Goal: Task Accomplishment & Management: Complete application form

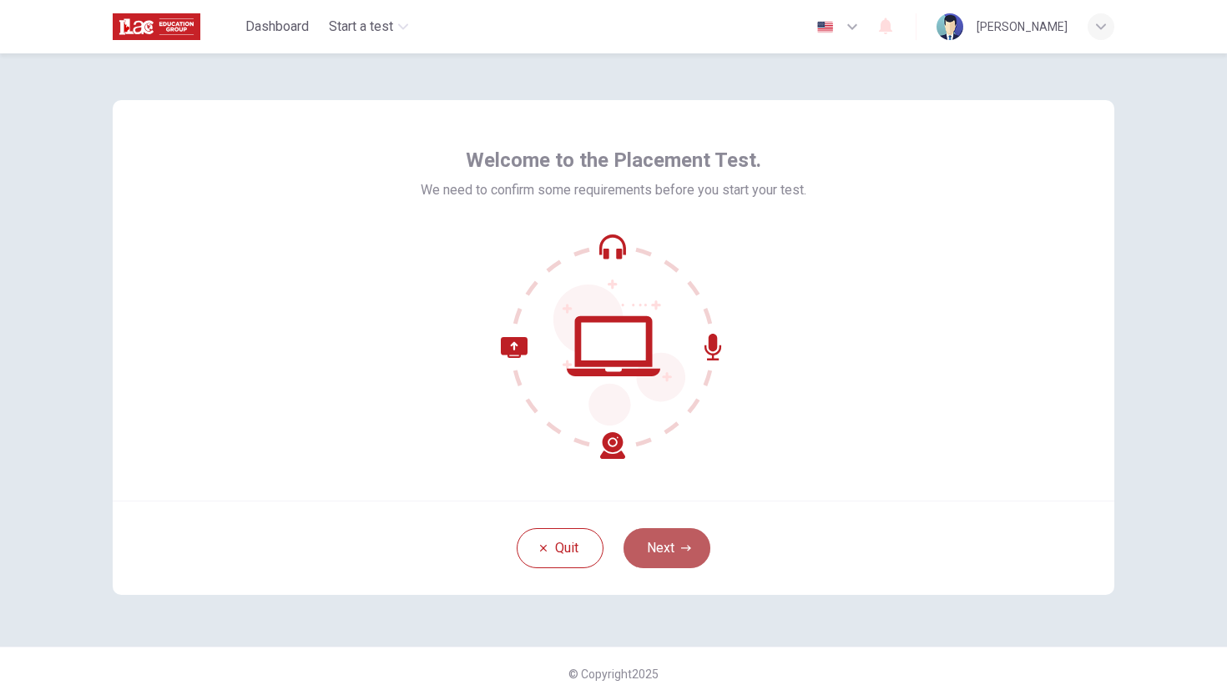
click at [678, 555] on button "Next" at bounding box center [667, 548] width 87 height 40
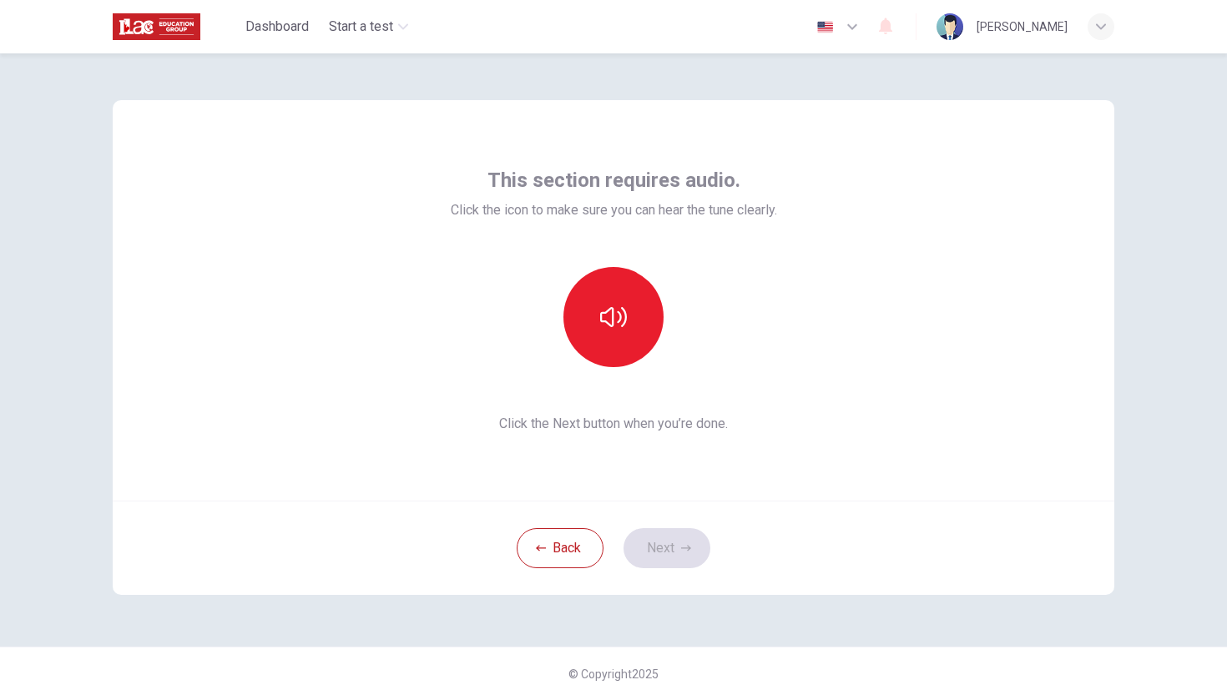
click at [672, 548] on div "Back Next" at bounding box center [614, 548] width 1002 height 94
click at [623, 339] on button "button" at bounding box center [613, 317] width 100 height 100
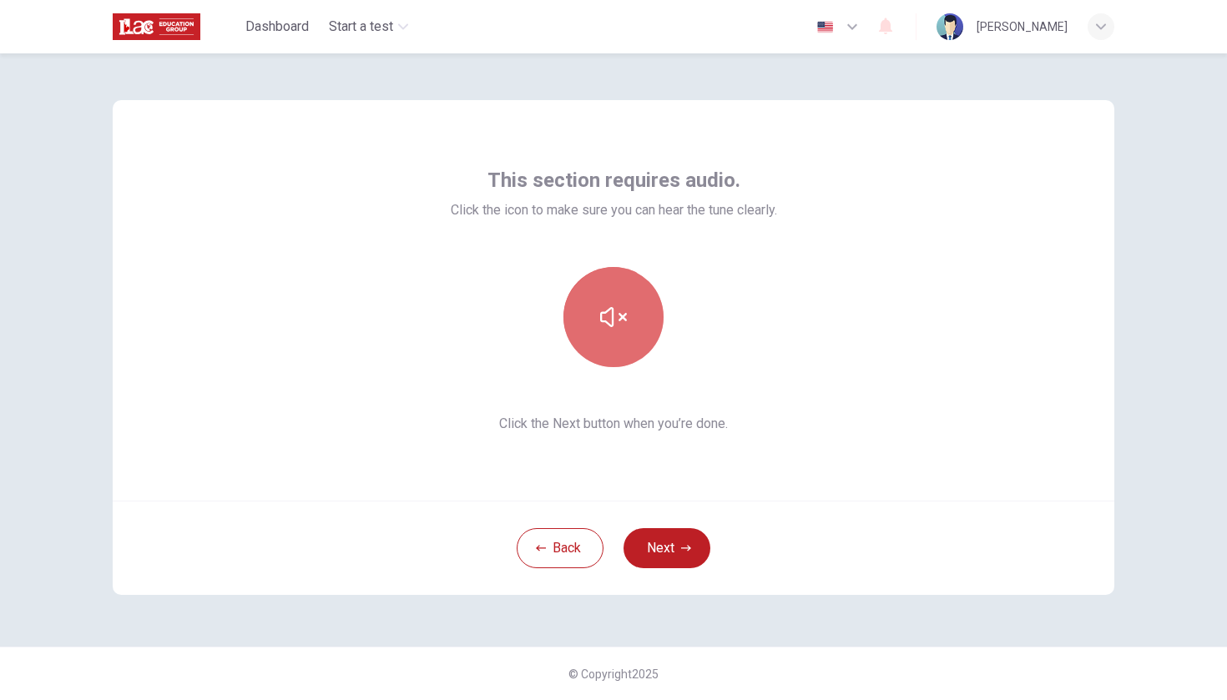
click at [624, 320] on icon "button" at bounding box center [613, 317] width 27 height 27
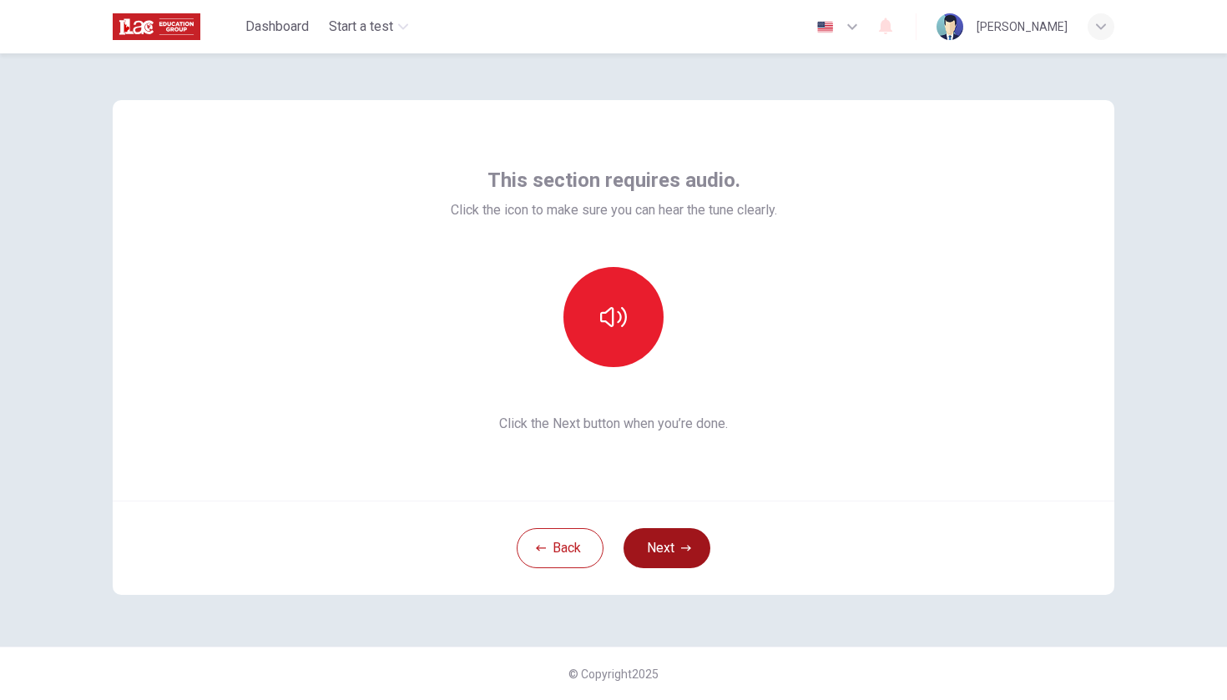
click at [668, 547] on button "Next" at bounding box center [667, 548] width 87 height 40
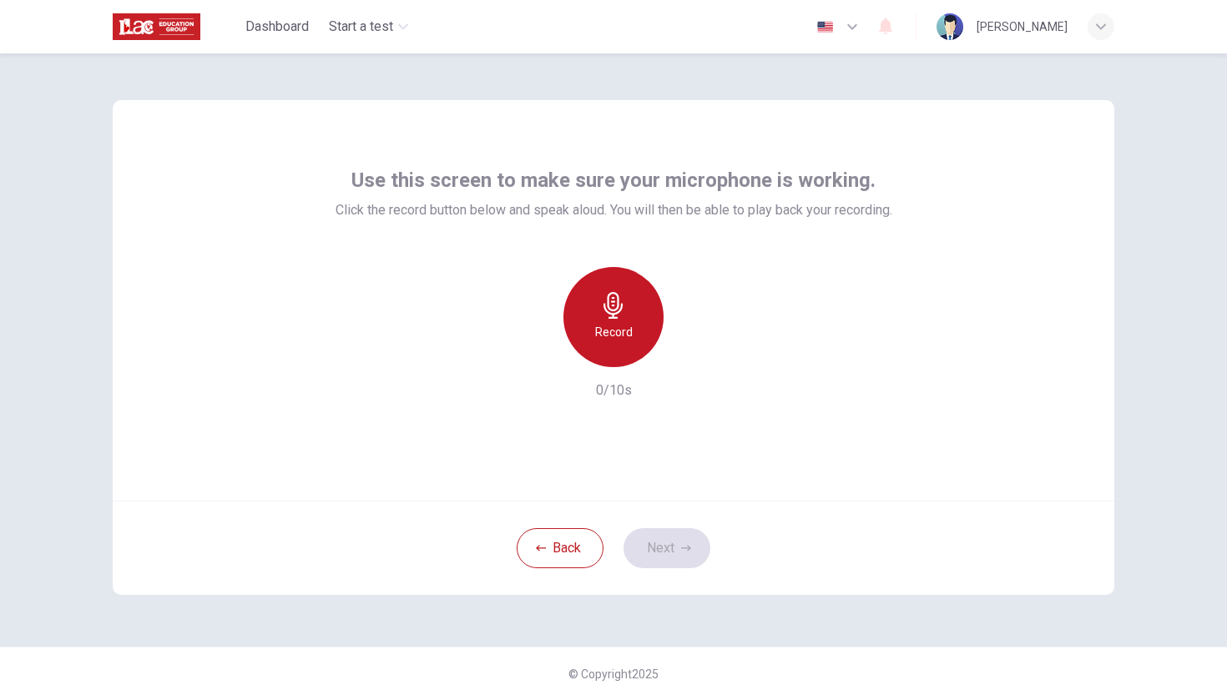
click at [622, 331] on h6 "Record" at bounding box center [614, 332] width 38 height 20
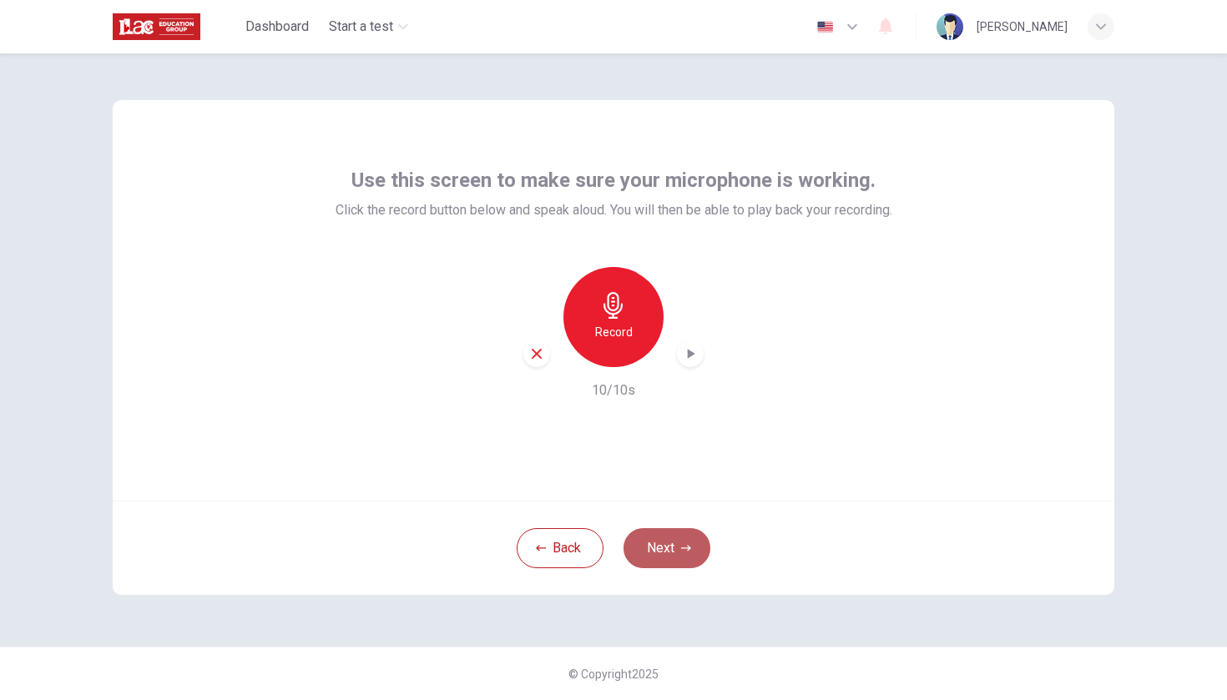
click at [684, 555] on button "Next" at bounding box center [667, 548] width 87 height 40
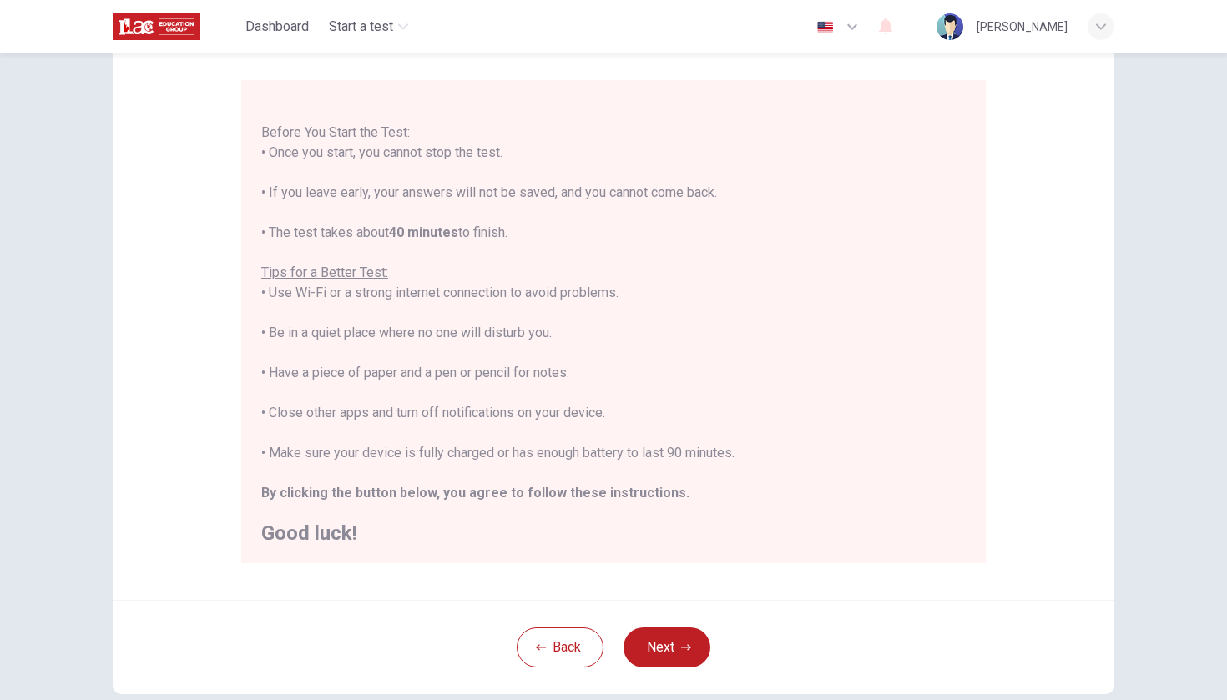
scroll to position [151, 0]
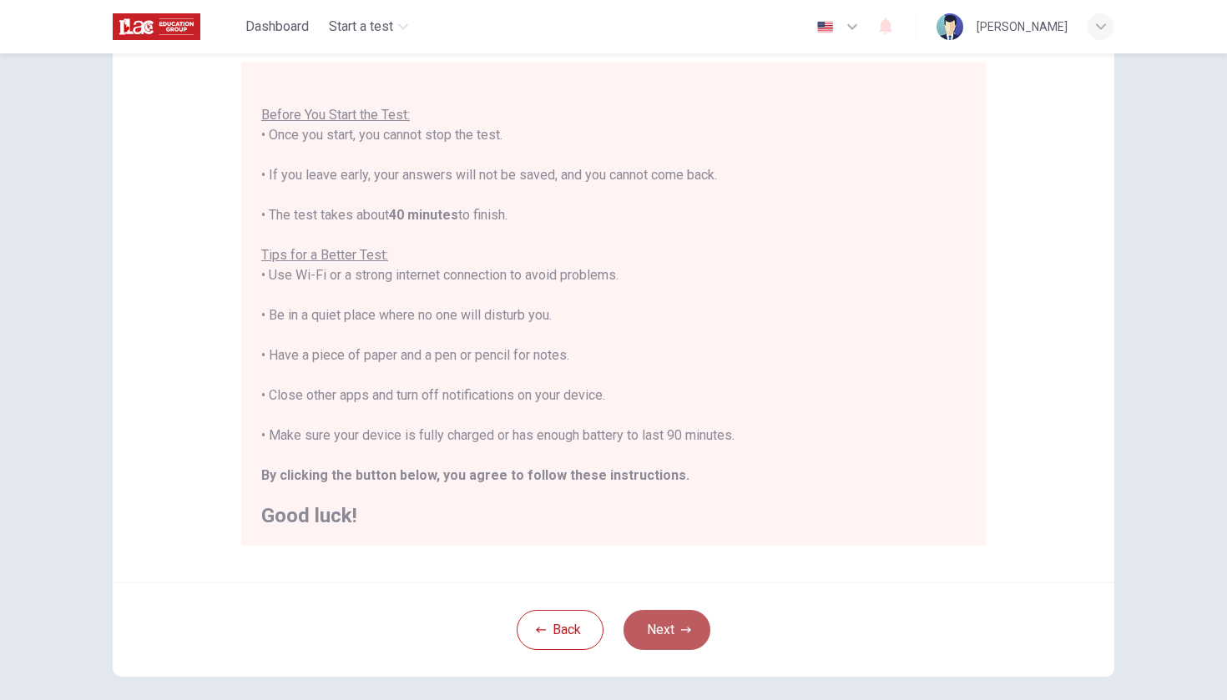
click at [652, 617] on button "Next" at bounding box center [667, 630] width 87 height 40
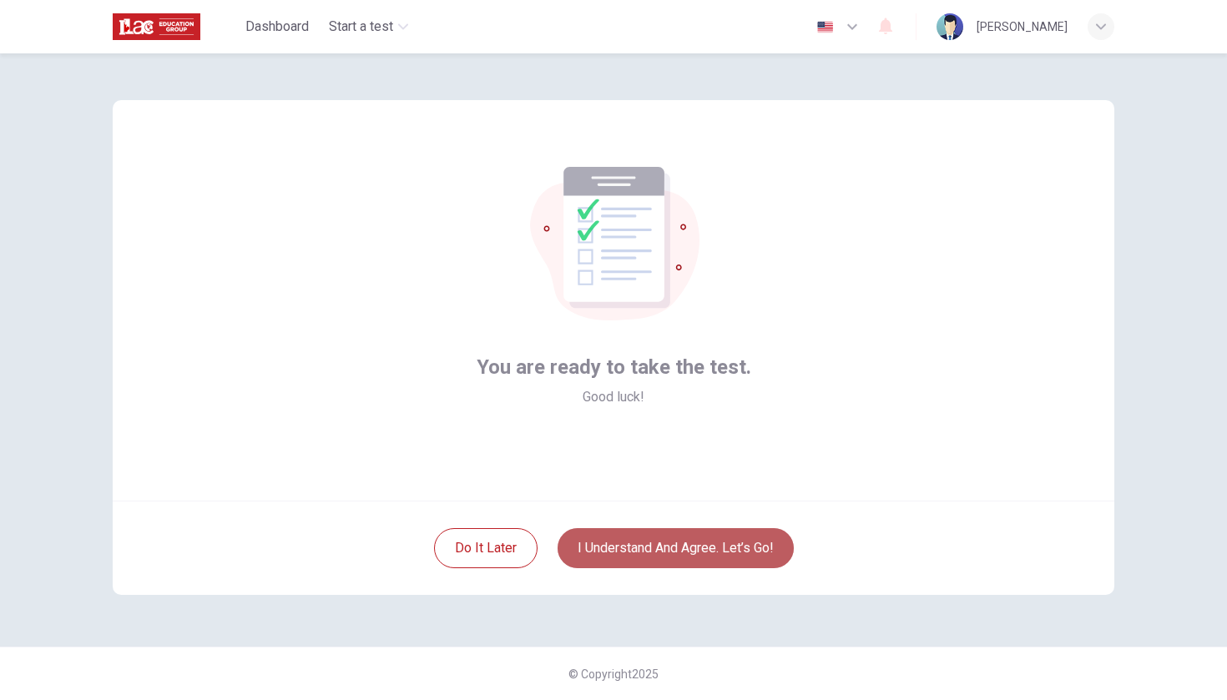
click at [715, 551] on button "I understand and agree. Let’s go!" at bounding box center [676, 548] width 236 height 40
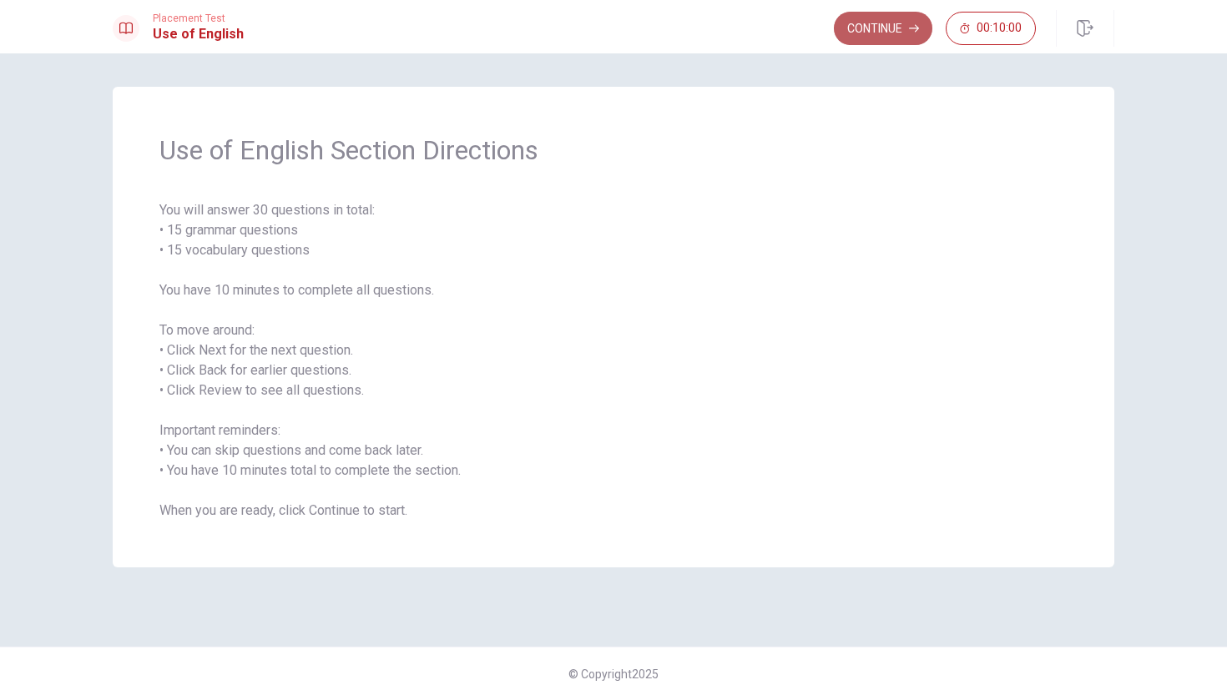
click at [894, 28] on button "Continue" at bounding box center [883, 28] width 98 height 33
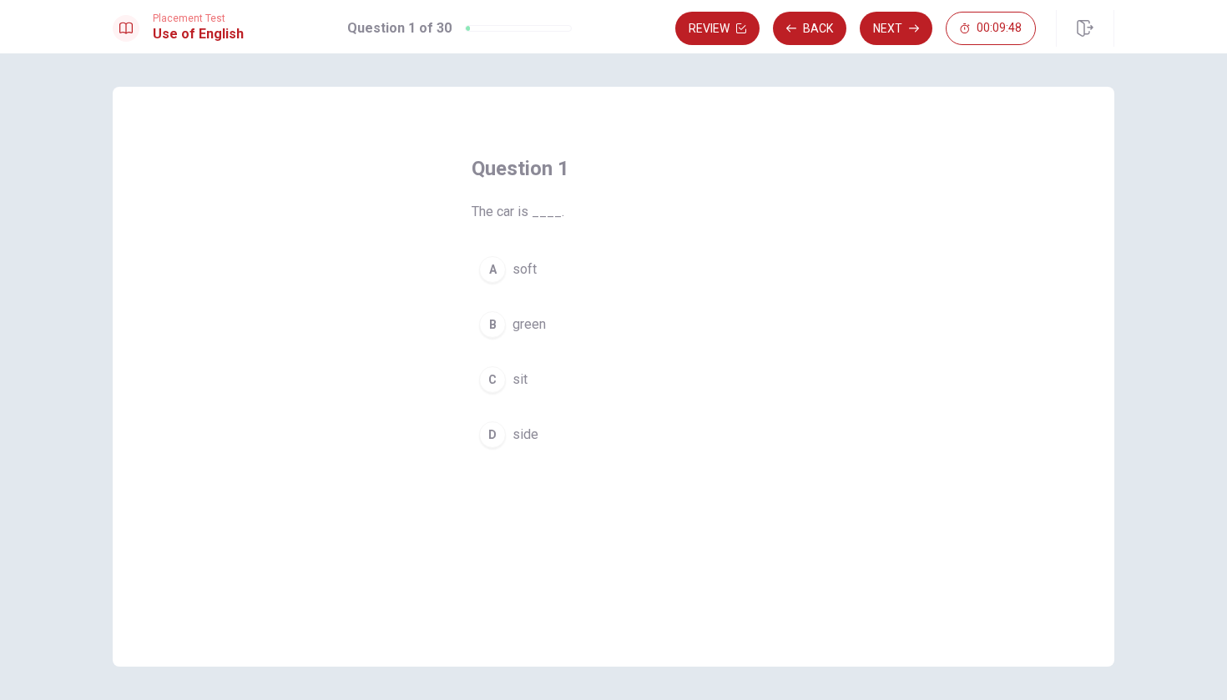
click at [496, 325] on div "B" at bounding box center [492, 324] width 27 height 27
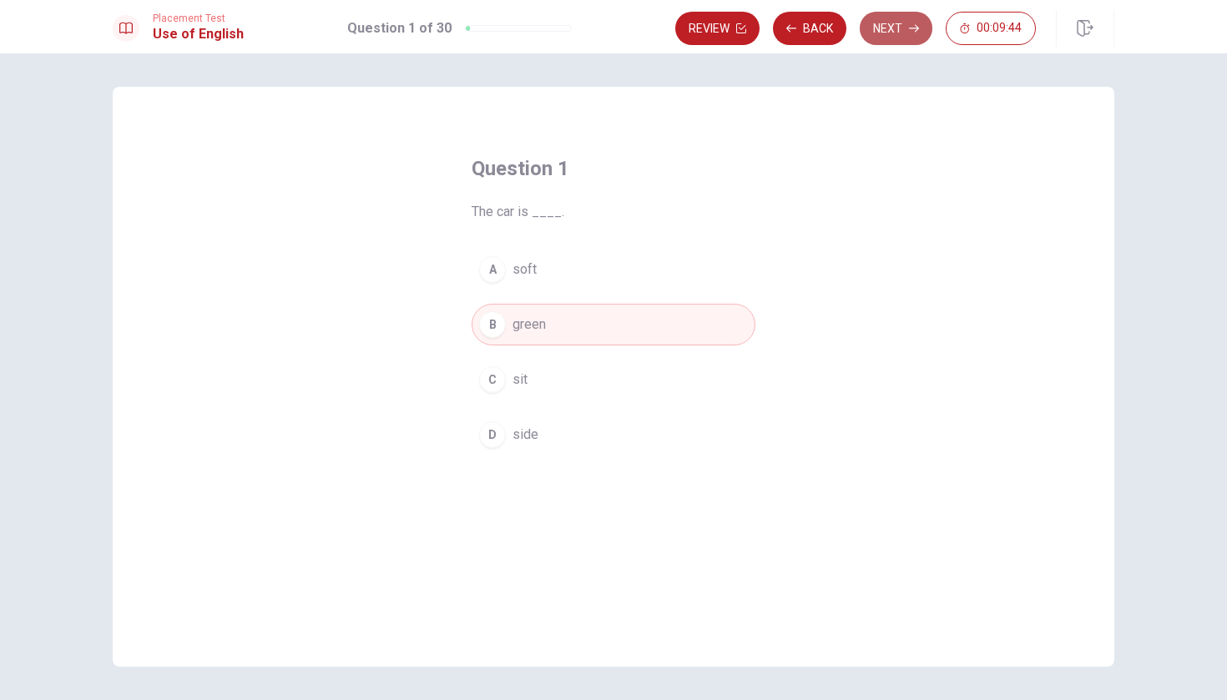
click at [902, 35] on button "Next" at bounding box center [896, 28] width 73 height 33
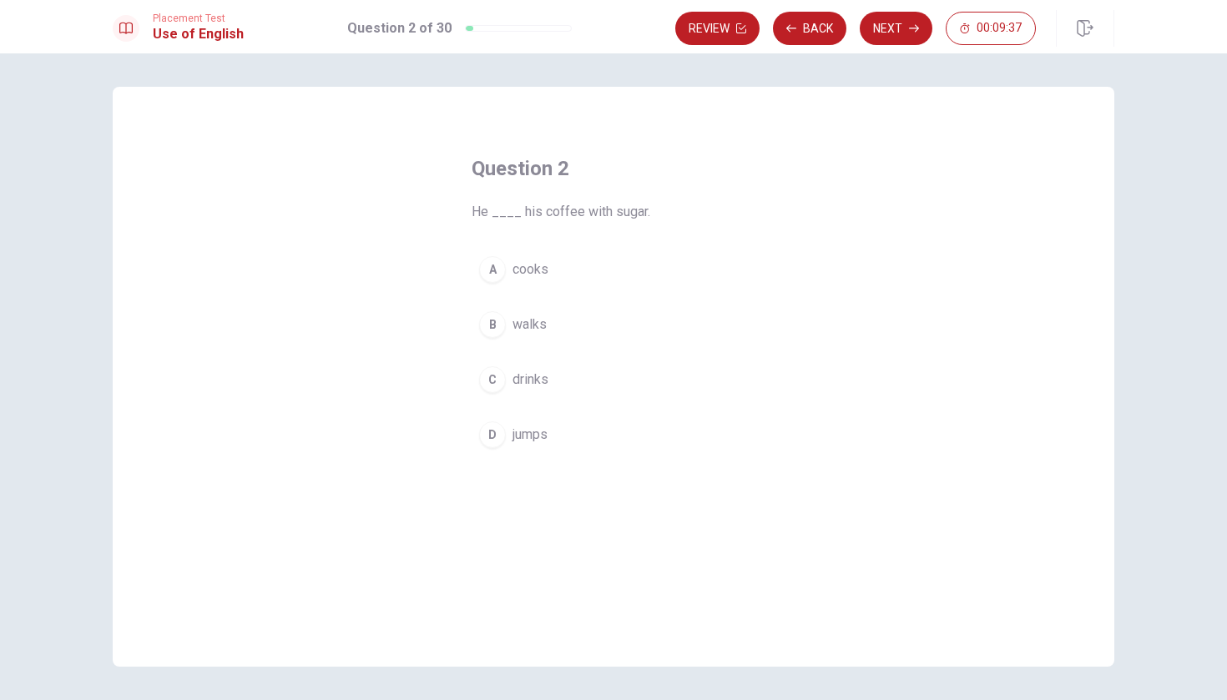
click at [486, 388] on div "C" at bounding box center [492, 379] width 27 height 27
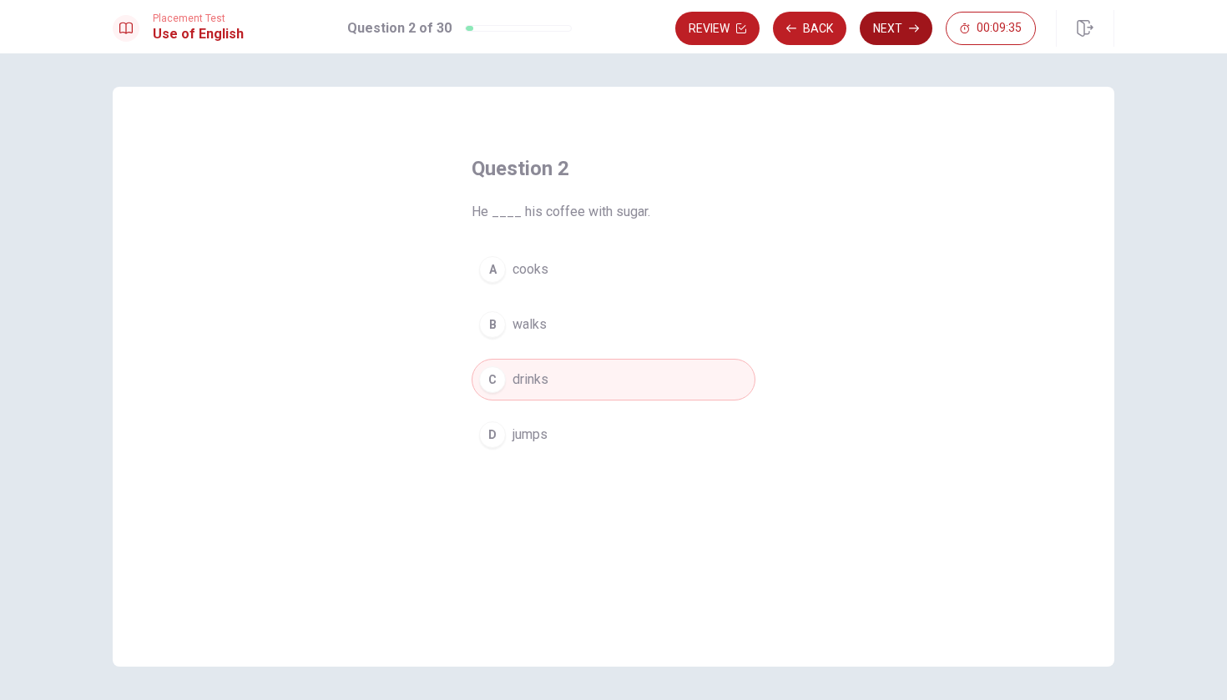
click at [890, 24] on button "Next" at bounding box center [896, 28] width 73 height 33
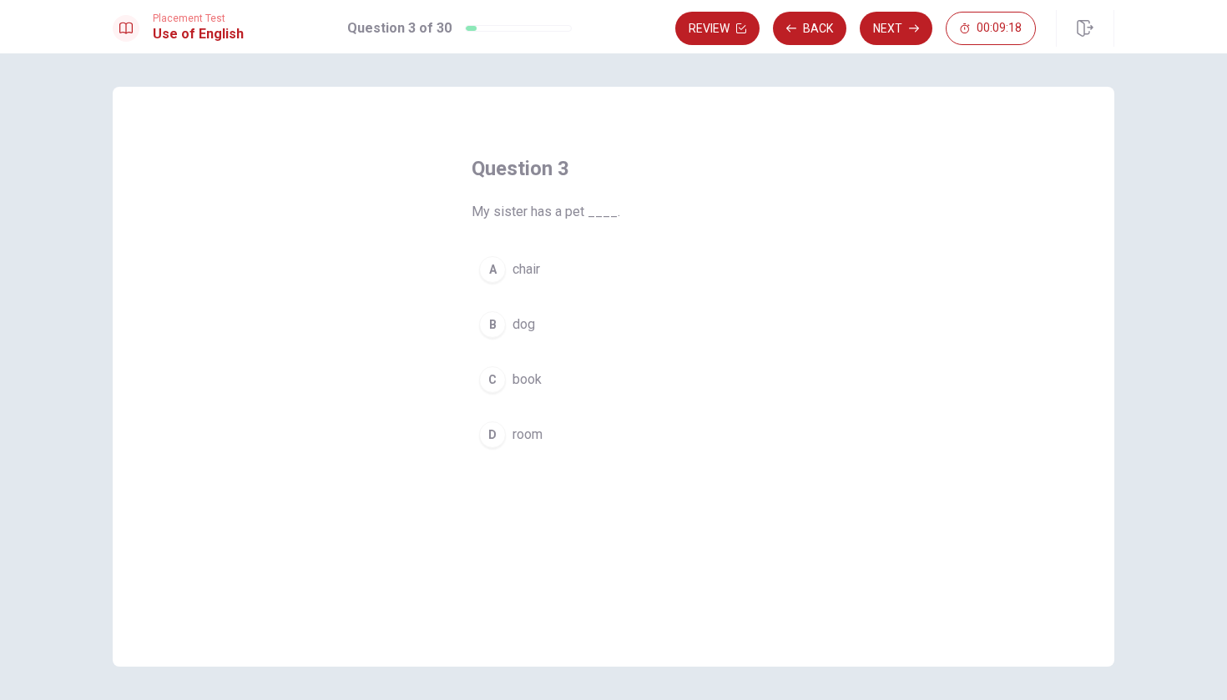
click at [496, 326] on div "B" at bounding box center [492, 324] width 27 height 27
click at [903, 34] on button "Next" at bounding box center [896, 28] width 73 height 33
click at [502, 427] on div "D" at bounding box center [492, 435] width 27 height 27
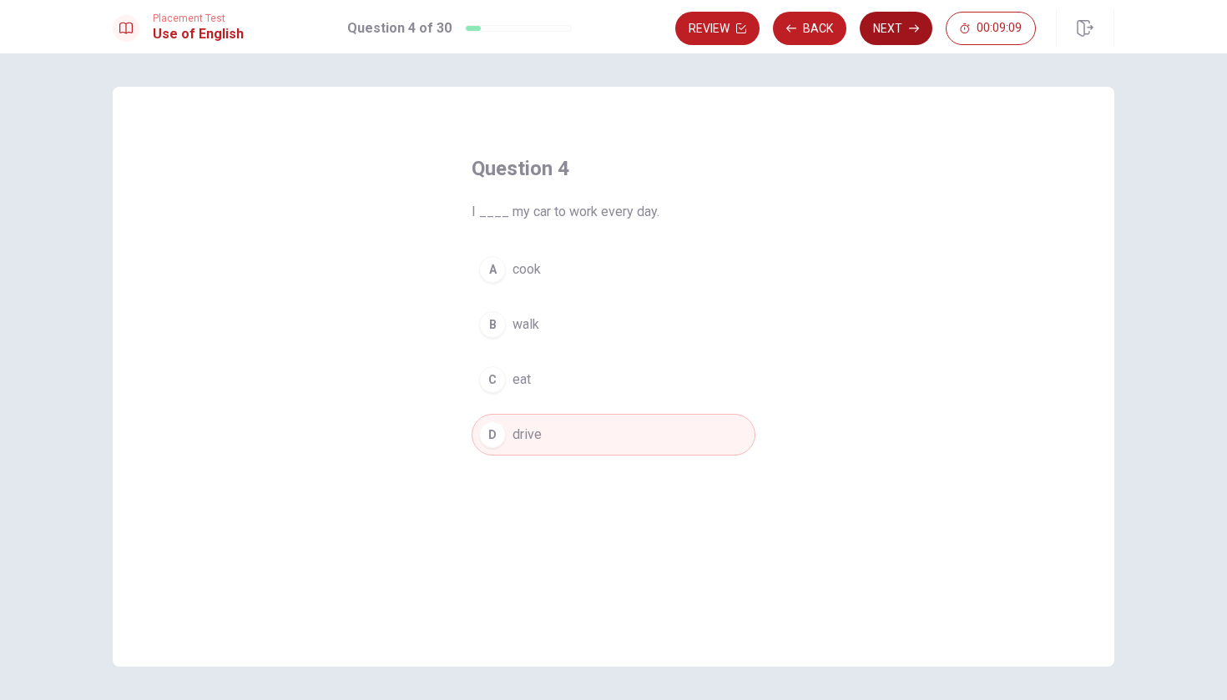
click at [888, 37] on button "Next" at bounding box center [896, 28] width 73 height 33
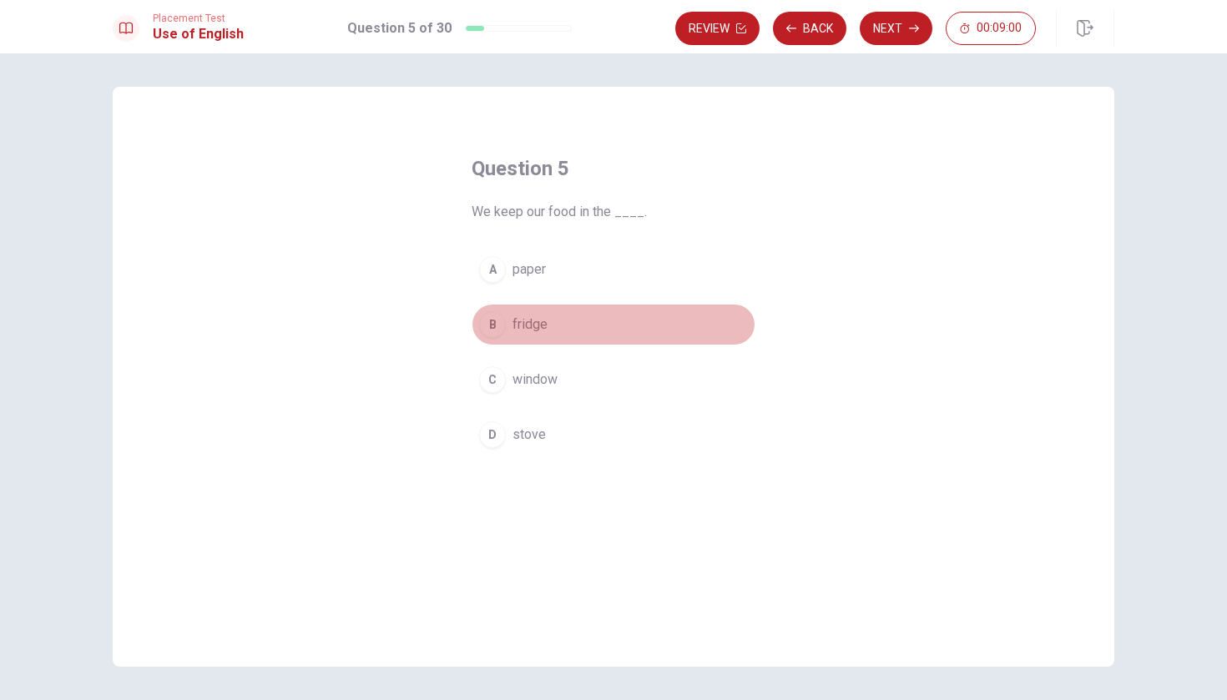
click at [507, 341] on button "B fridge" at bounding box center [614, 325] width 284 height 42
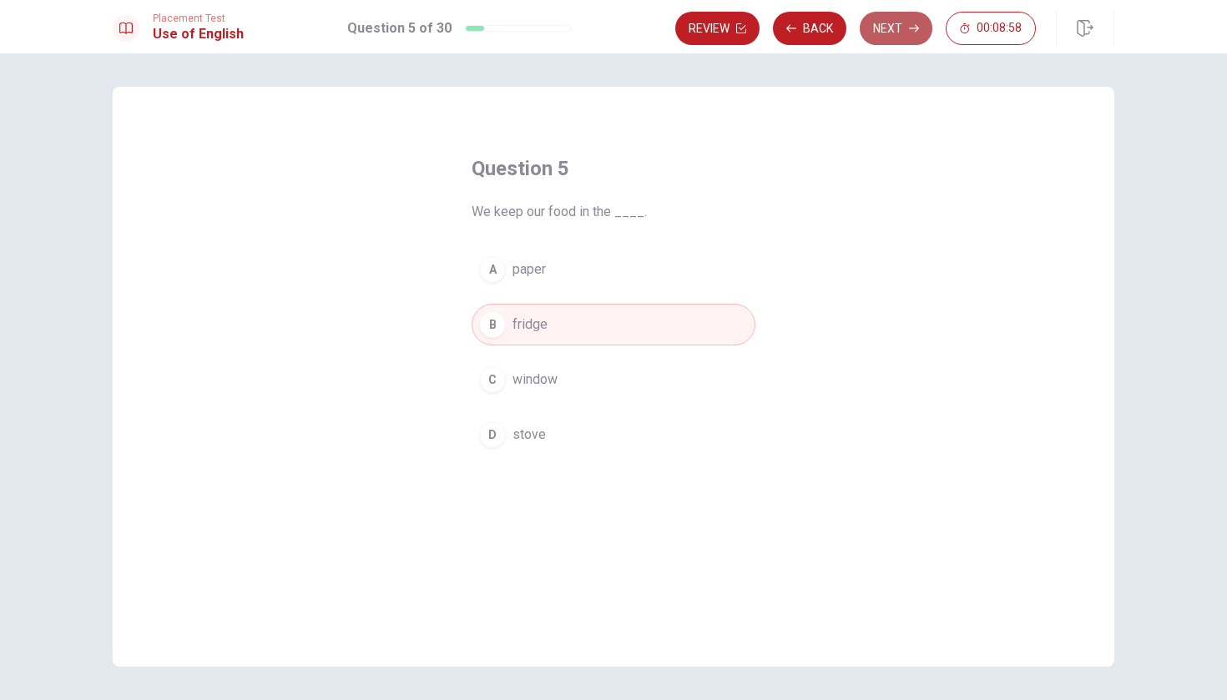
click at [909, 29] on icon "button" at bounding box center [914, 28] width 10 height 10
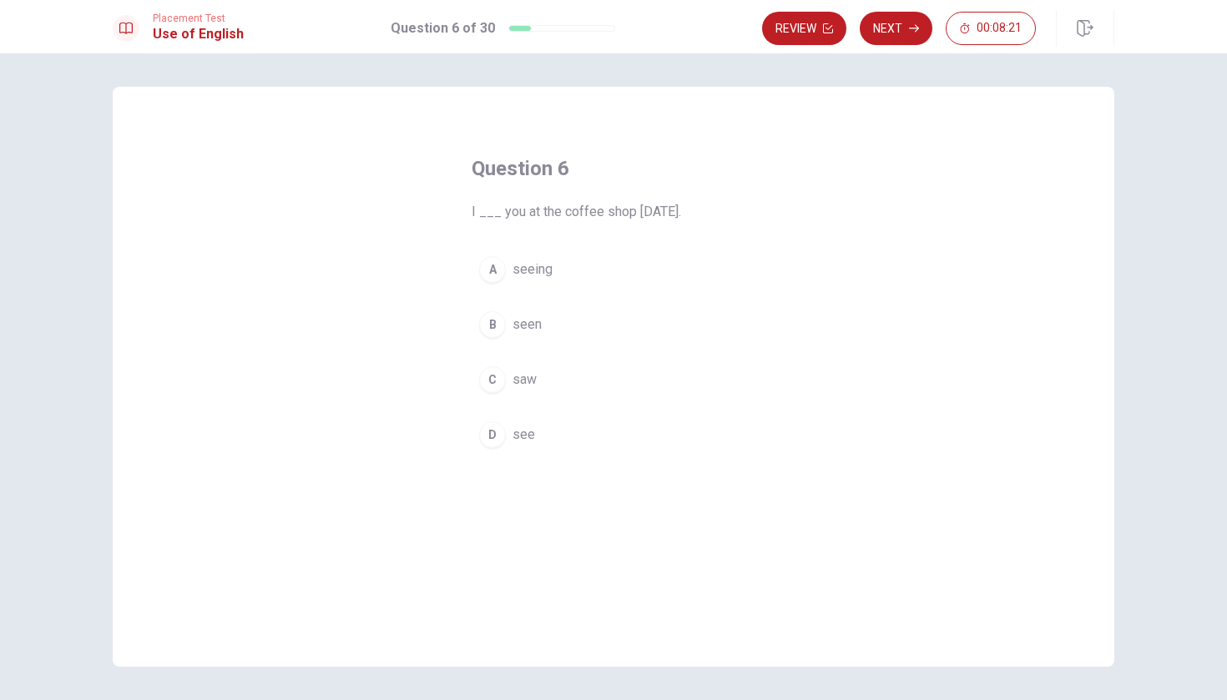
click at [485, 273] on div "A" at bounding box center [492, 269] width 27 height 27
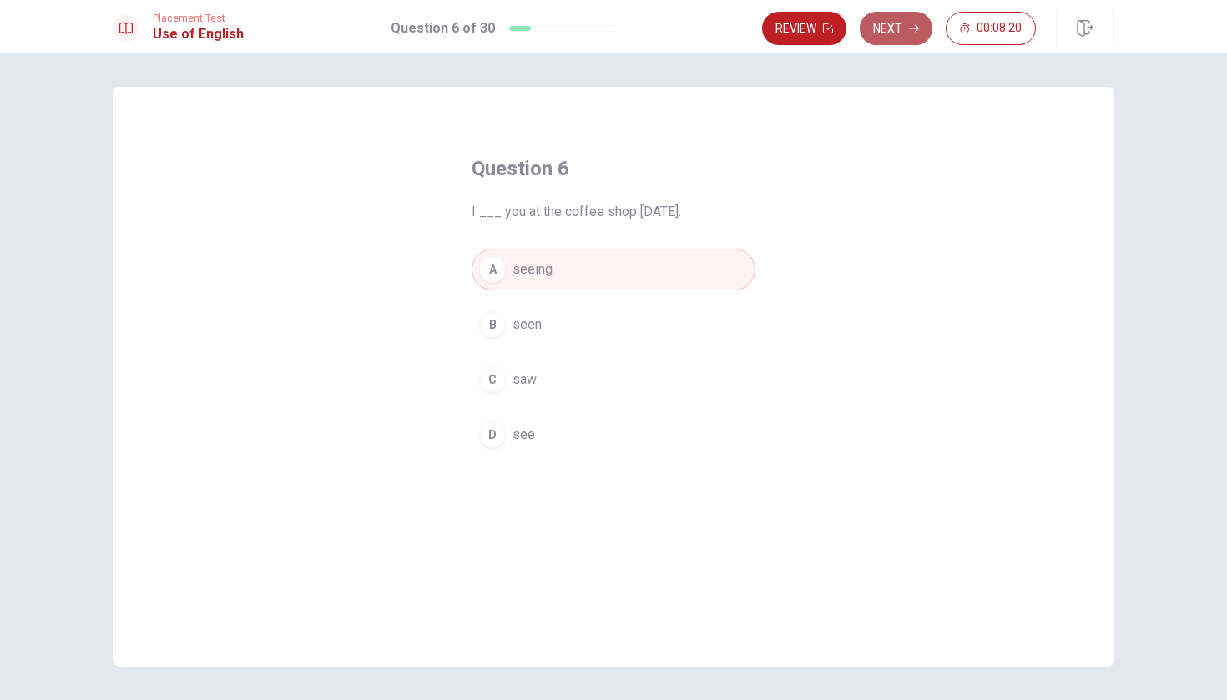
click at [884, 31] on button "Next" at bounding box center [896, 28] width 73 height 33
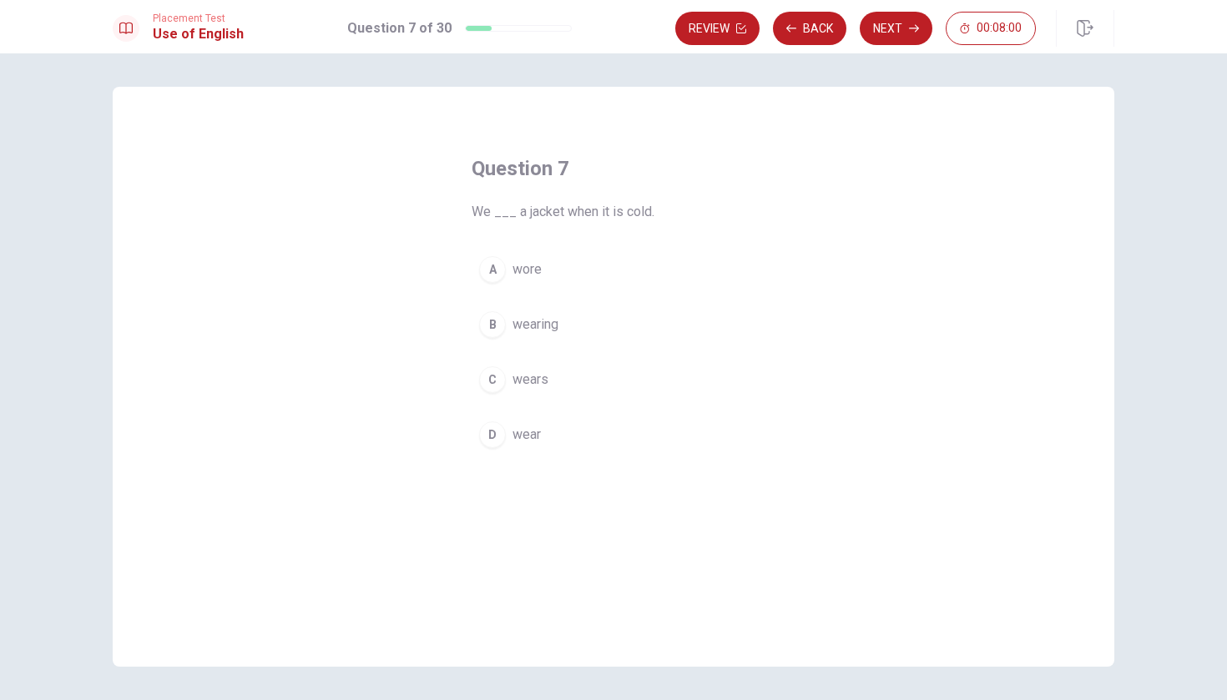
click at [492, 434] on div "D" at bounding box center [492, 435] width 27 height 27
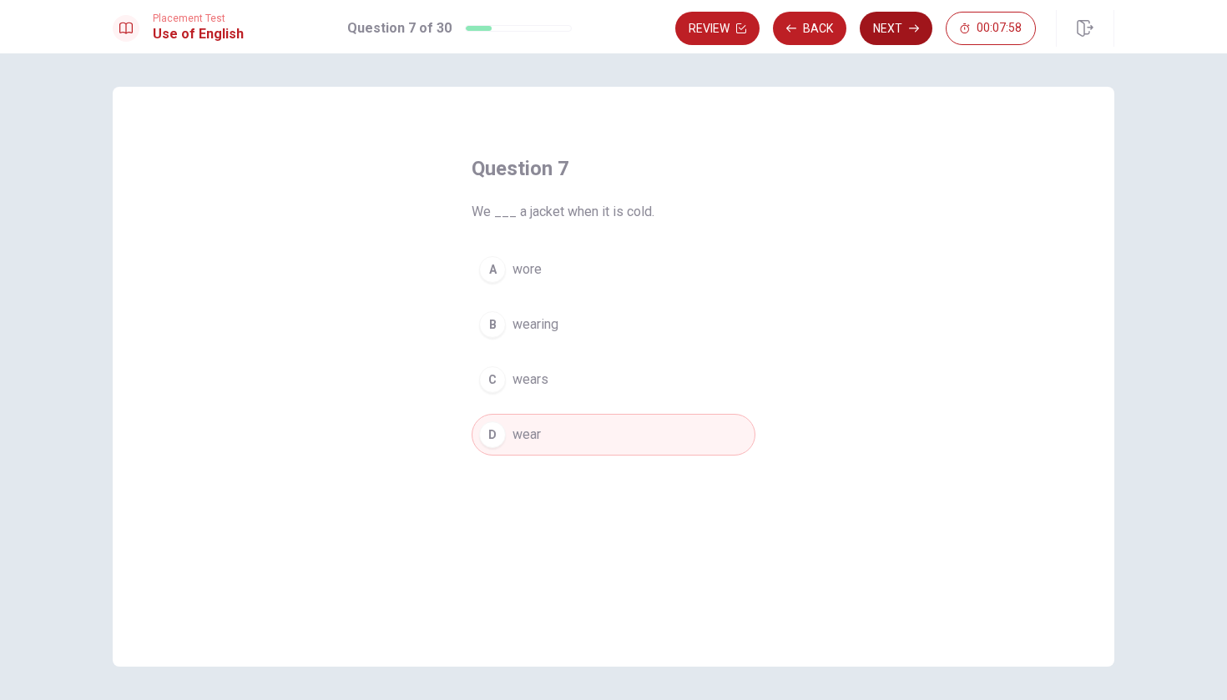
click at [898, 38] on button "Next" at bounding box center [896, 28] width 73 height 33
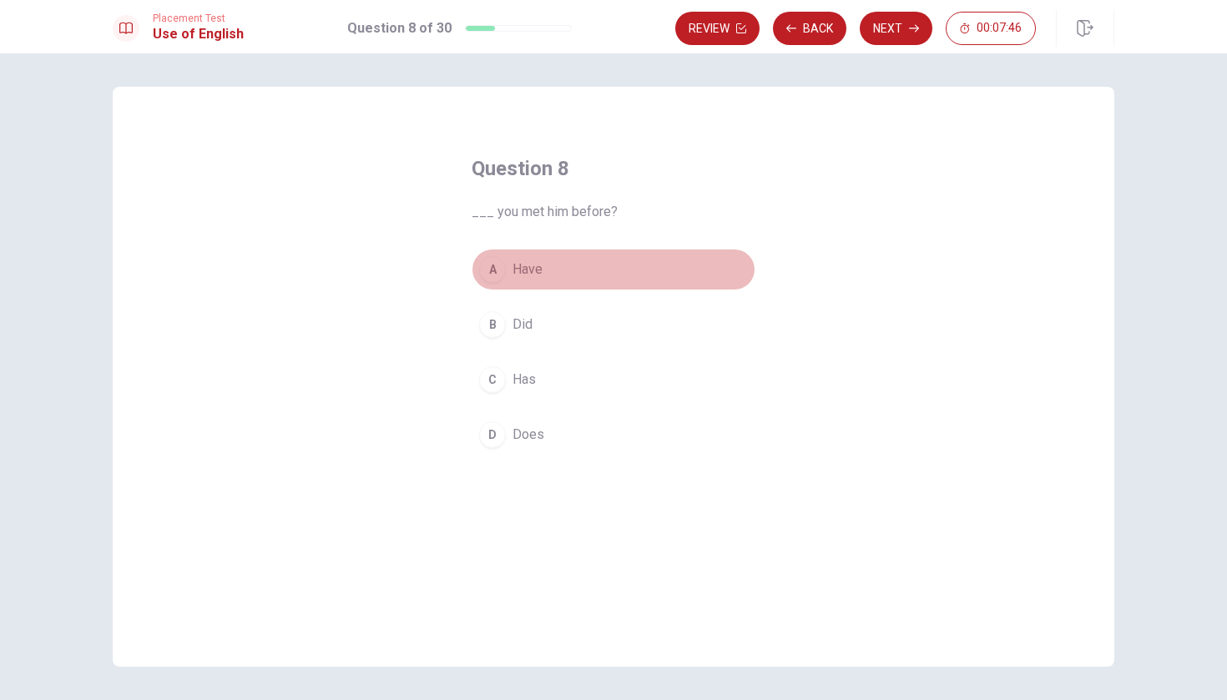
click at [494, 279] on div "A" at bounding box center [492, 269] width 27 height 27
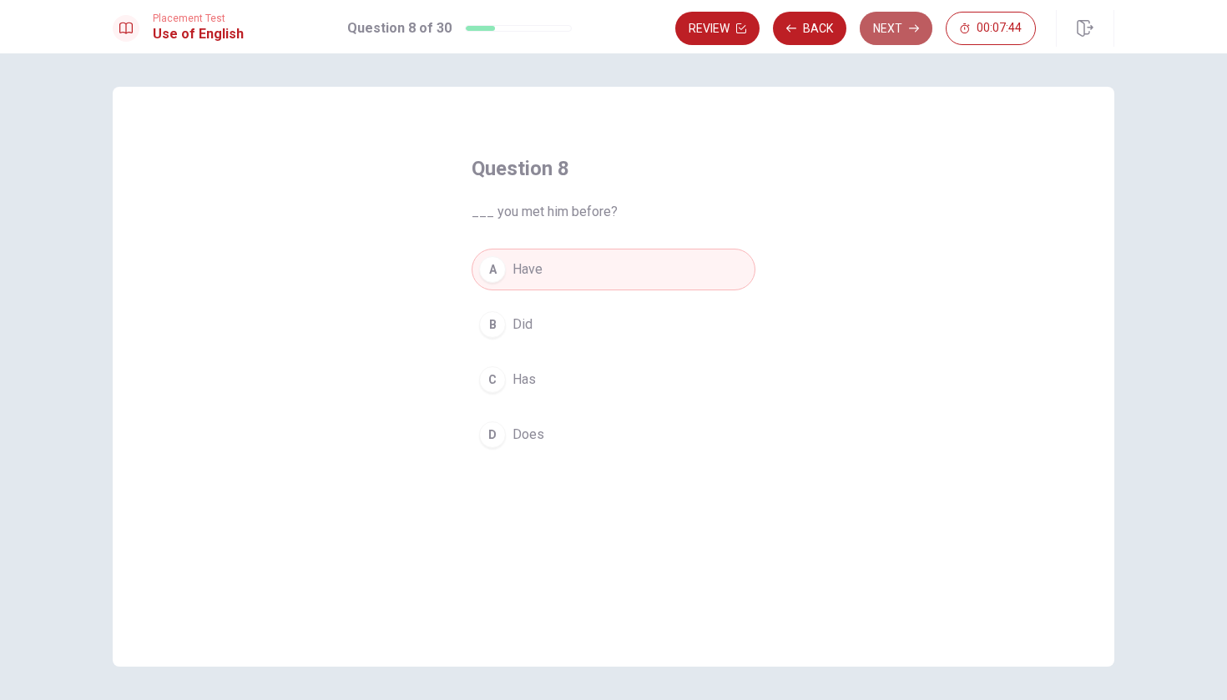
click at [902, 32] on button "Next" at bounding box center [896, 28] width 73 height 33
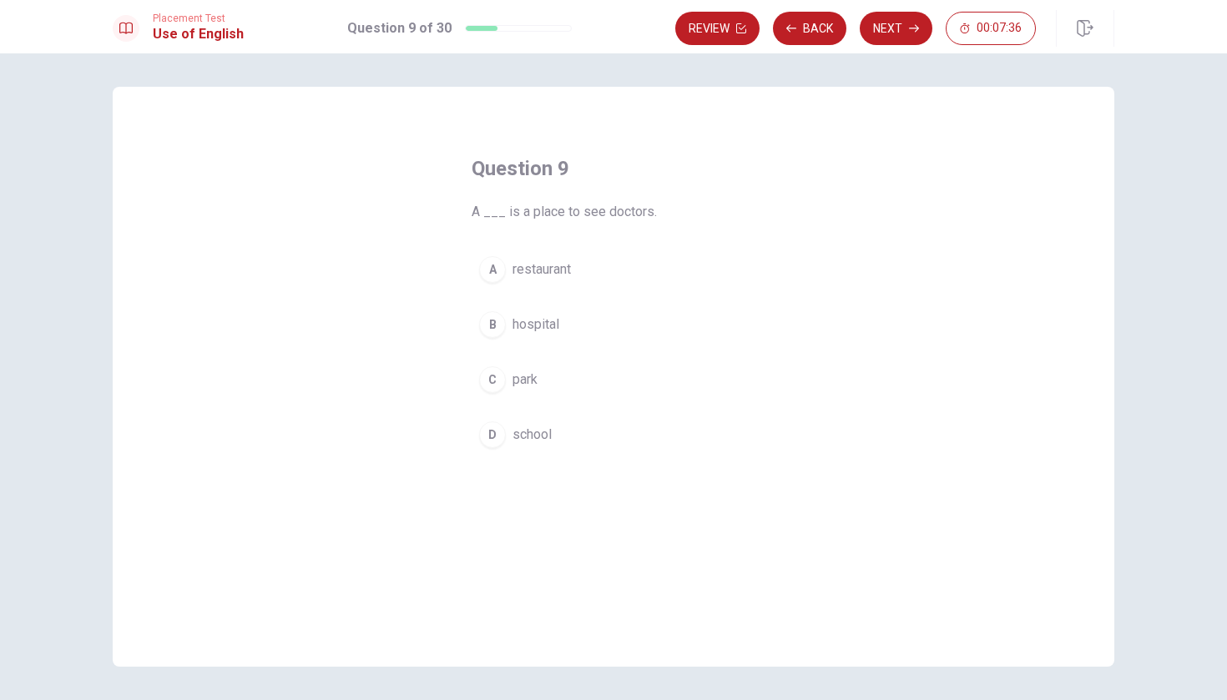
click at [491, 328] on div "B" at bounding box center [492, 324] width 27 height 27
click at [907, 21] on button "Next" at bounding box center [896, 28] width 73 height 33
click at [491, 317] on div "B" at bounding box center [492, 324] width 27 height 27
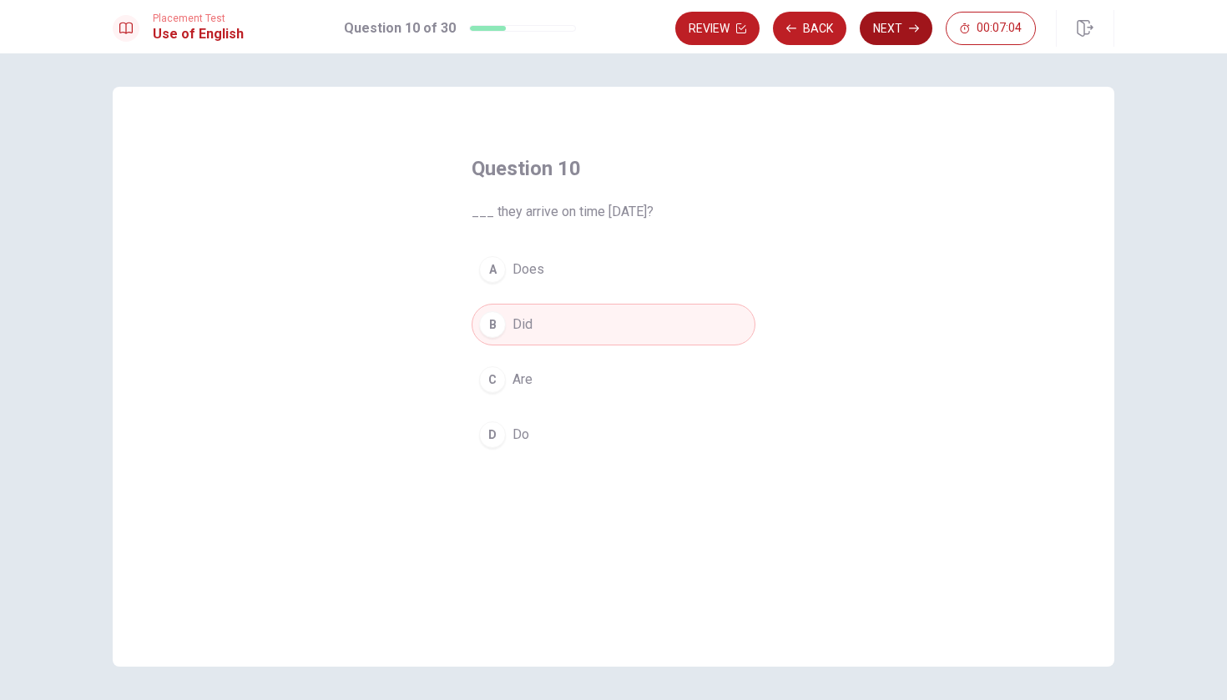
click at [902, 36] on button "Next" at bounding box center [896, 28] width 73 height 33
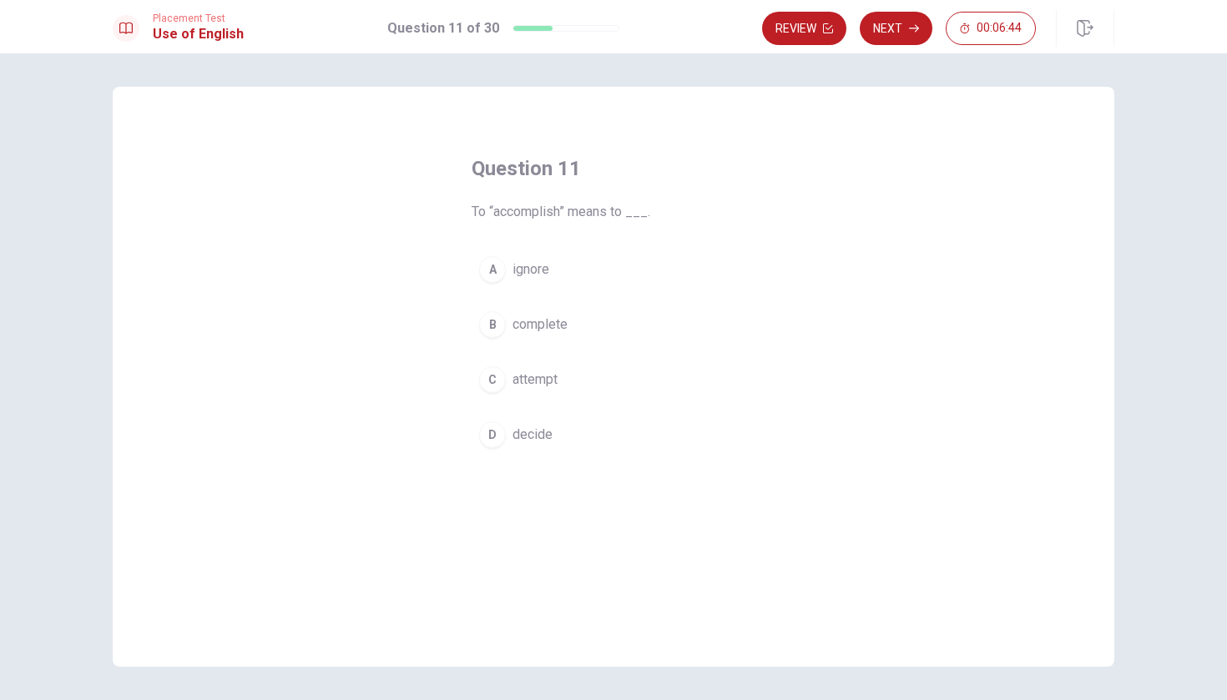
click at [497, 326] on div "B" at bounding box center [492, 324] width 27 height 27
click at [909, 26] on icon "button" at bounding box center [914, 28] width 10 height 10
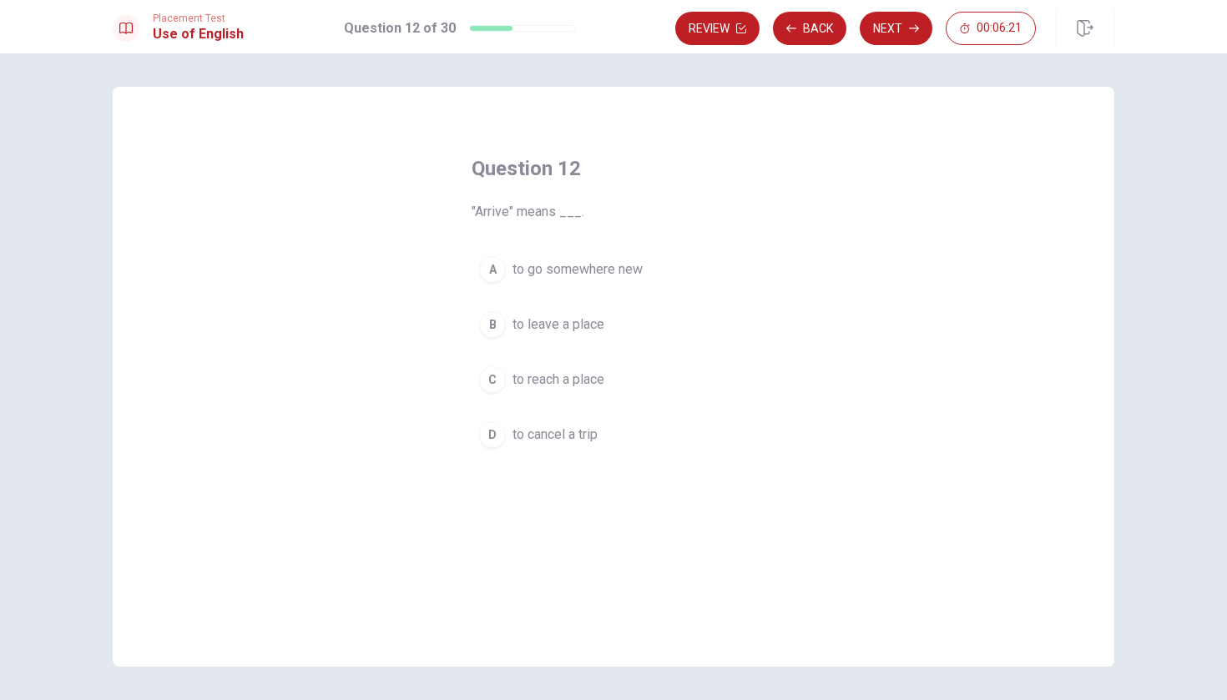
click at [479, 376] on div "C" at bounding box center [492, 379] width 27 height 27
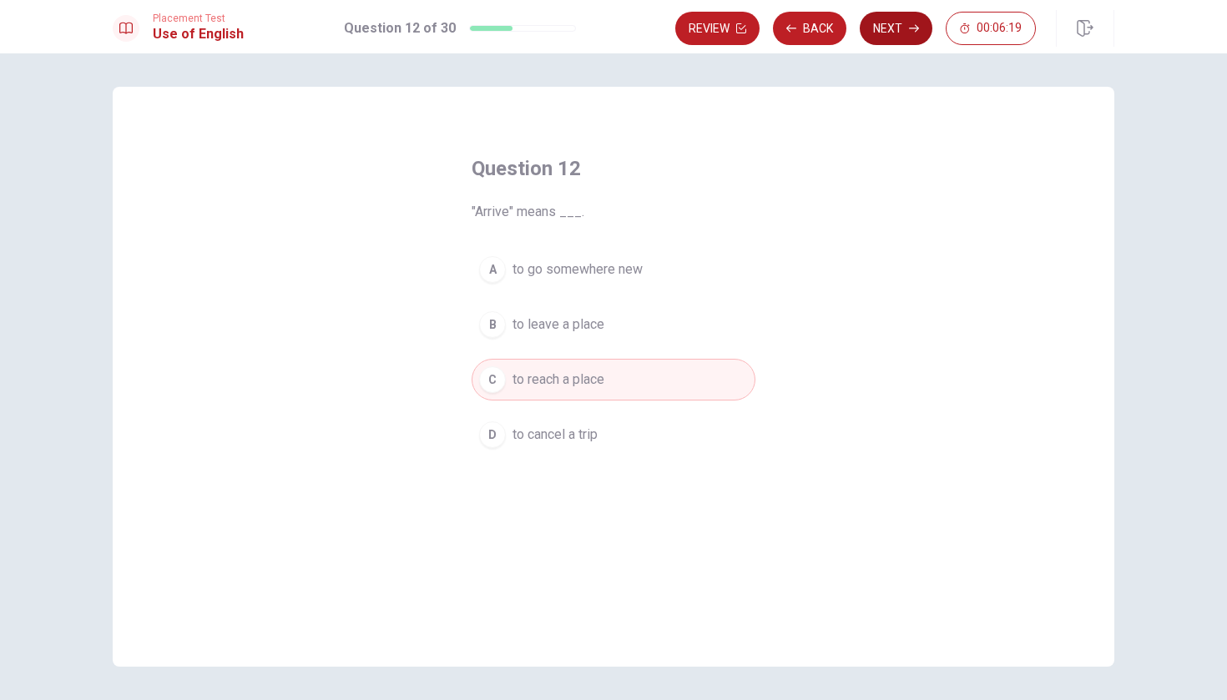
click at [891, 24] on button "Next" at bounding box center [896, 28] width 73 height 33
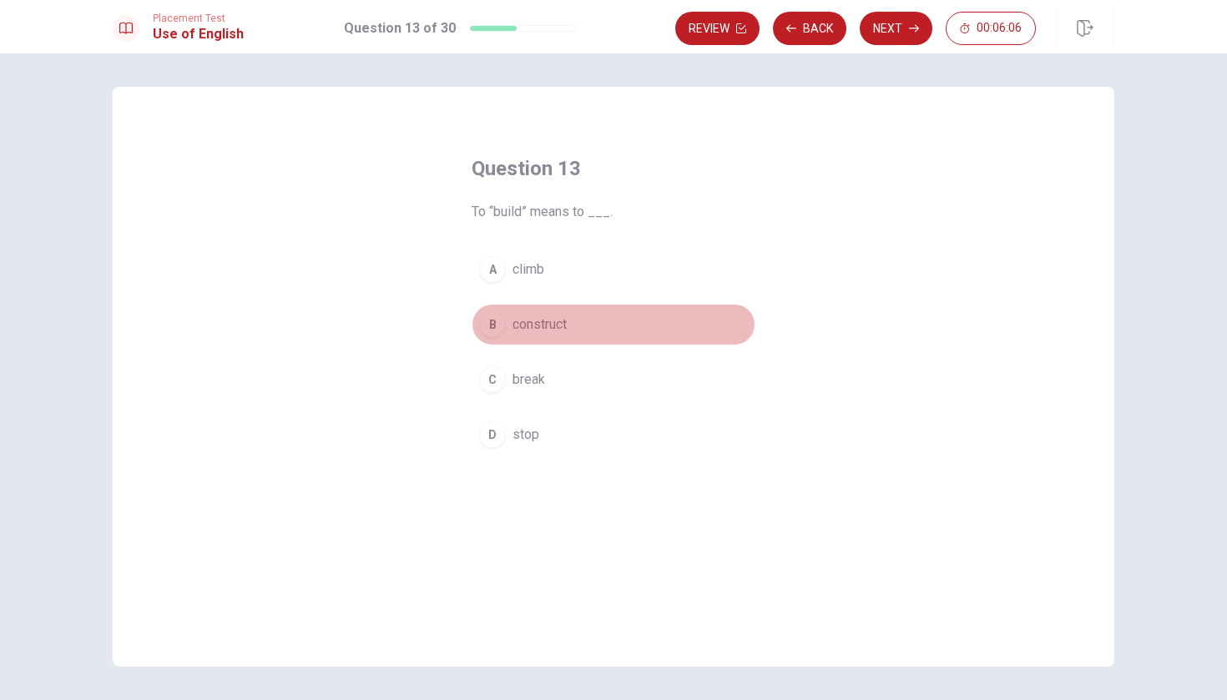
click at [534, 330] on span "construct" at bounding box center [540, 325] width 54 height 20
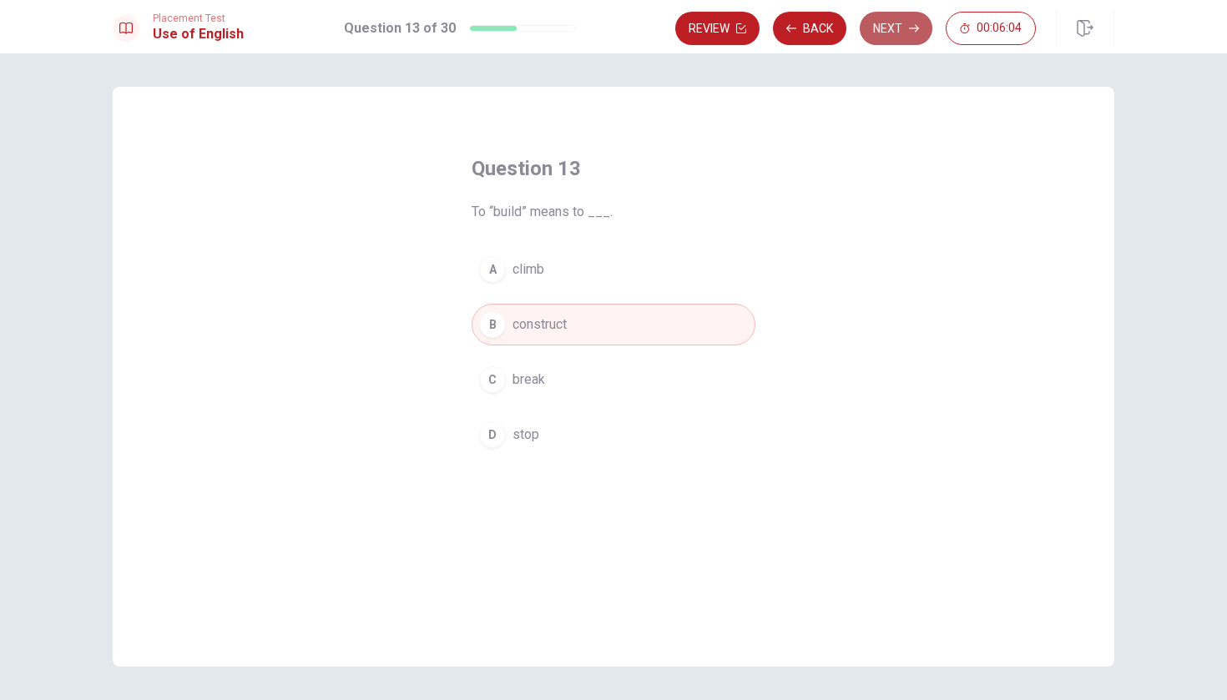
click at [898, 31] on button "Next" at bounding box center [896, 28] width 73 height 33
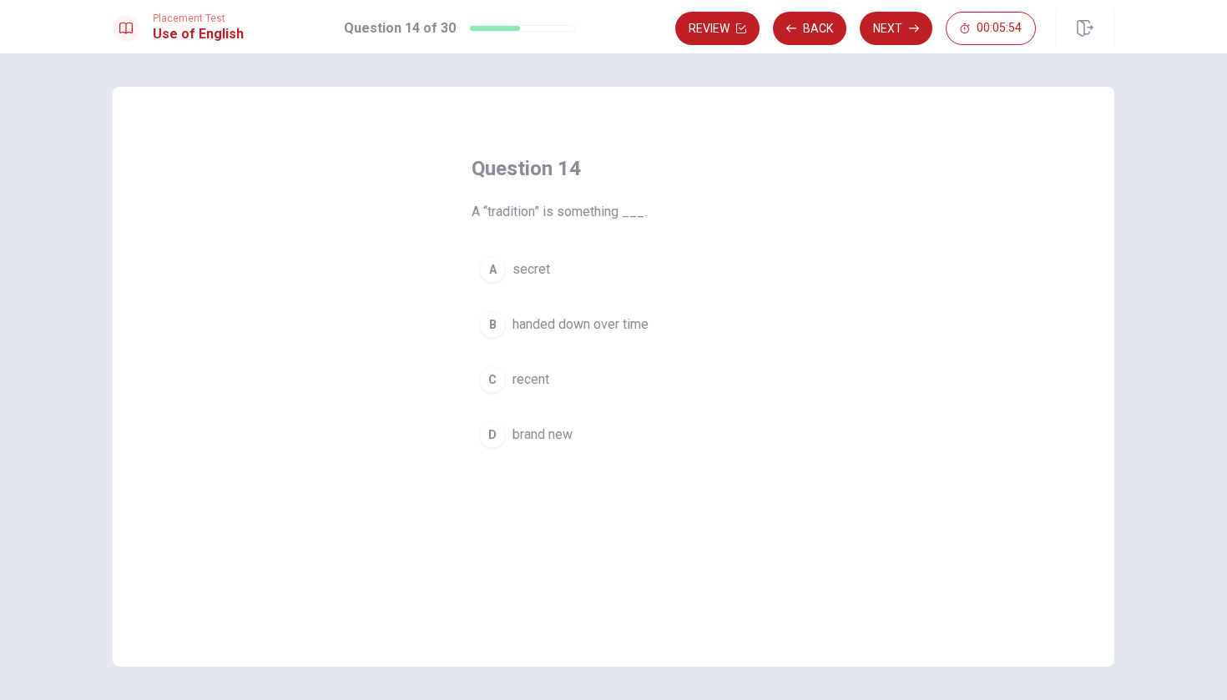
click at [489, 325] on div "B" at bounding box center [492, 324] width 27 height 27
click at [912, 37] on button "Next" at bounding box center [896, 28] width 73 height 33
click at [495, 270] on div "A" at bounding box center [492, 269] width 27 height 27
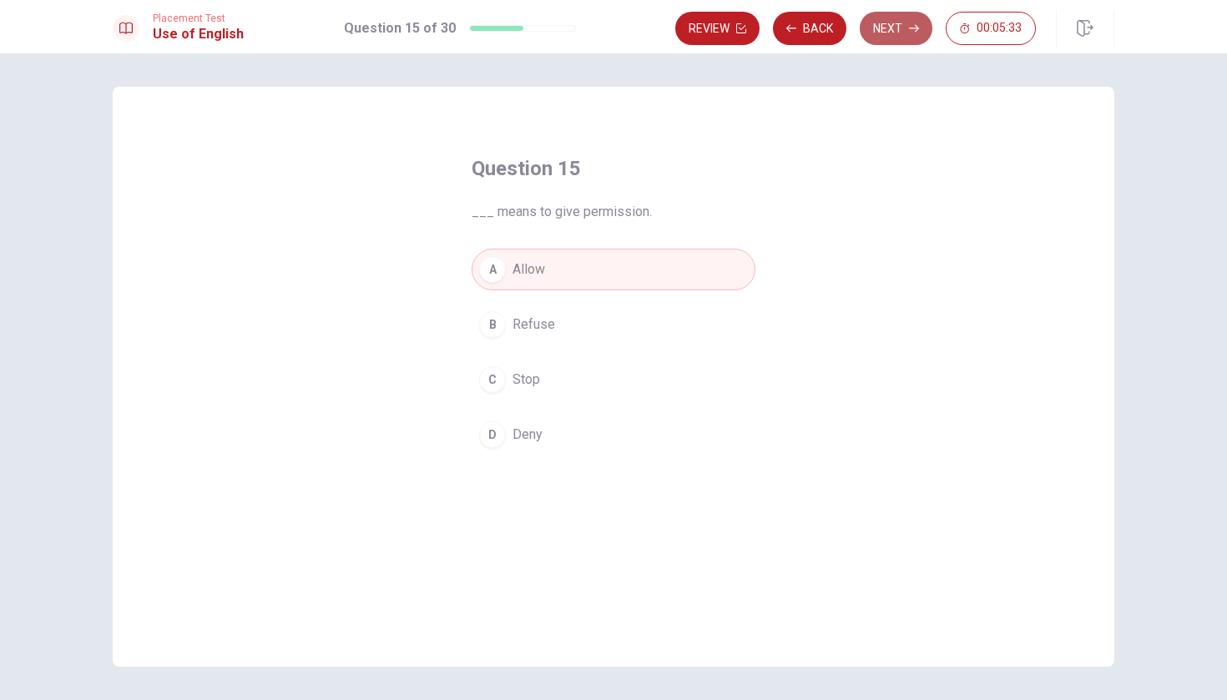
click at [892, 33] on button "Next" at bounding box center [896, 28] width 73 height 33
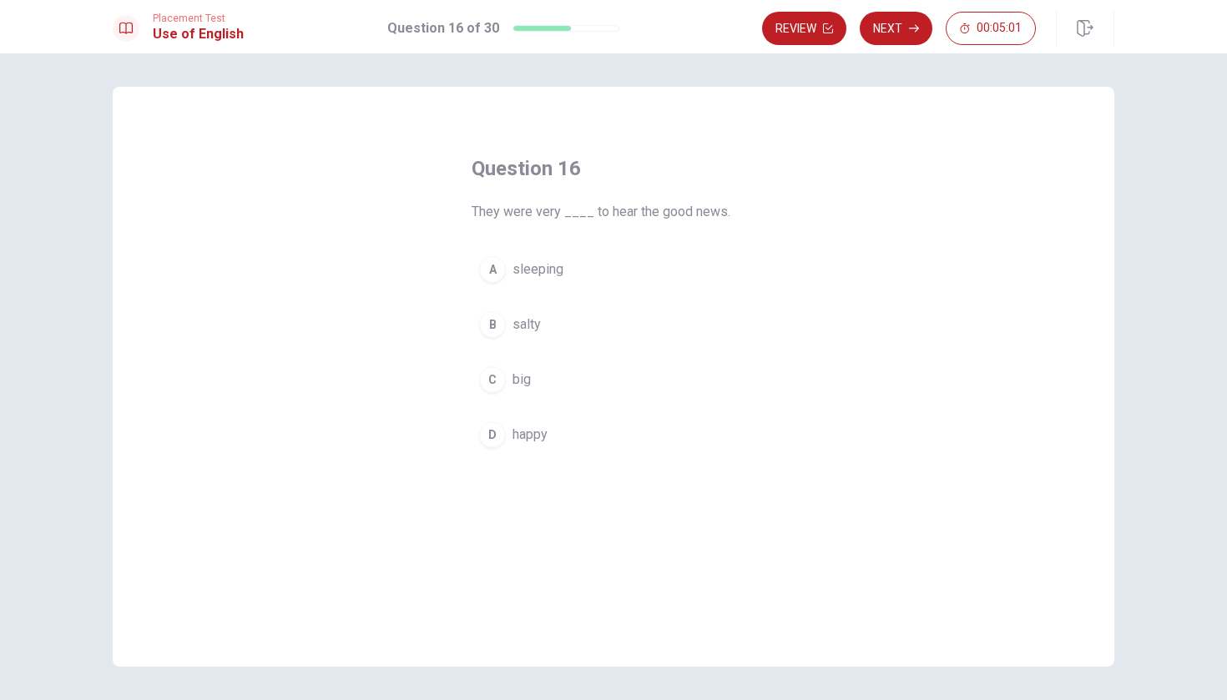
click at [488, 433] on div "D" at bounding box center [492, 435] width 27 height 27
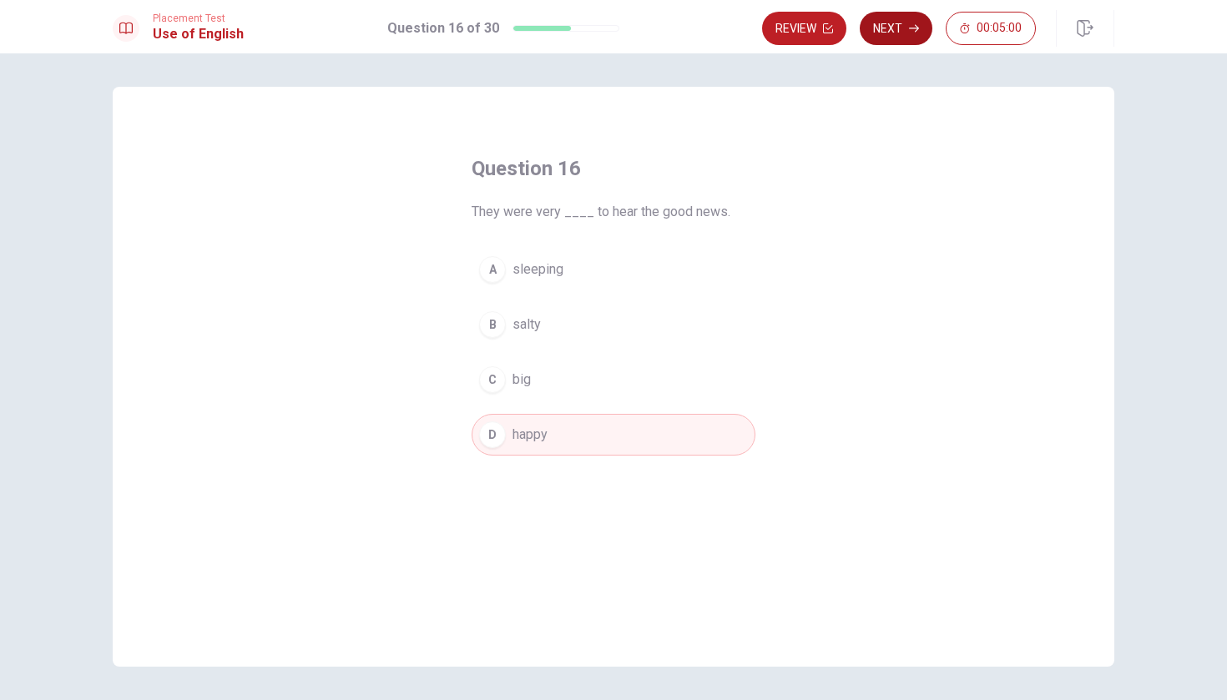
click at [881, 28] on button "Next" at bounding box center [896, 28] width 73 height 33
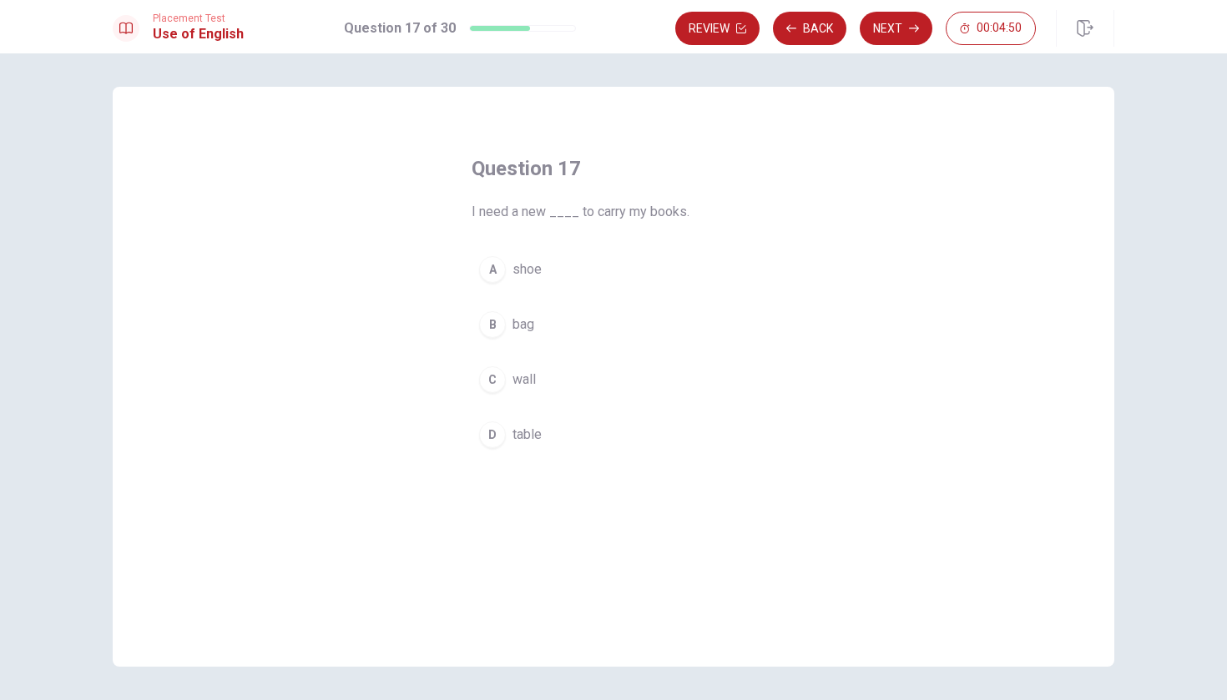
click at [501, 331] on div "B" at bounding box center [492, 324] width 27 height 27
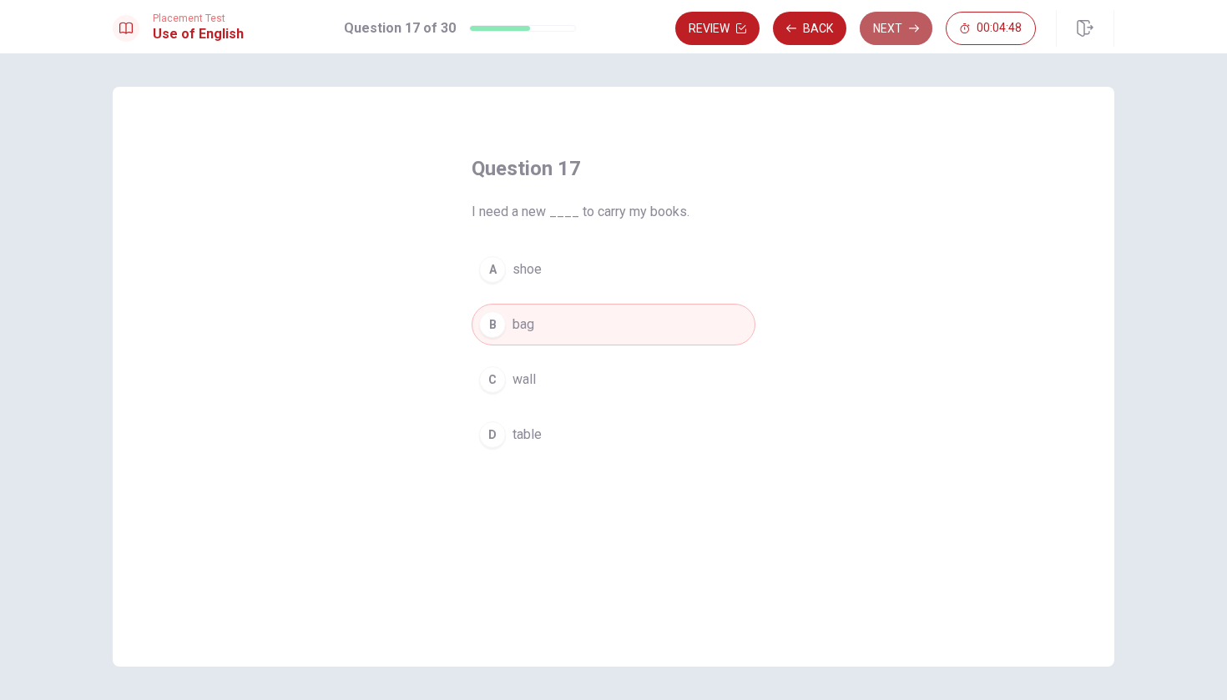
click at [909, 26] on icon "button" at bounding box center [914, 28] width 10 height 10
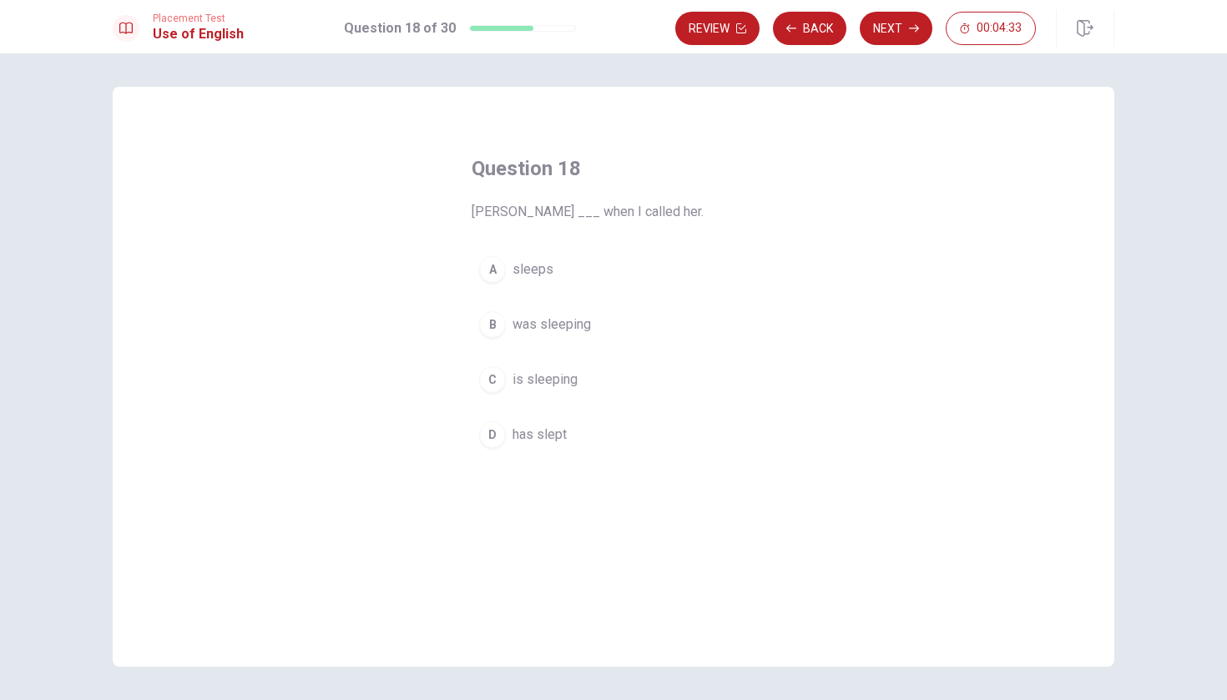
click at [496, 387] on div "C" at bounding box center [492, 379] width 27 height 27
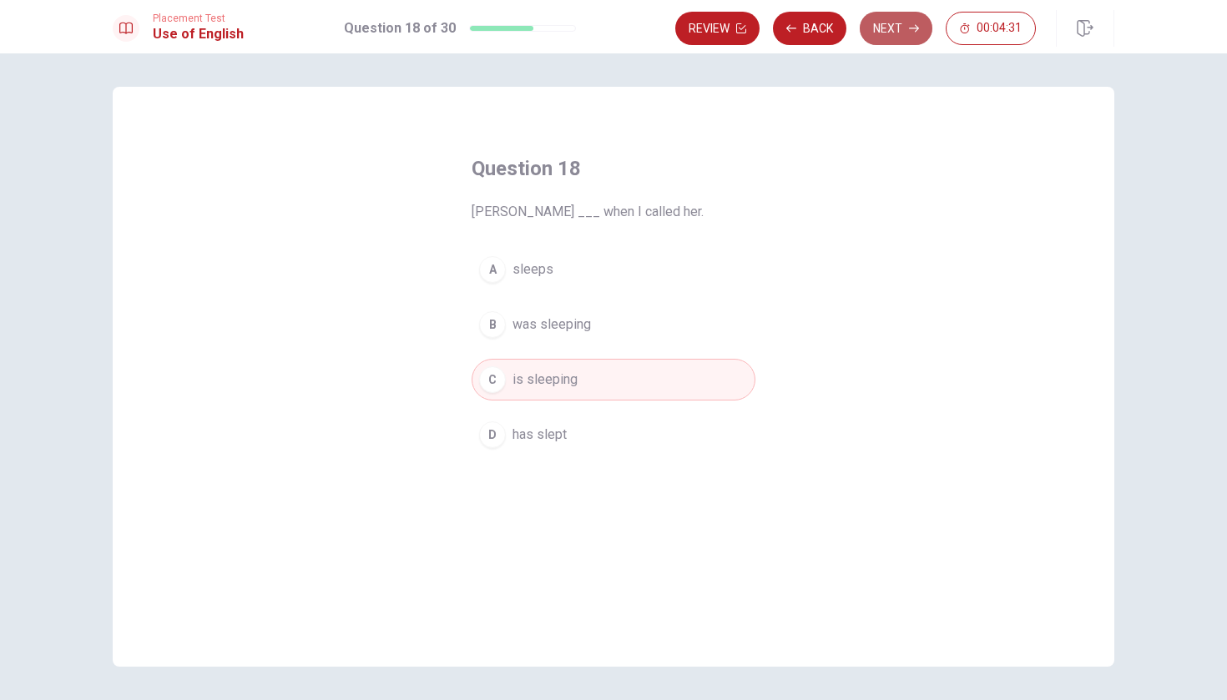
click at [909, 36] on button "Next" at bounding box center [896, 28] width 73 height 33
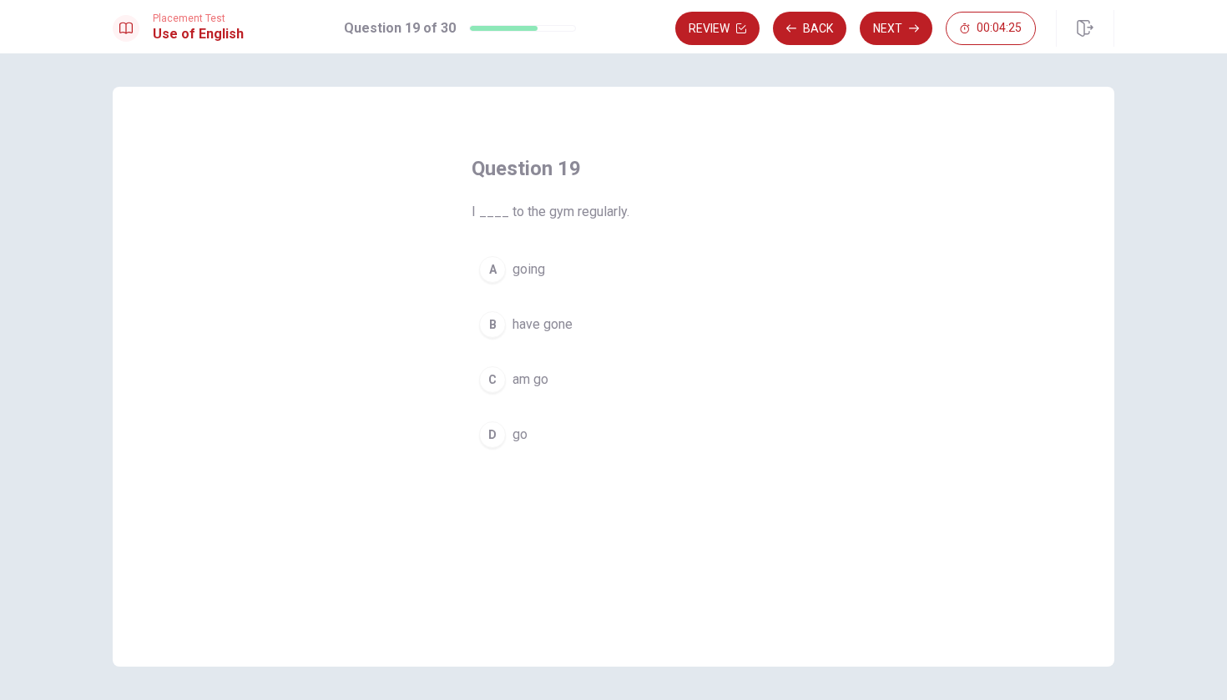
click at [492, 275] on div "A" at bounding box center [492, 269] width 27 height 27
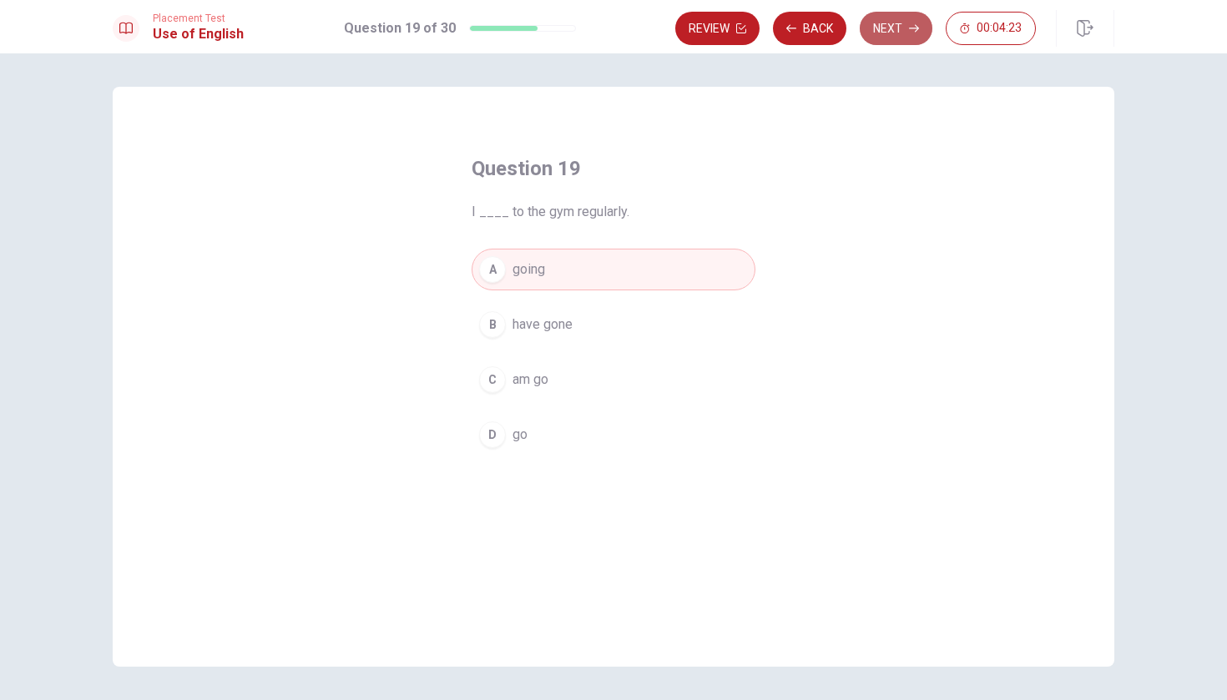
click at [894, 20] on button "Next" at bounding box center [896, 28] width 73 height 33
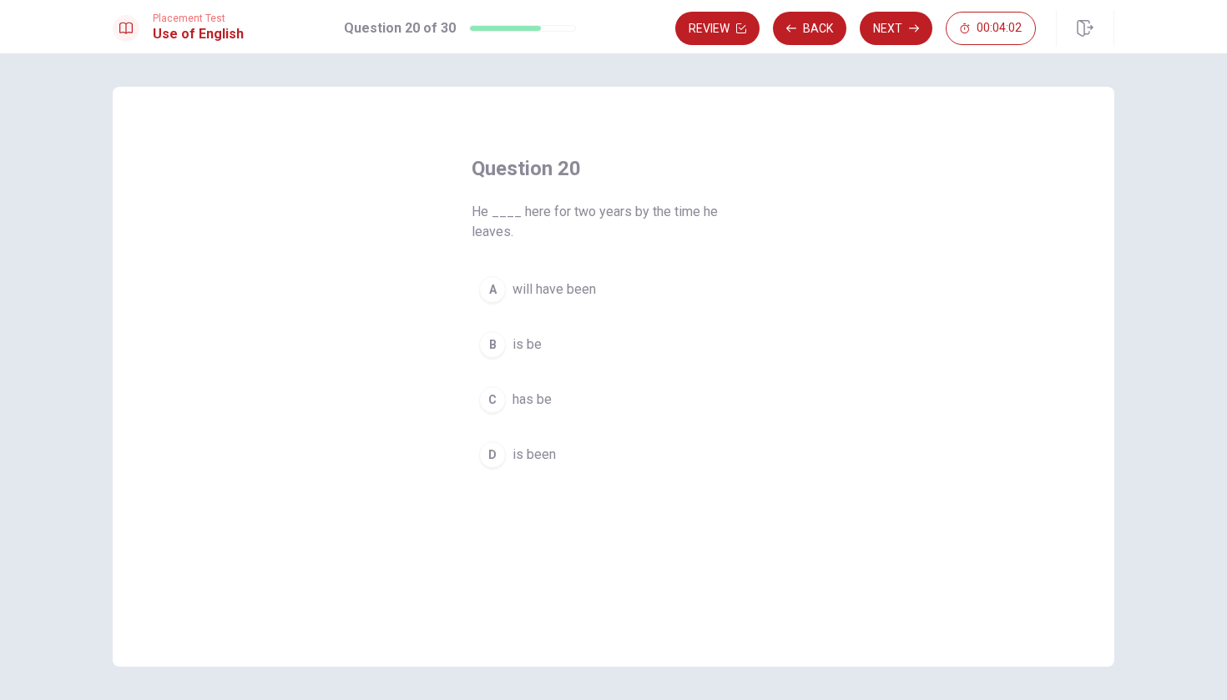
click at [532, 290] on span "will have been" at bounding box center [554, 290] width 83 height 20
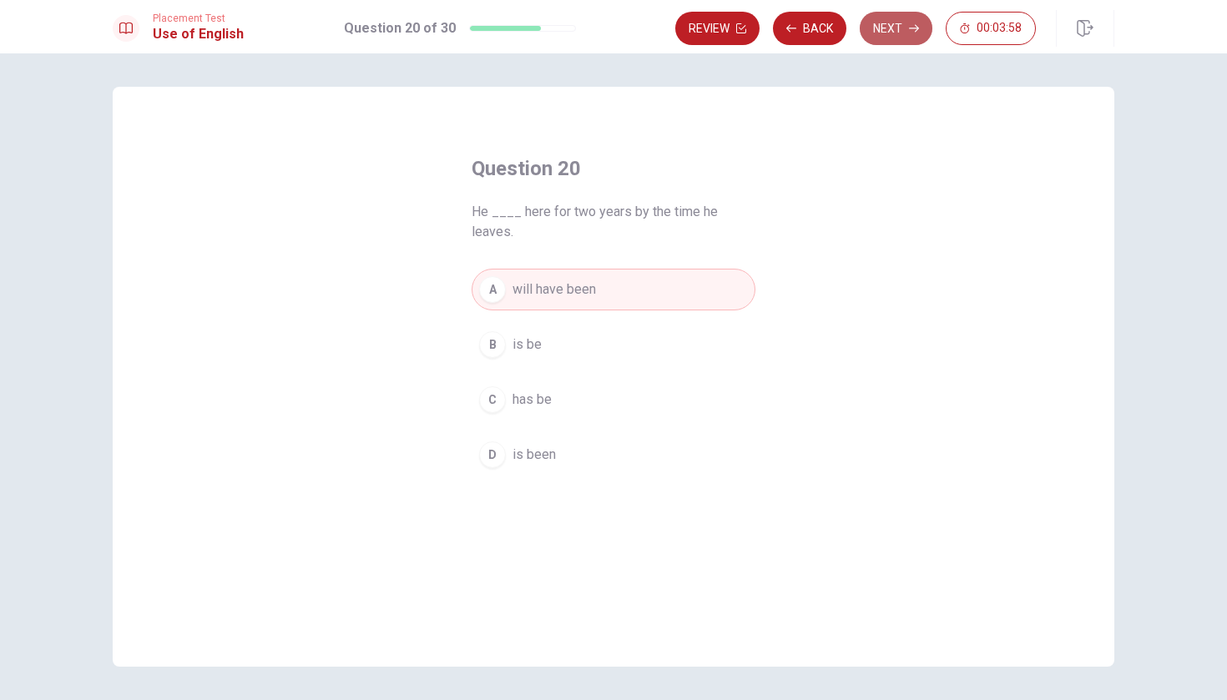
click at [917, 22] on button "Next" at bounding box center [896, 28] width 73 height 33
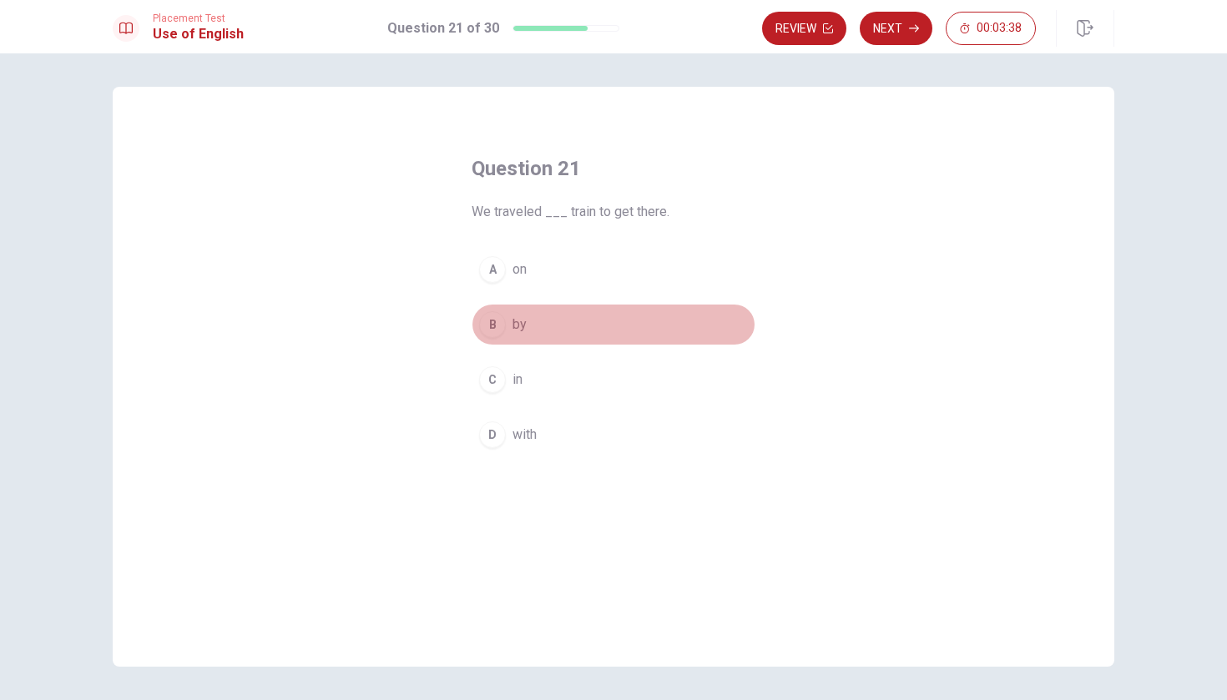
click at [553, 318] on button "B by" at bounding box center [614, 325] width 284 height 42
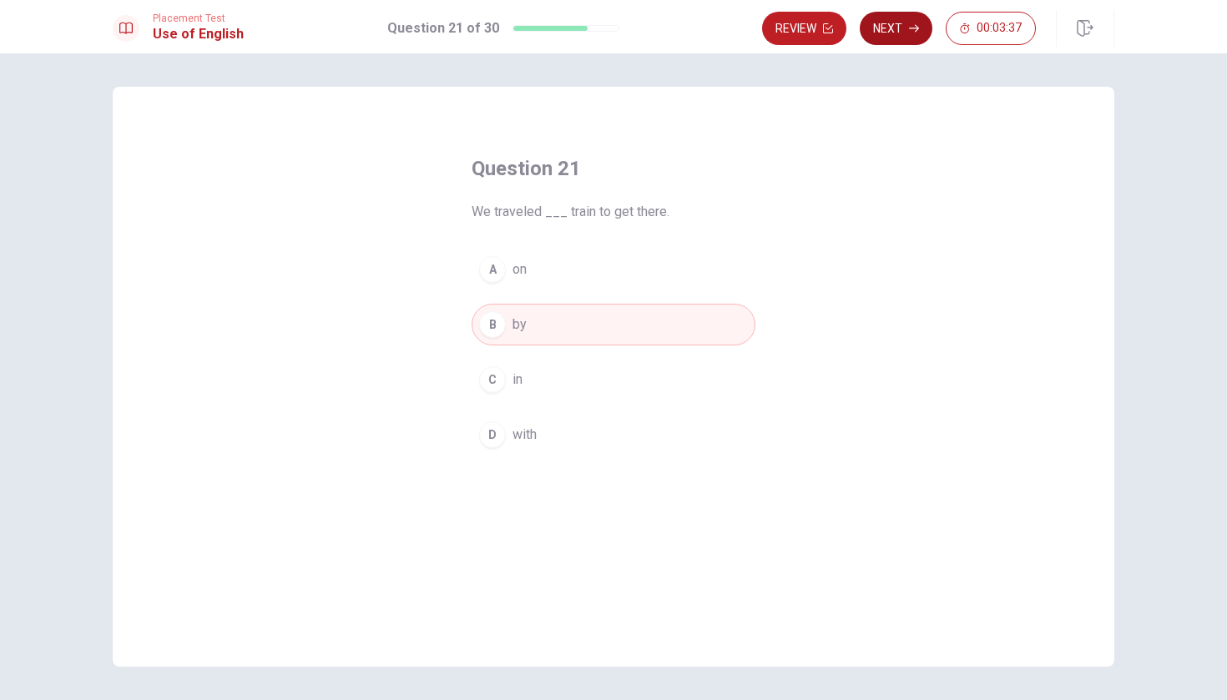
click at [905, 25] on button "Next" at bounding box center [896, 28] width 73 height 33
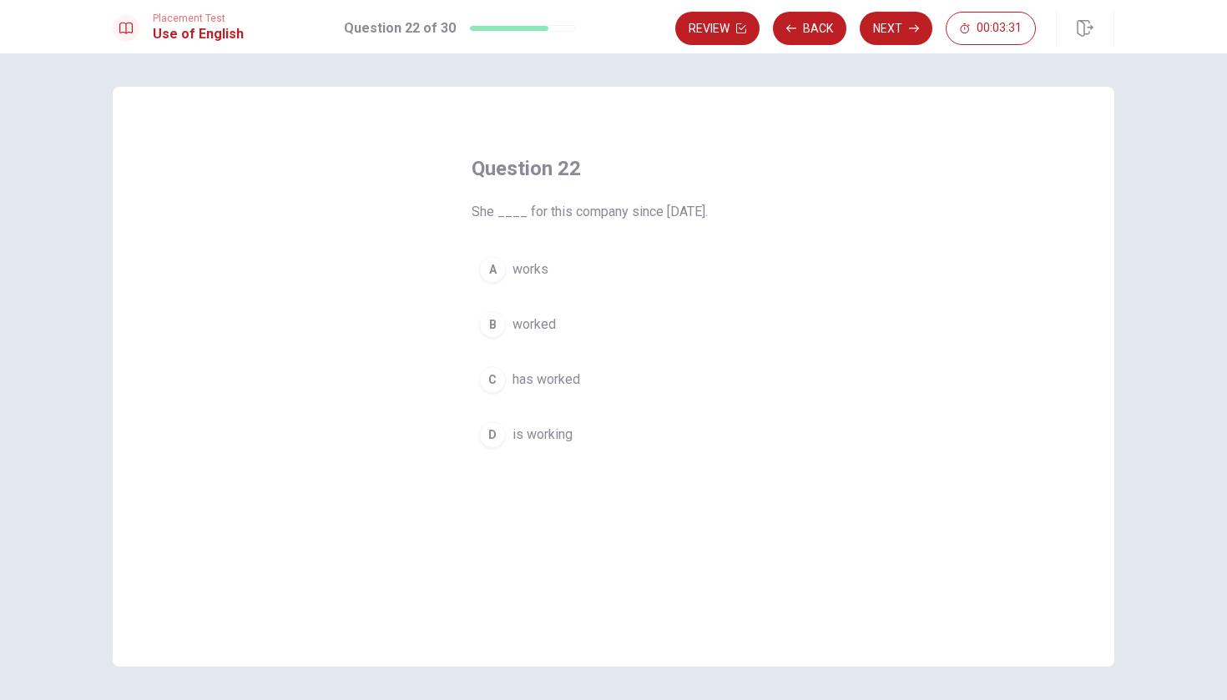
click at [495, 274] on div "A" at bounding box center [492, 269] width 27 height 27
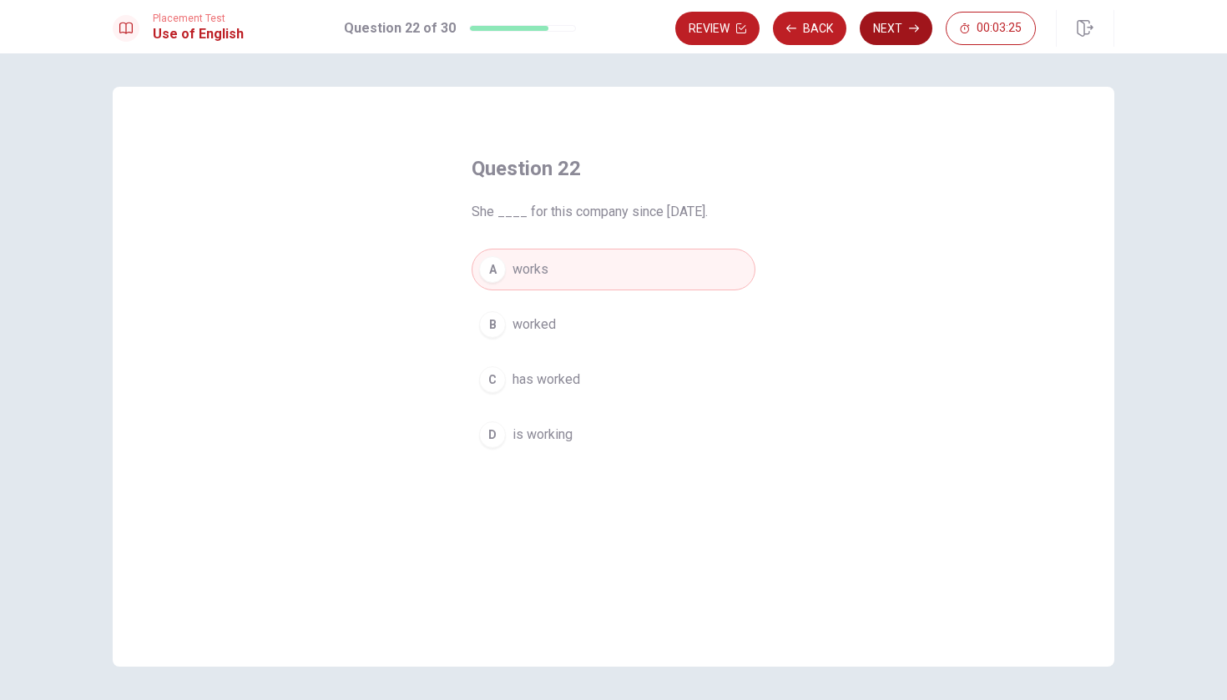
click at [897, 23] on button "Next" at bounding box center [896, 28] width 73 height 33
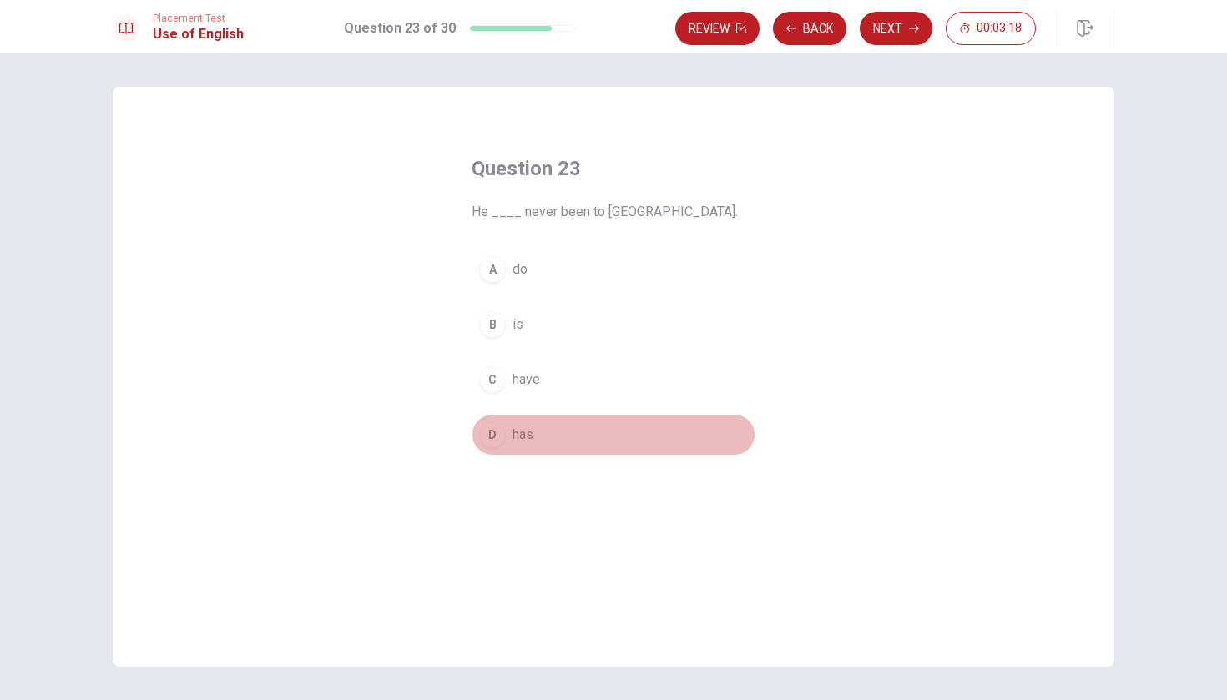
click at [494, 436] on div "D" at bounding box center [492, 435] width 27 height 27
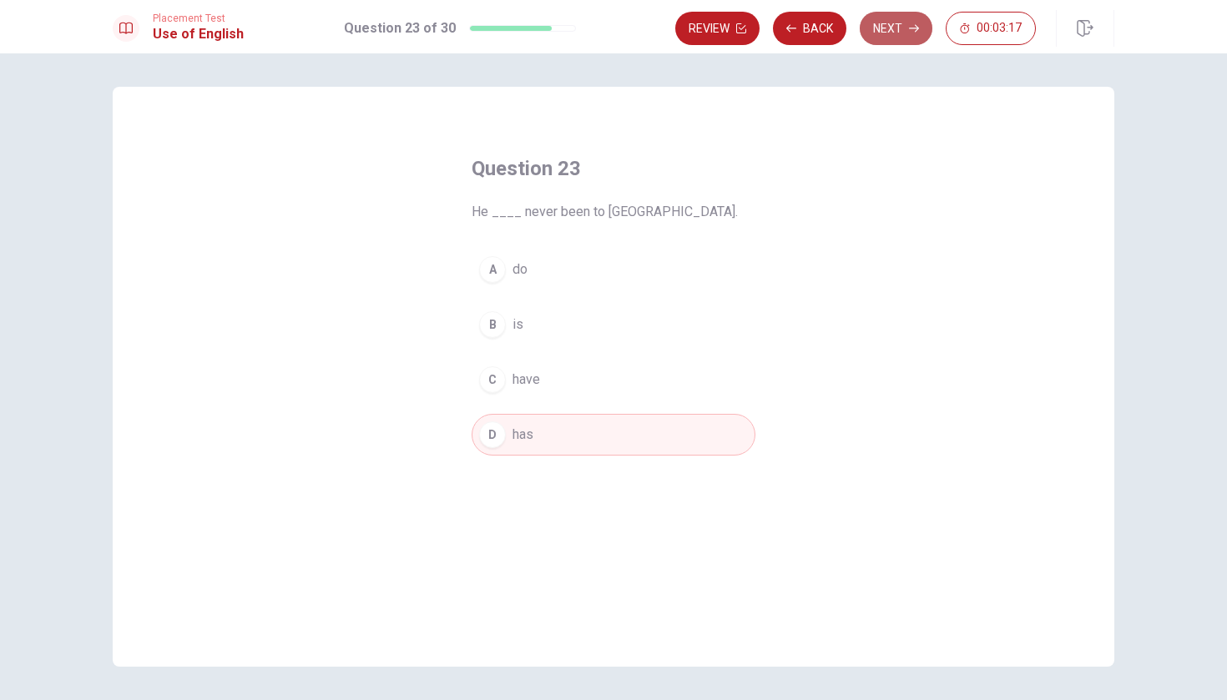
click at [901, 25] on button "Next" at bounding box center [896, 28] width 73 height 33
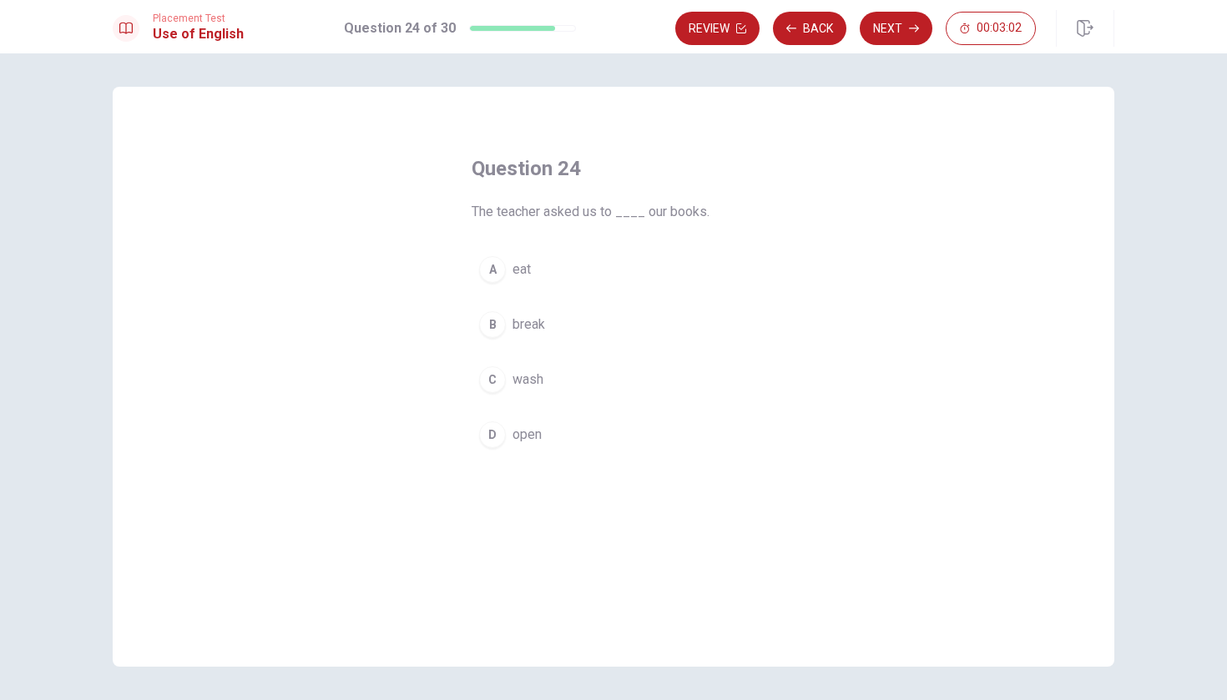
click at [510, 427] on button "D open" at bounding box center [614, 435] width 284 height 42
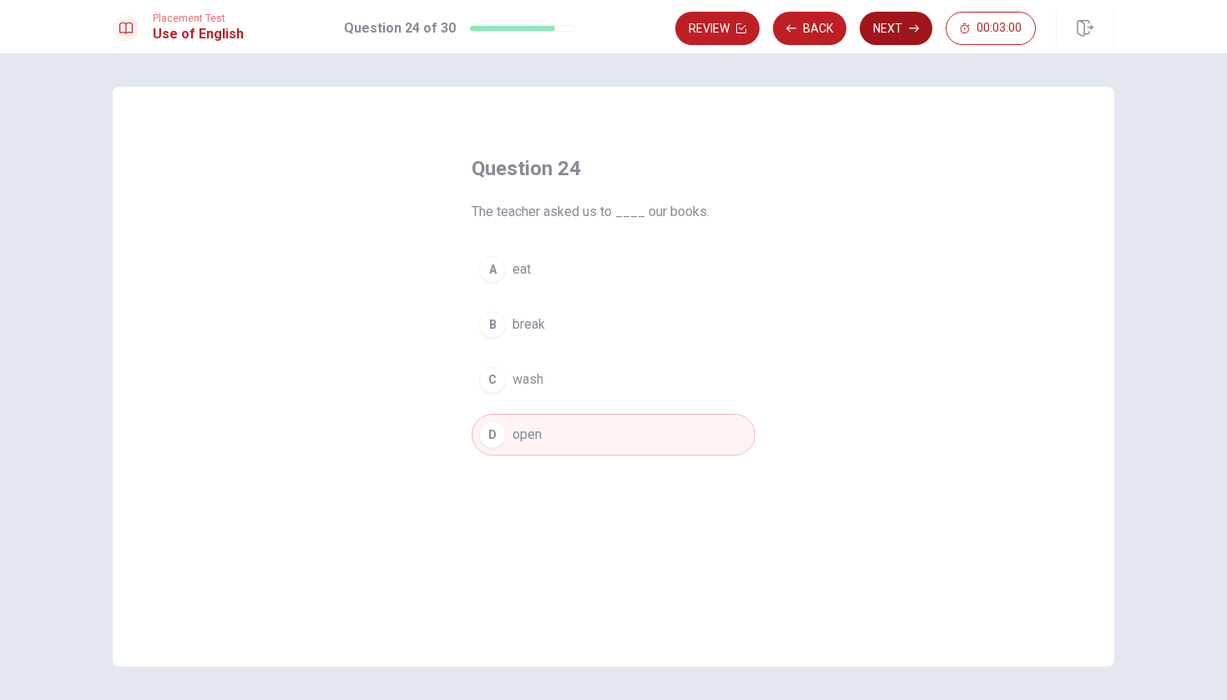
click at [898, 34] on button "Next" at bounding box center [896, 28] width 73 height 33
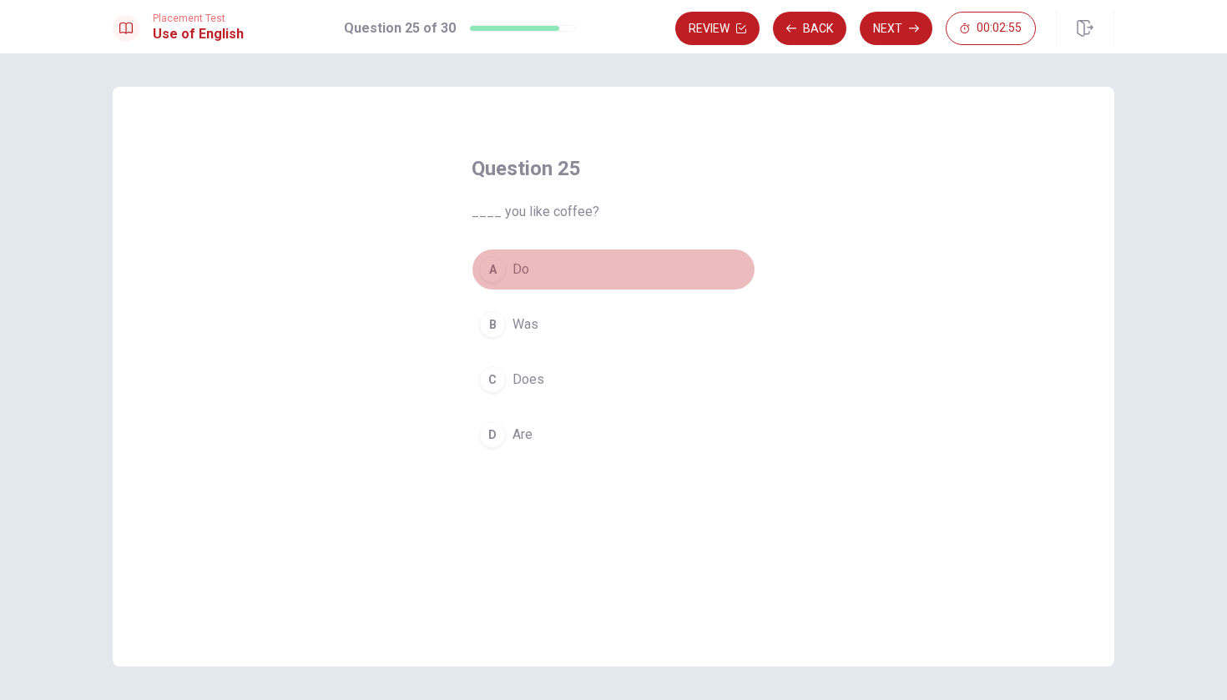
click at [508, 265] on button "A Do" at bounding box center [614, 270] width 284 height 42
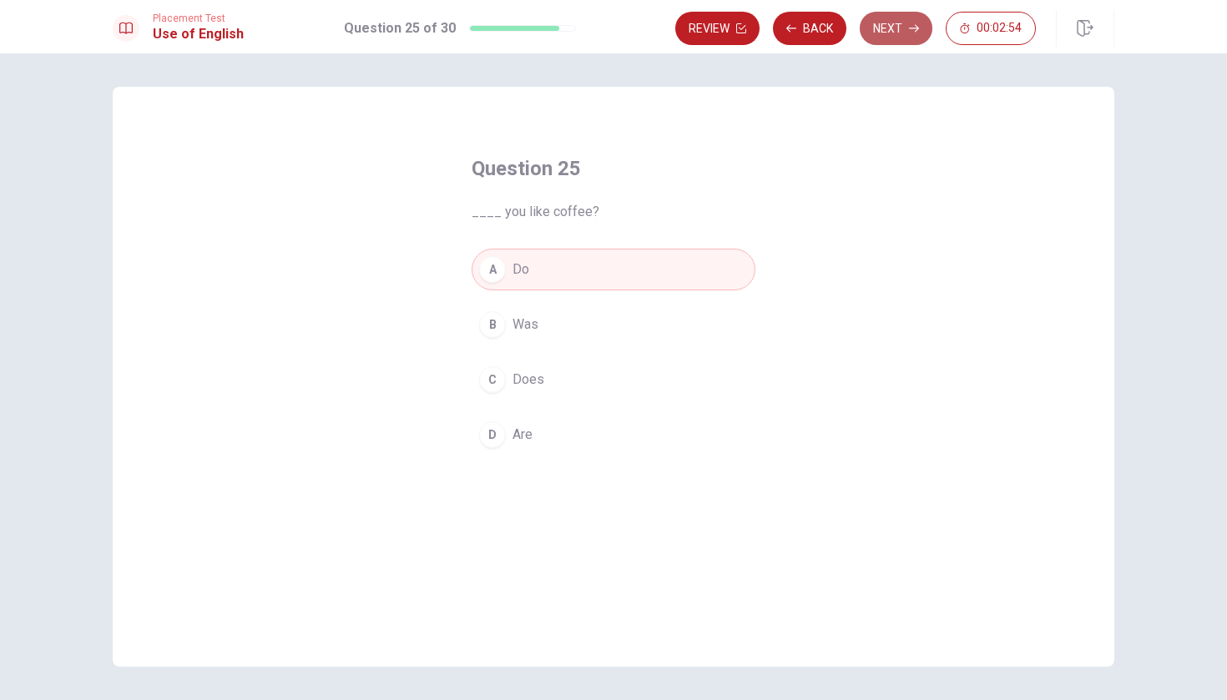
click at [898, 24] on button "Next" at bounding box center [896, 28] width 73 height 33
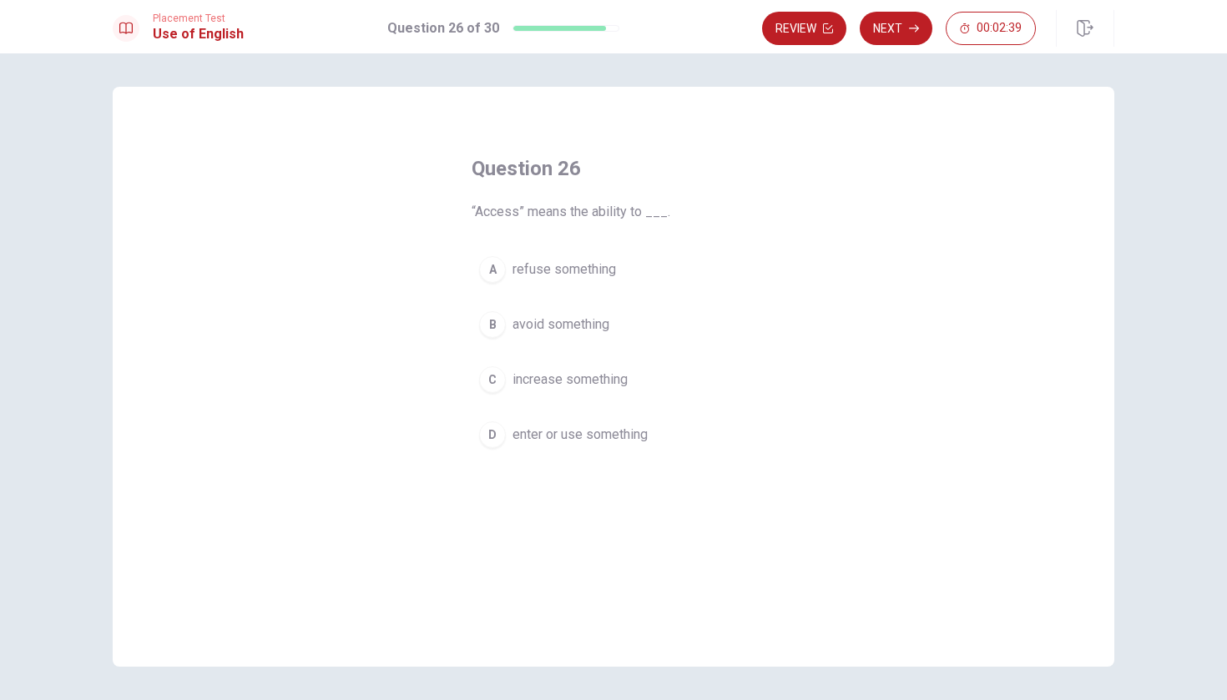
click at [498, 443] on div "D" at bounding box center [492, 435] width 27 height 27
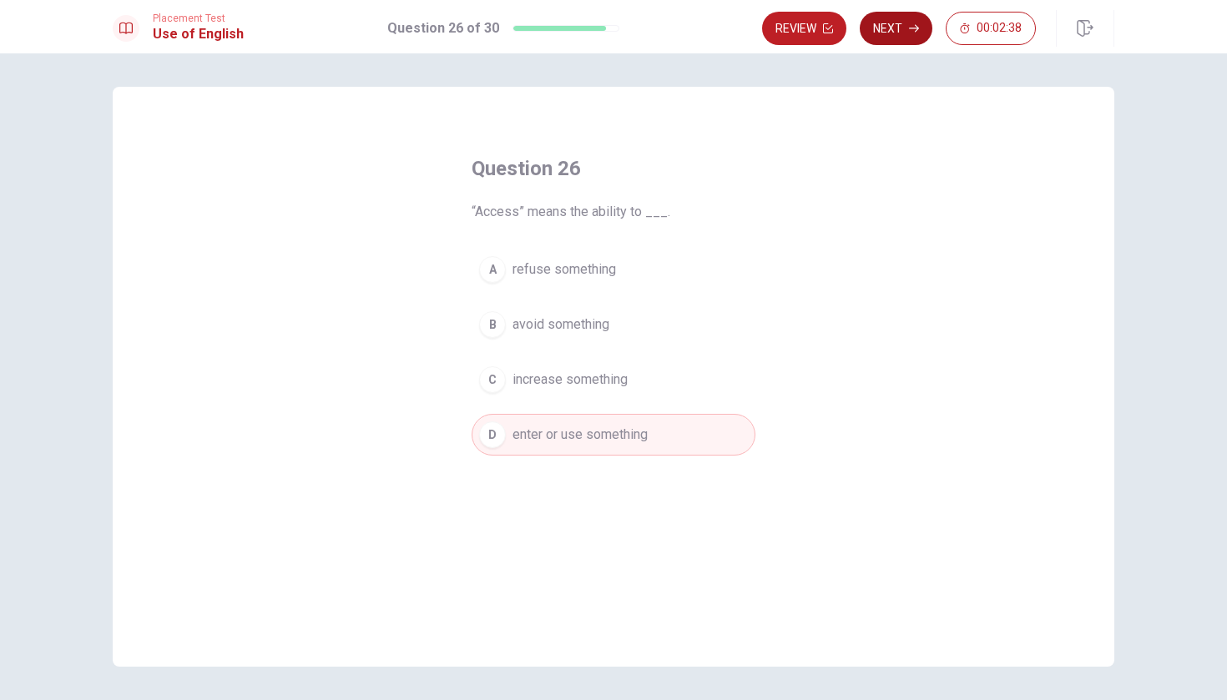
click at [907, 36] on button "Next" at bounding box center [896, 28] width 73 height 33
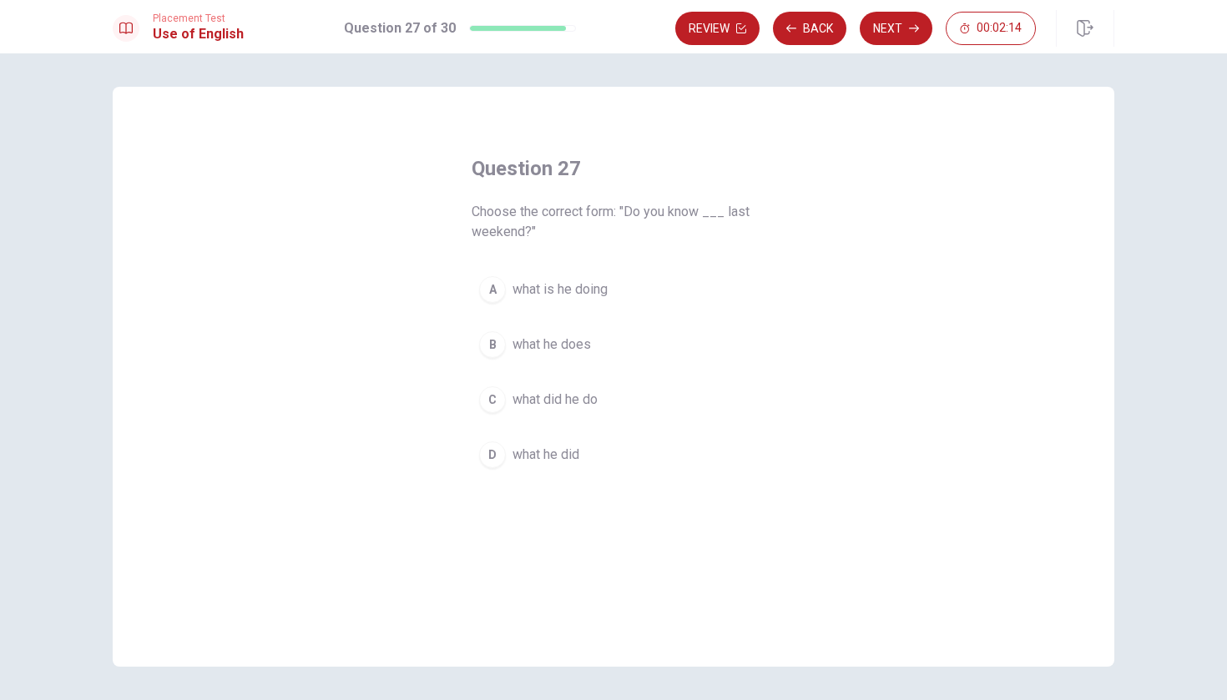
click at [574, 409] on span "what did he do" at bounding box center [555, 400] width 85 height 20
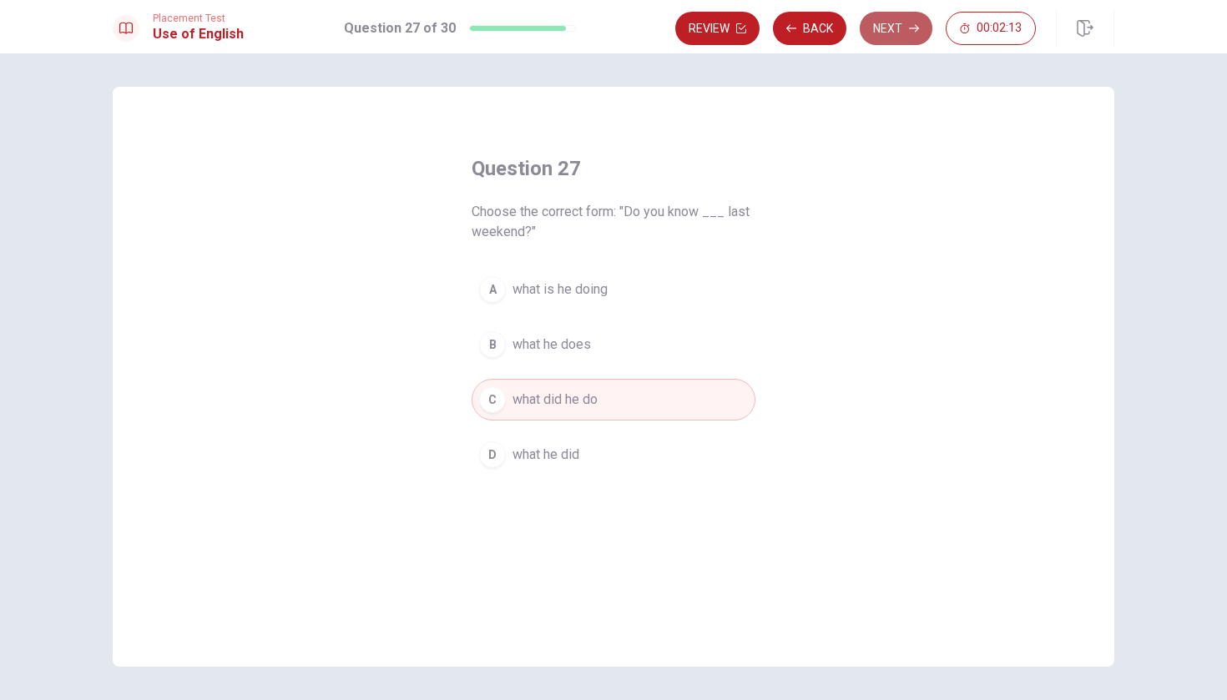
click at [893, 28] on button "Next" at bounding box center [896, 28] width 73 height 33
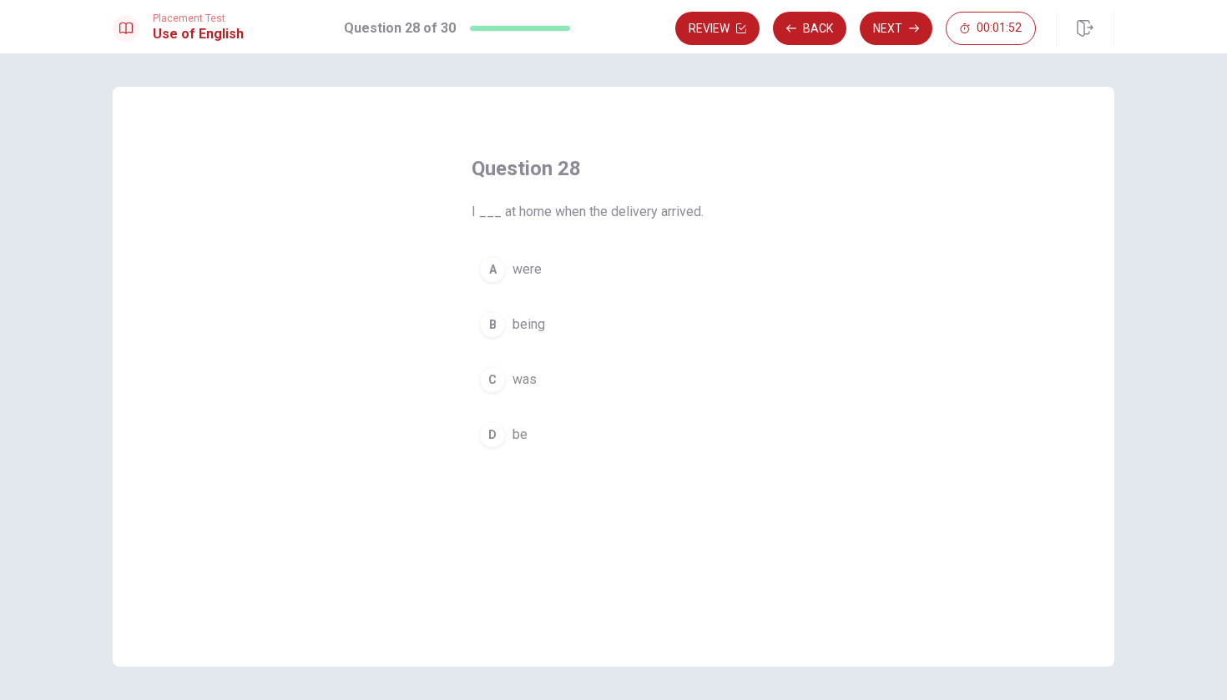
click at [497, 383] on div "C" at bounding box center [492, 379] width 27 height 27
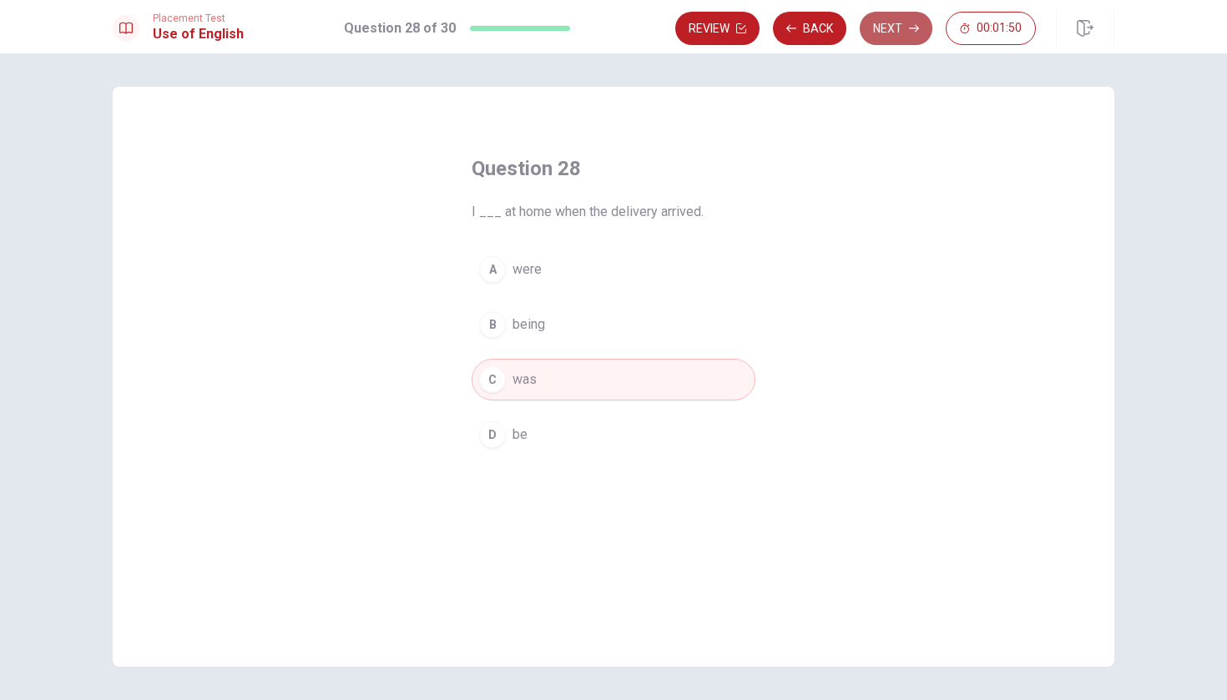
click at [888, 32] on button "Next" at bounding box center [896, 28] width 73 height 33
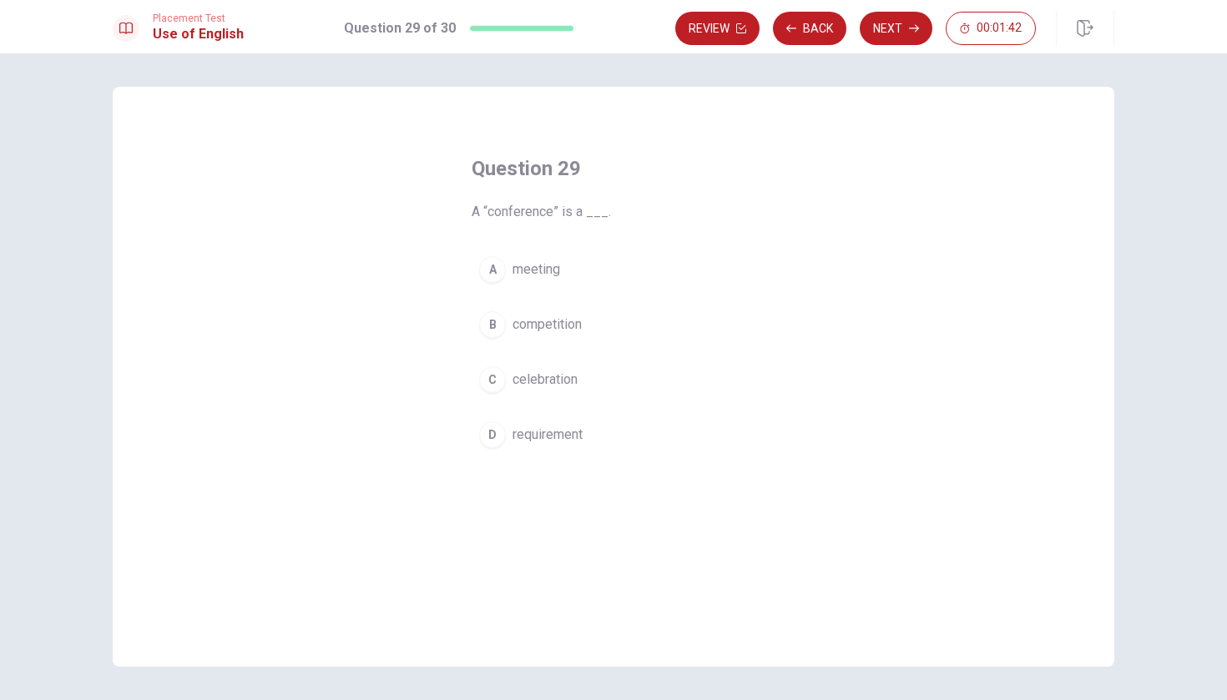
click at [501, 263] on div "A" at bounding box center [492, 269] width 27 height 27
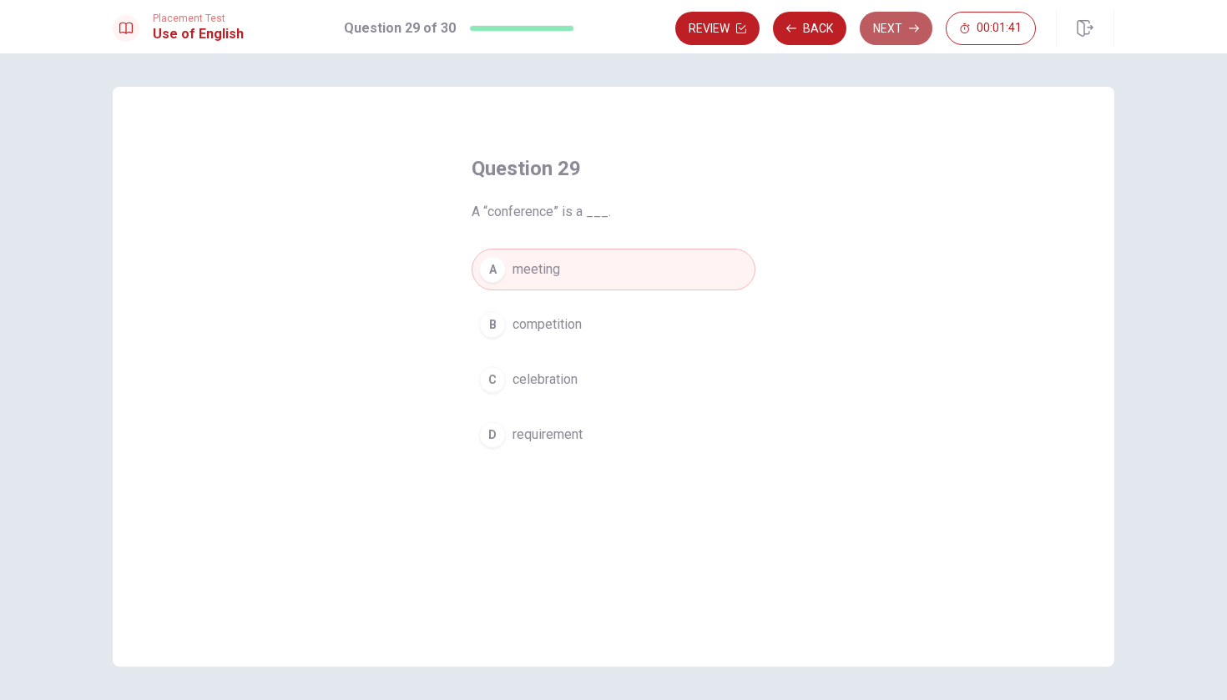
click at [898, 32] on button "Next" at bounding box center [896, 28] width 73 height 33
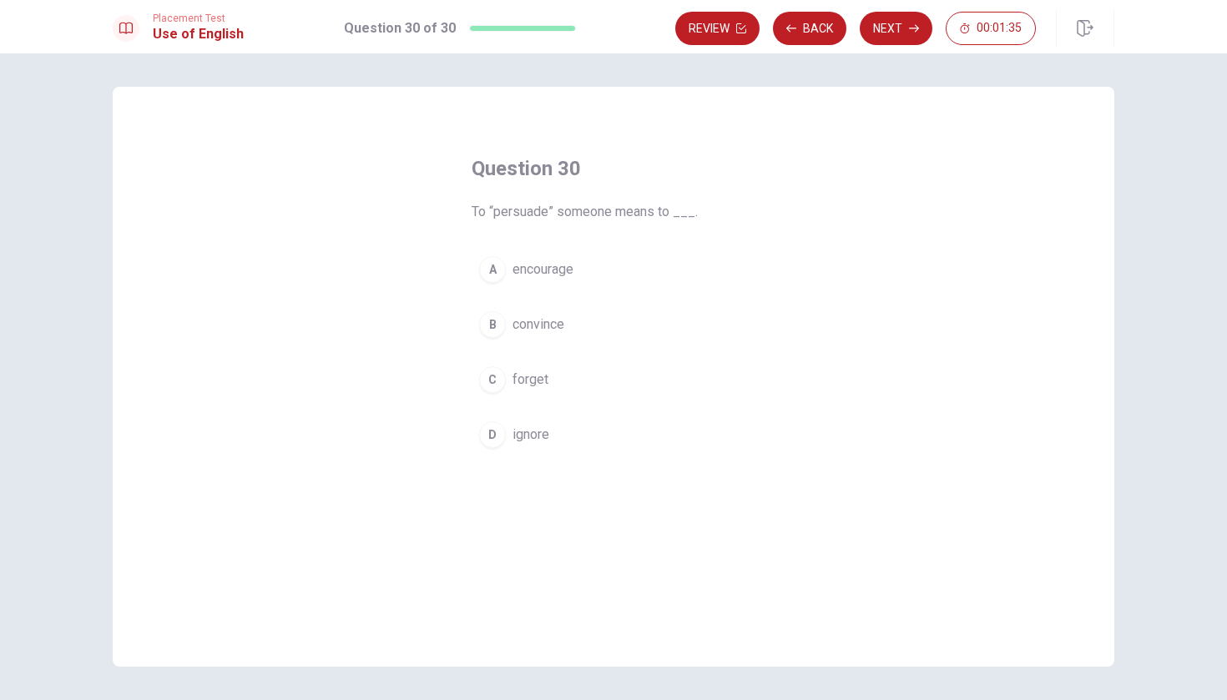
click at [511, 330] on button "B convince" at bounding box center [614, 325] width 284 height 42
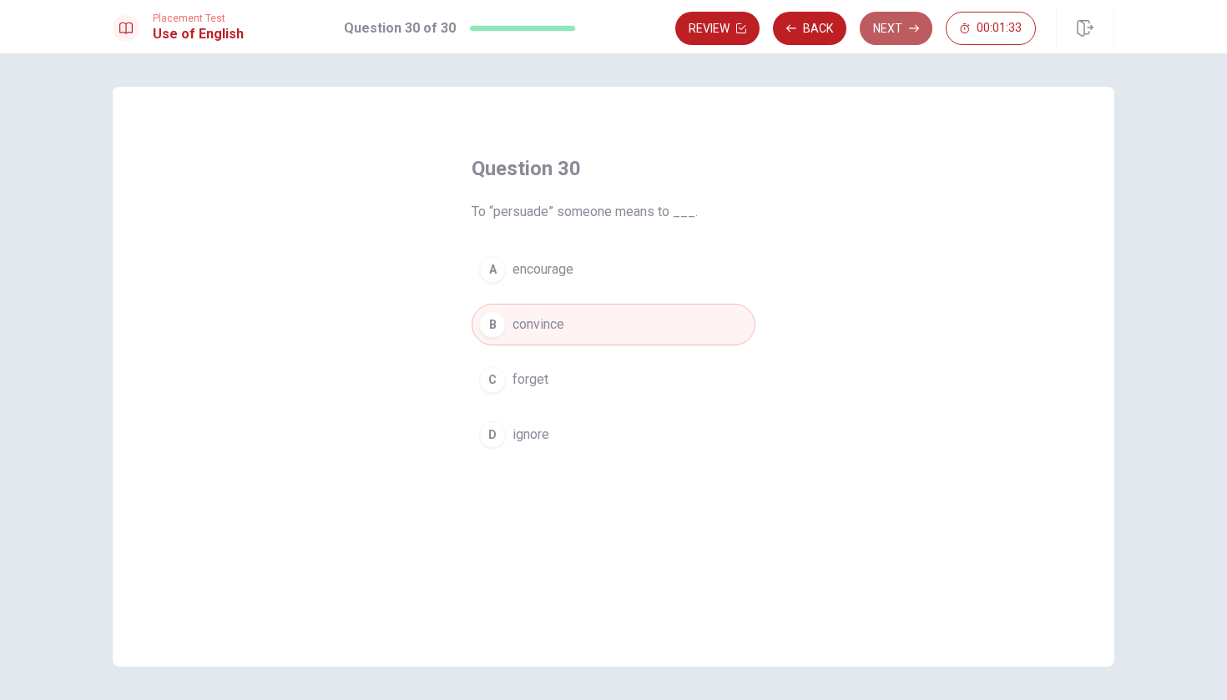
click at [887, 33] on button "Next" at bounding box center [896, 28] width 73 height 33
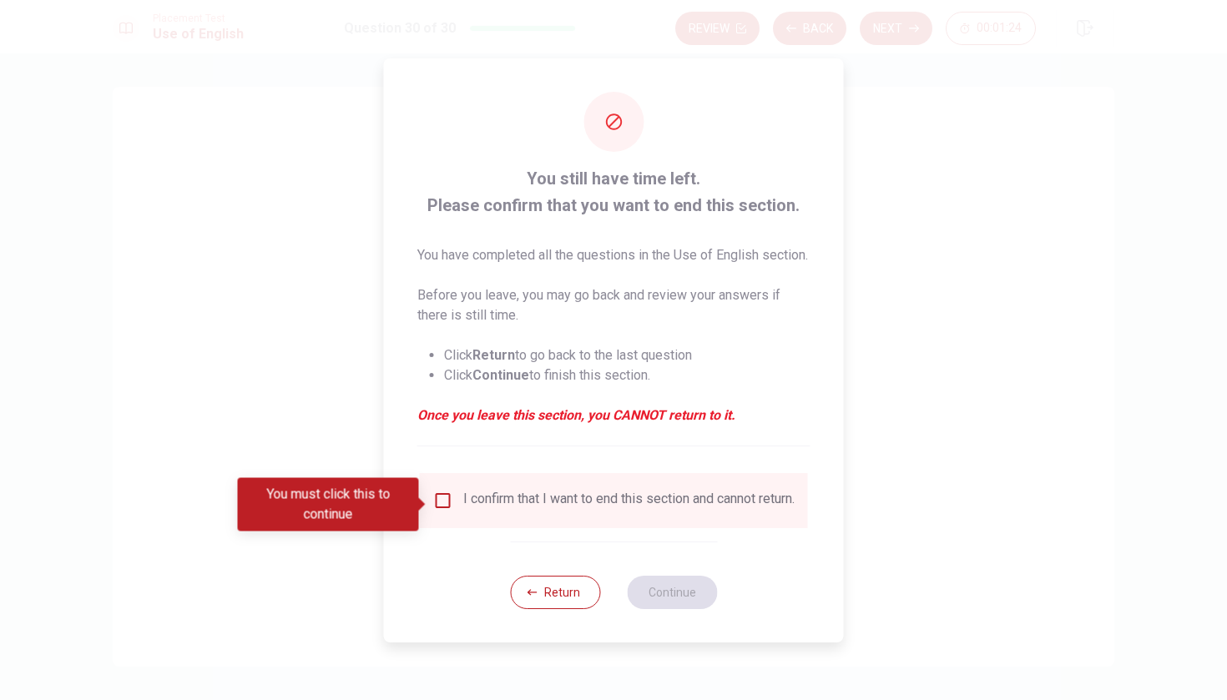
click at [439, 506] on input "You must click this to continue" at bounding box center [443, 501] width 20 height 20
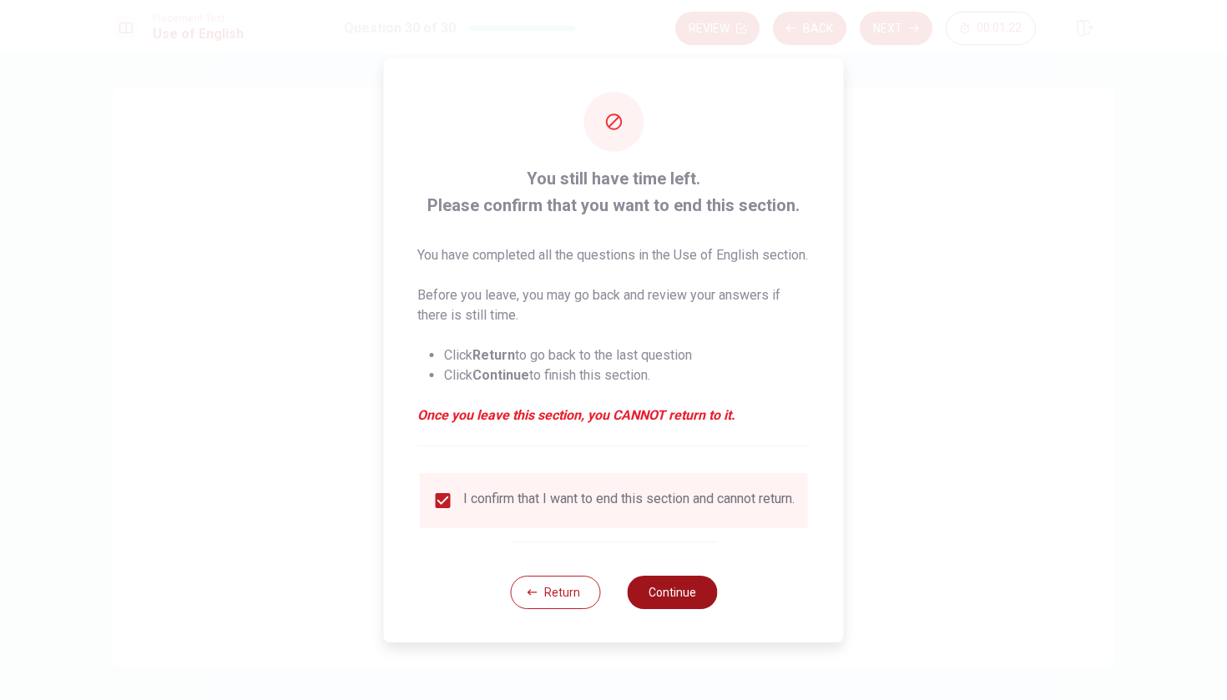
click at [673, 604] on button "Continue" at bounding box center [672, 592] width 90 height 33
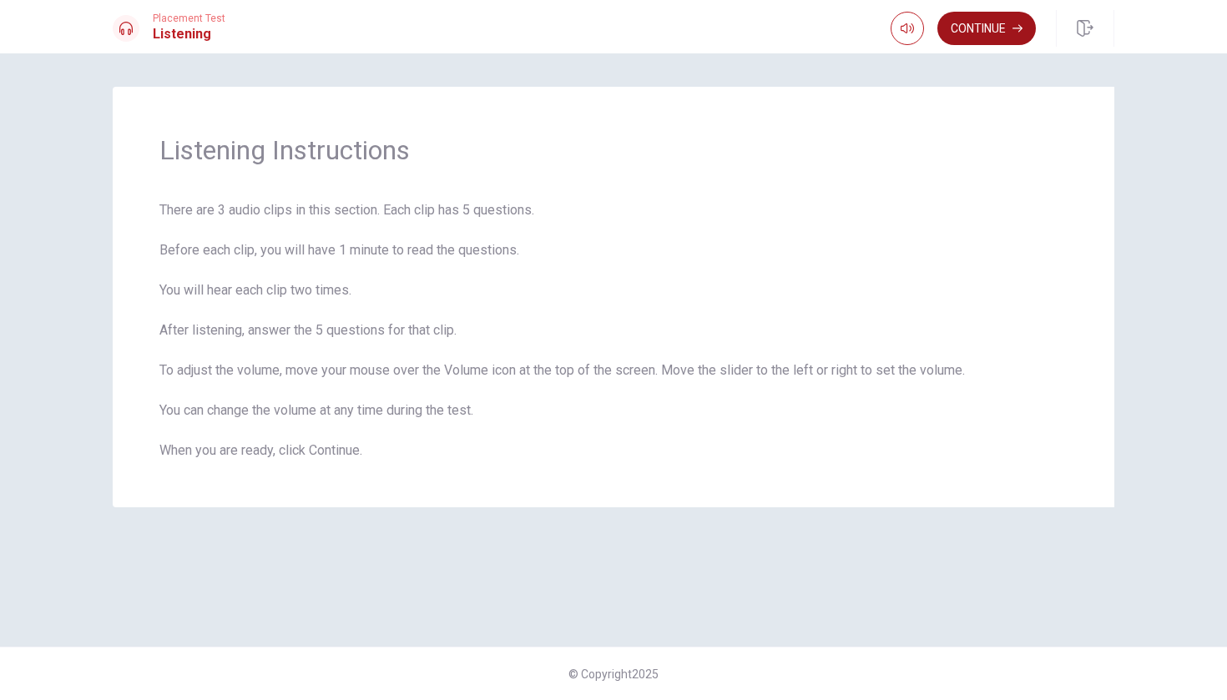
click at [988, 36] on button "Continue" at bounding box center [986, 28] width 98 height 33
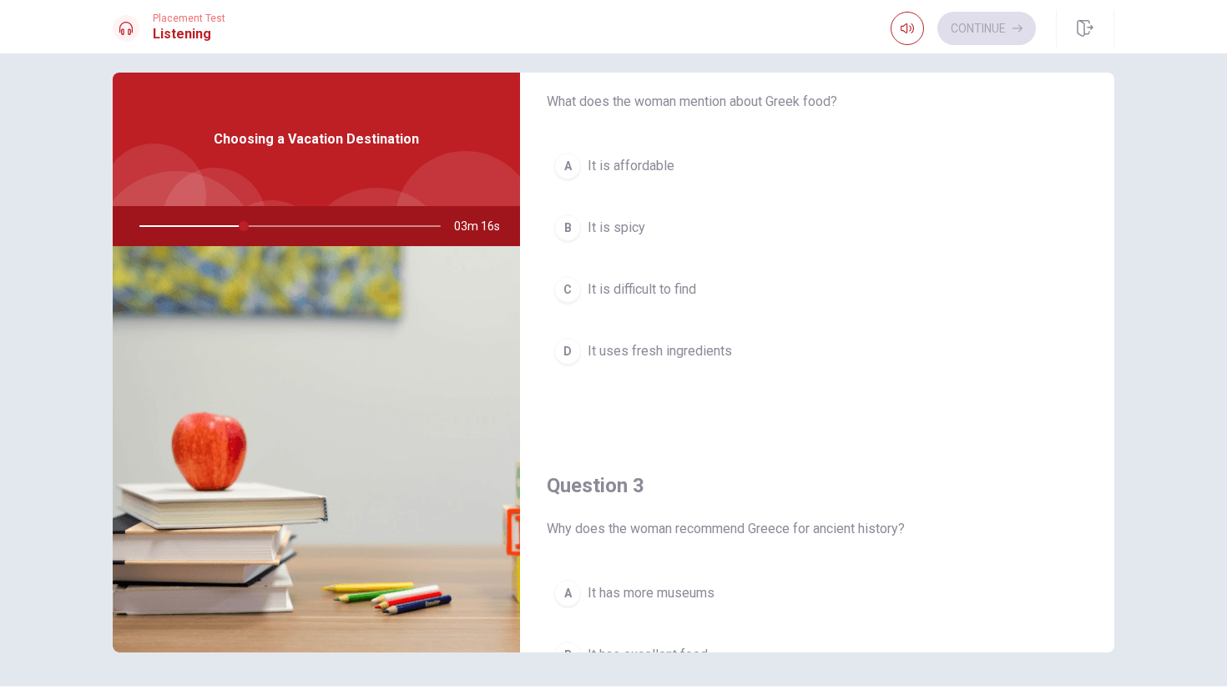
scroll to position [489, 0]
click at [582, 353] on button "D It uses fresh ingredients" at bounding box center [817, 351] width 541 height 42
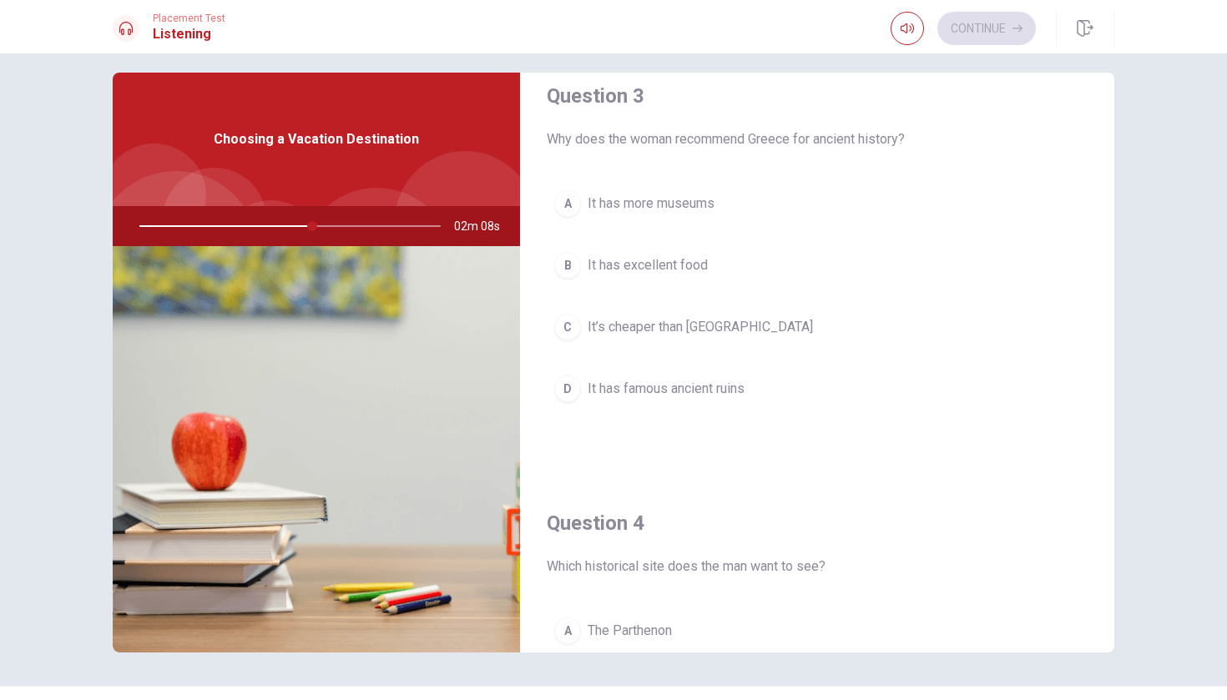
scroll to position [880, 0]
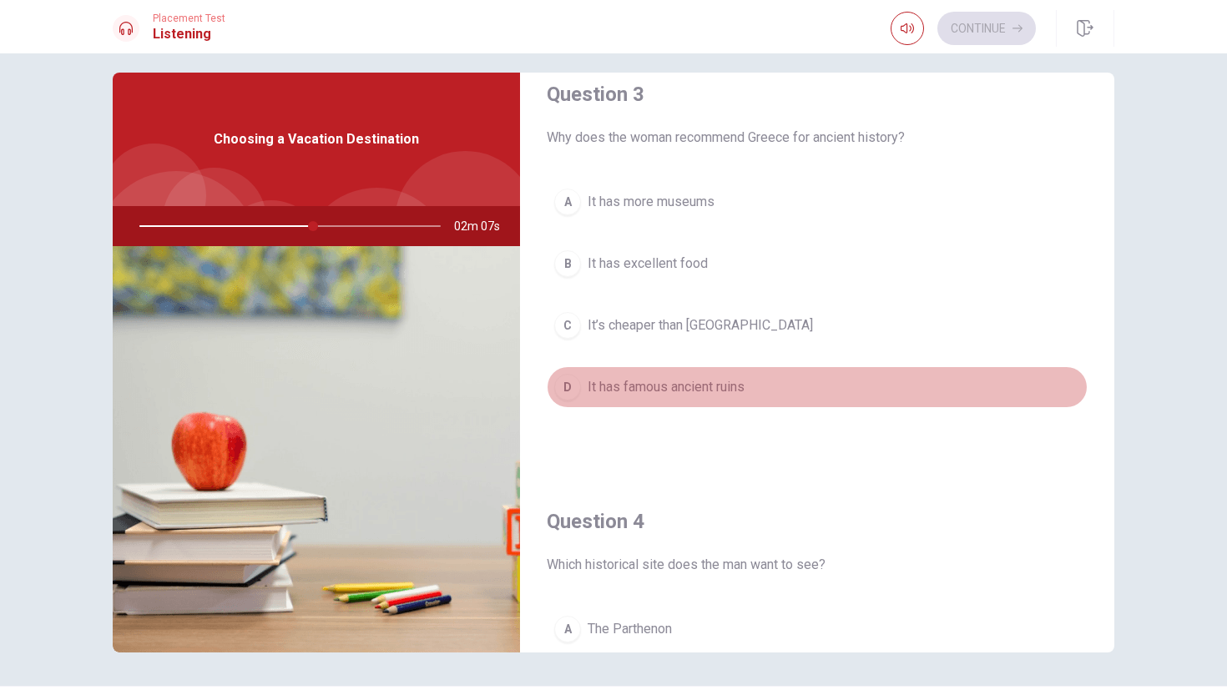
click at [691, 380] on span "It has famous ancient ruins" at bounding box center [666, 387] width 157 height 20
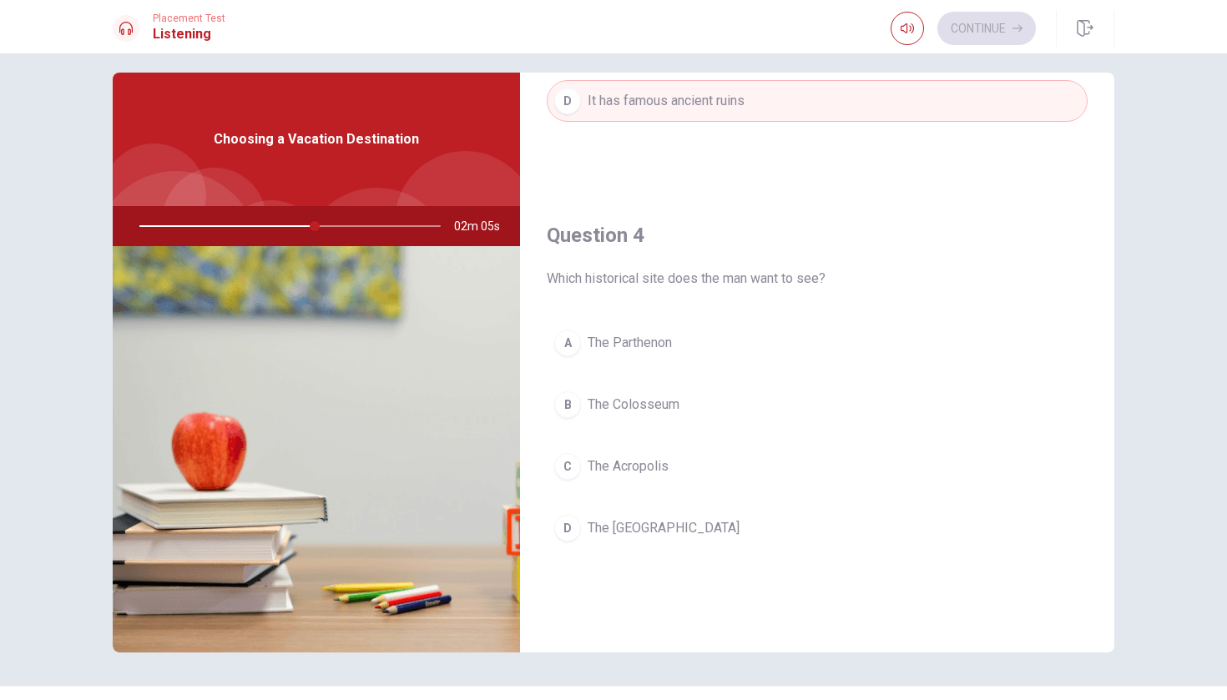
scroll to position [1173, 0]
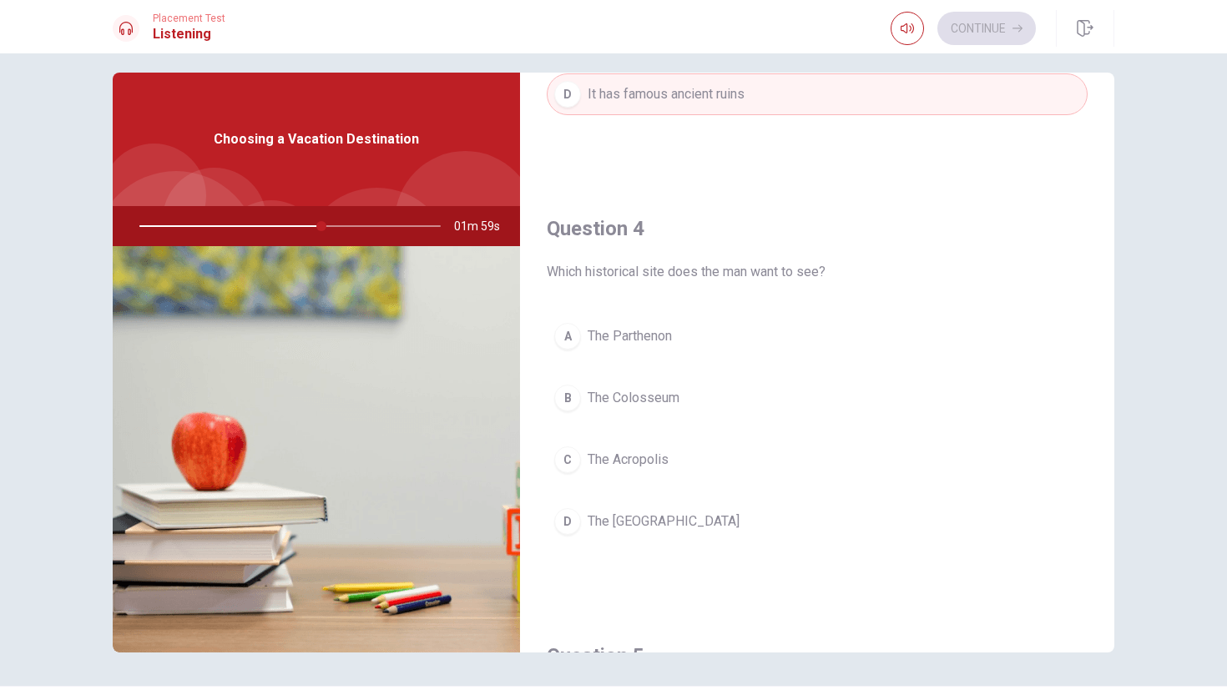
click at [710, 343] on button "A The Parthenon" at bounding box center [817, 337] width 541 height 42
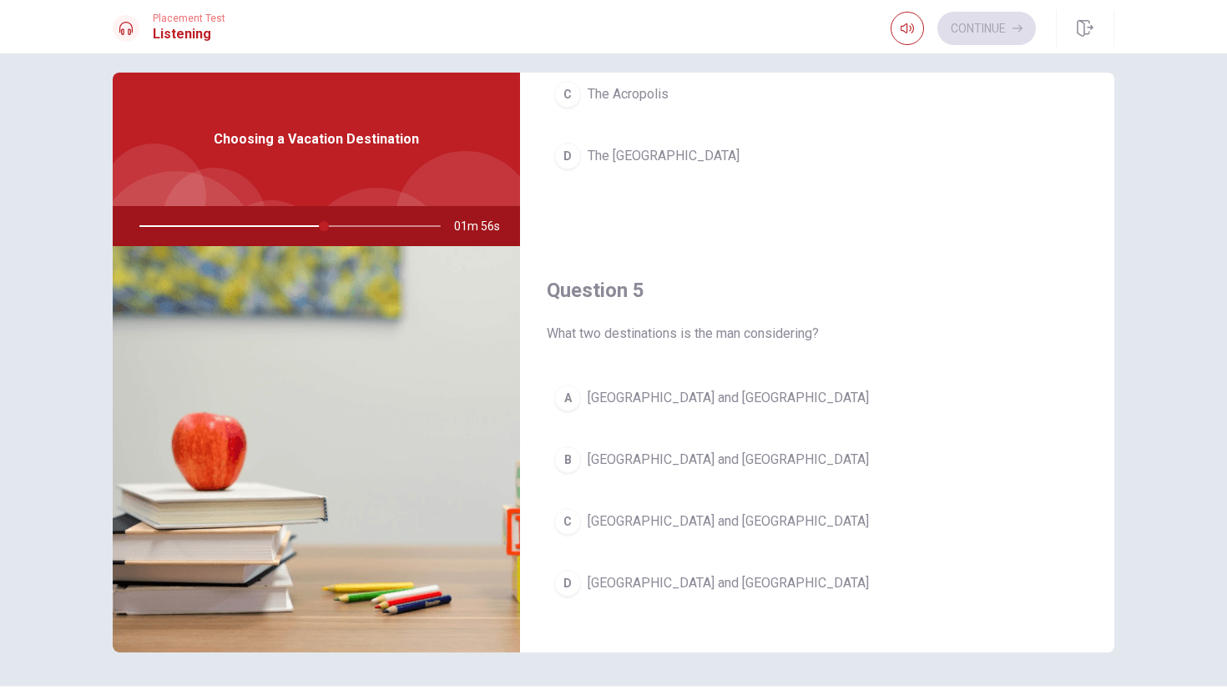
scroll to position [1538, 0]
click at [624, 580] on span "[GEOGRAPHIC_DATA] and [GEOGRAPHIC_DATA]" at bounding box center [728, 583] width 281 height 20
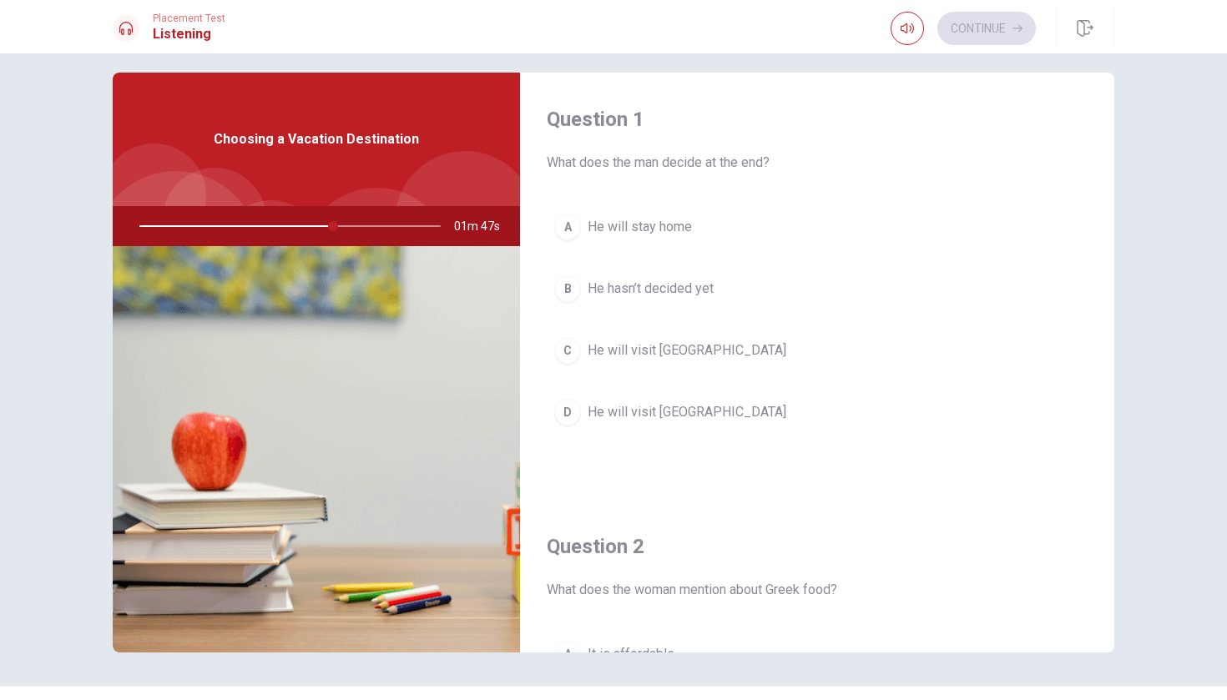
scroll to position [0, 0]
click at [699, 419] on span "He will visit [GEOGRAPHIC_DATA]" at bounding box center [687, 412] width 199 height 20
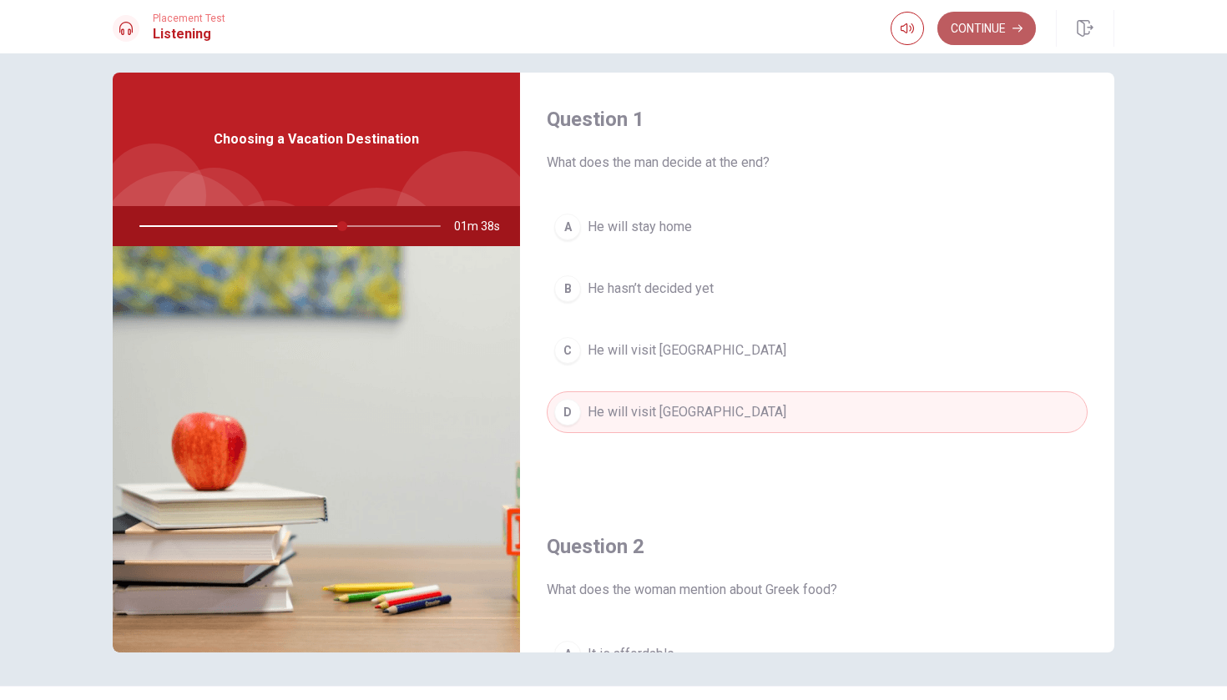
click at [990, 36] on button "Continue" at bounding box center [986, 28] width 98 height 33
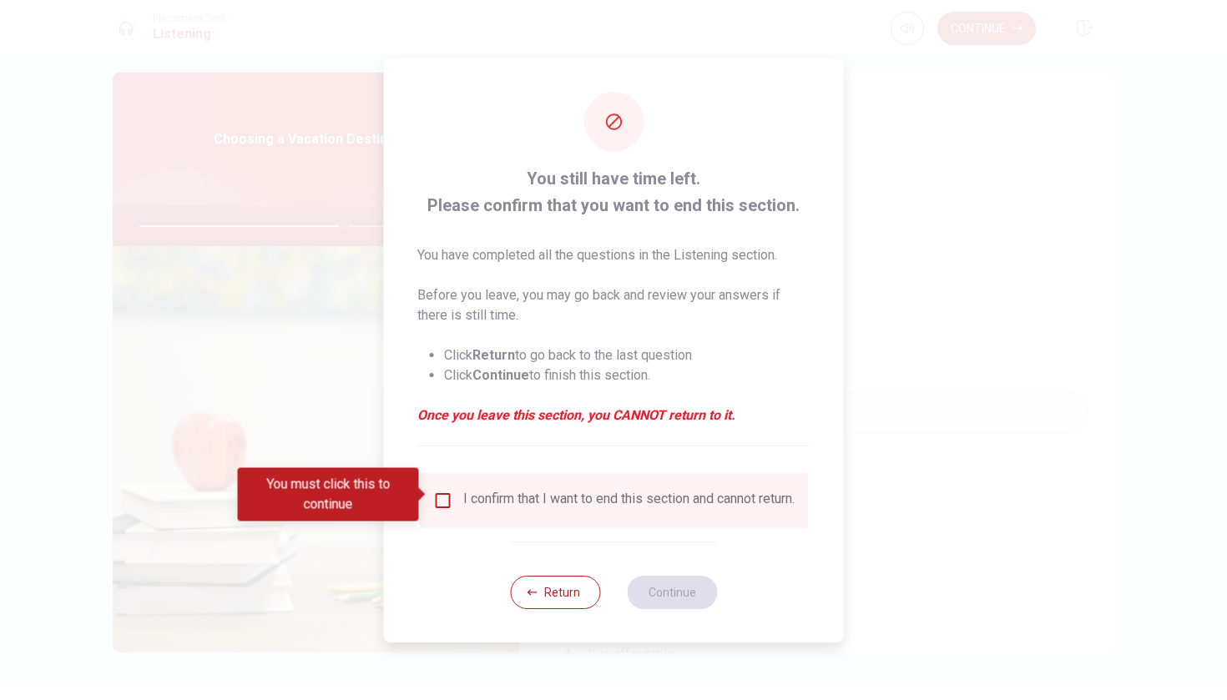
click at [457, 492] on div "I confirm that I want to end this section and cannot return." at bounding box center [613, 501] width 361 height 20
click at [438, 500] on input "You must click this to continue" at bounding box center [443, 501] width 20 height 20
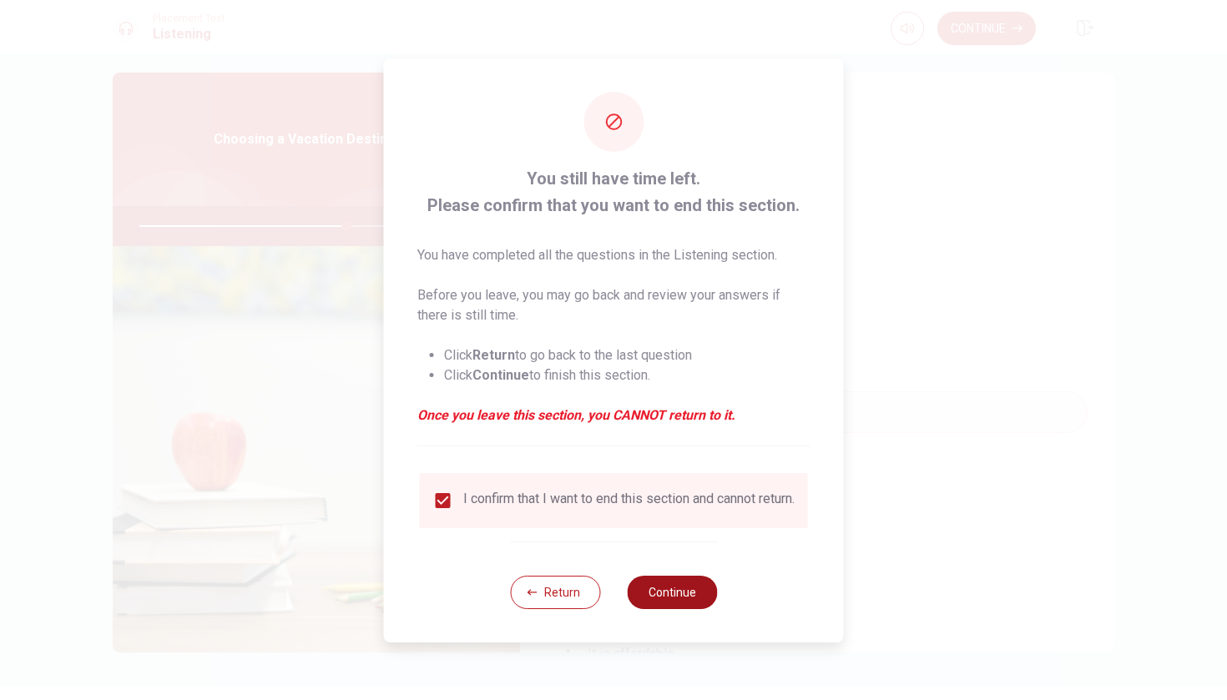
click at [684, 590] on button "Continue" at bounding box center [672, 592] width 90 height 33
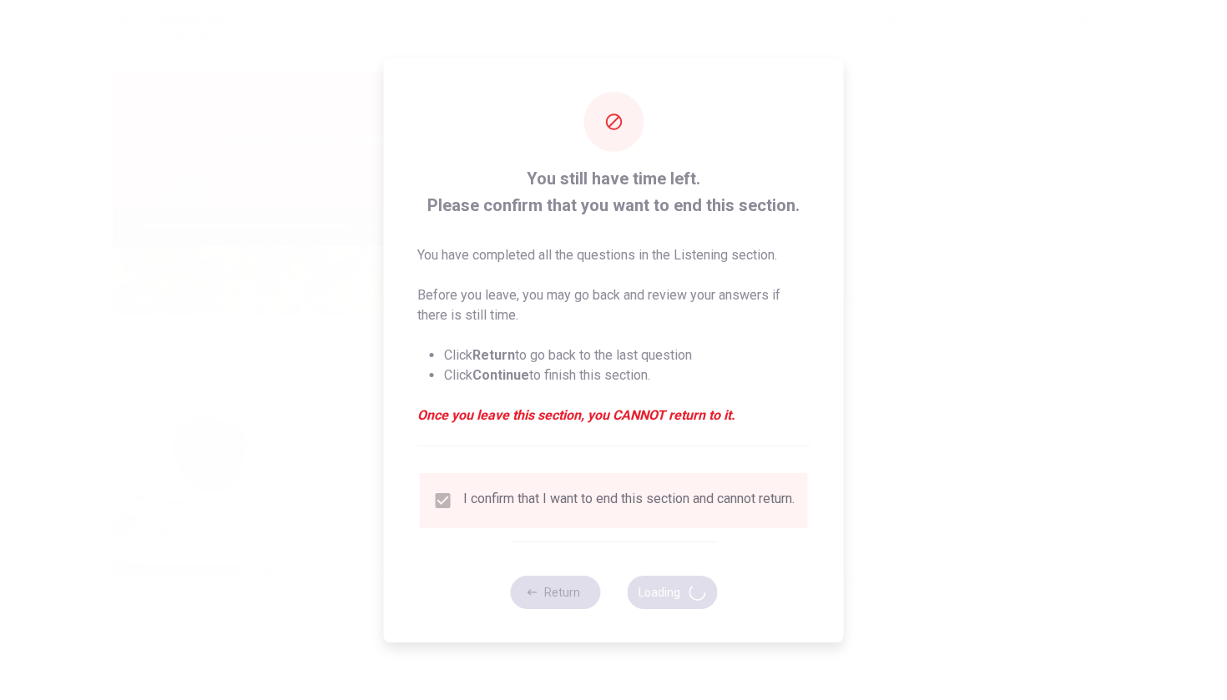
type input "69"
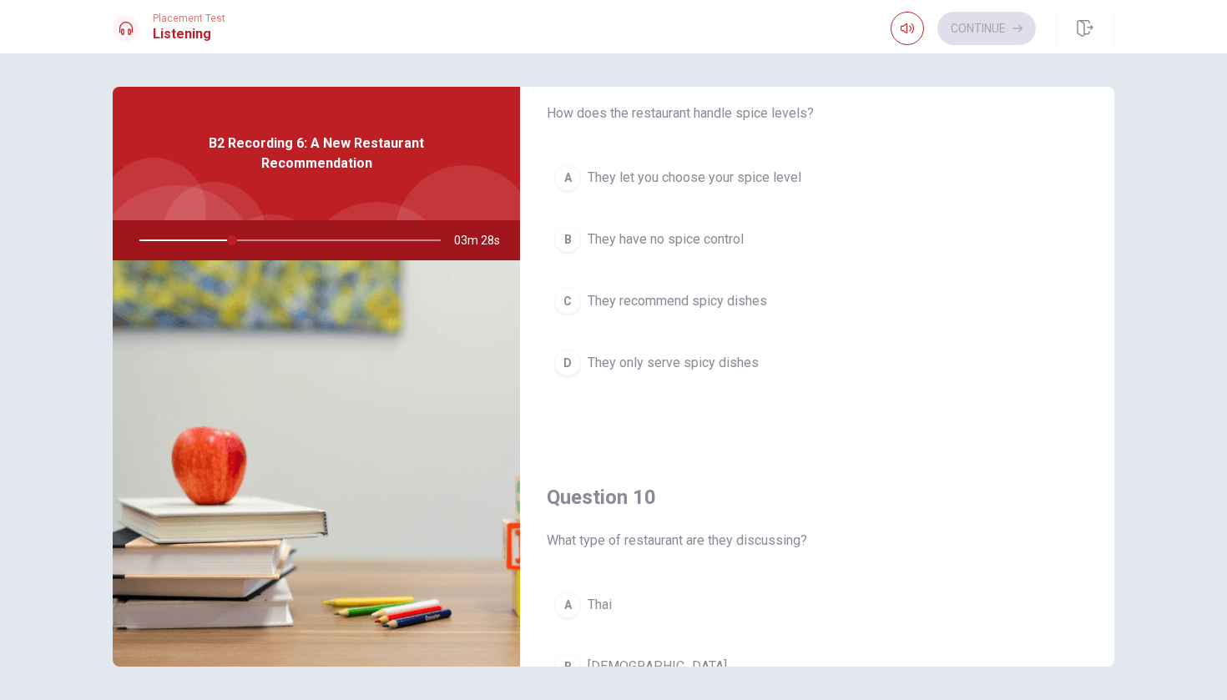
scroll to position [1349, 0]
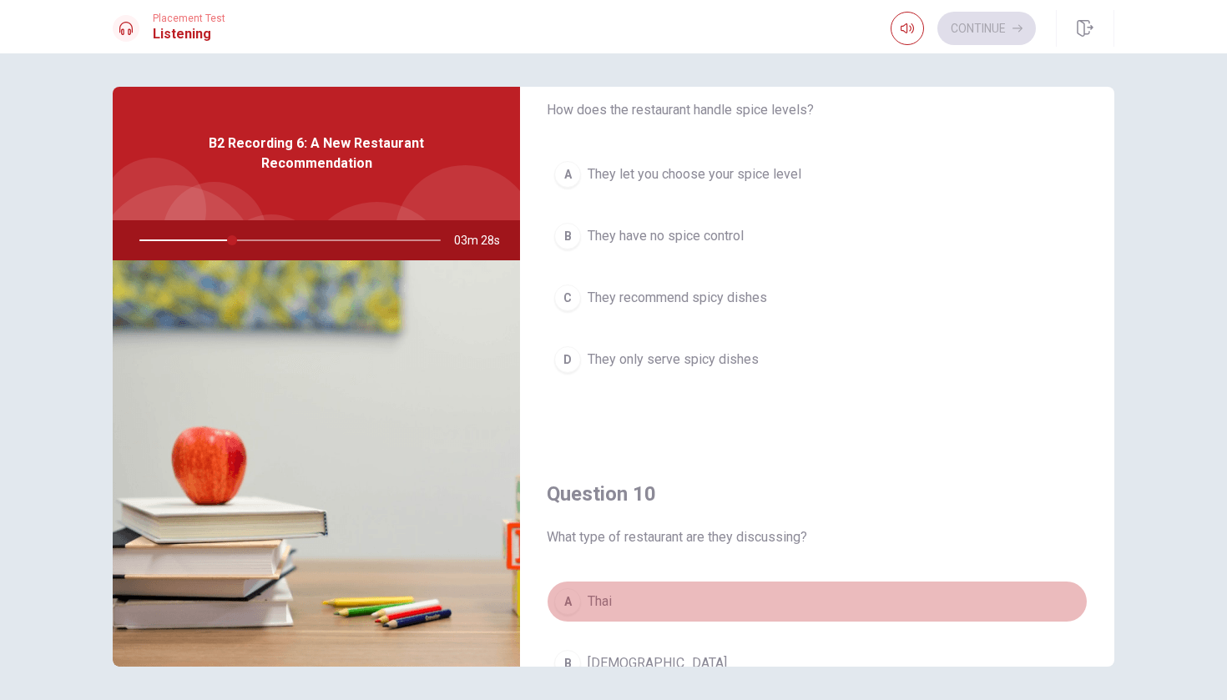
click at [656, 601] on button "A [DEMOGRAPHIC_DATA]" at bounding box center [817, 602] width 541 height 42
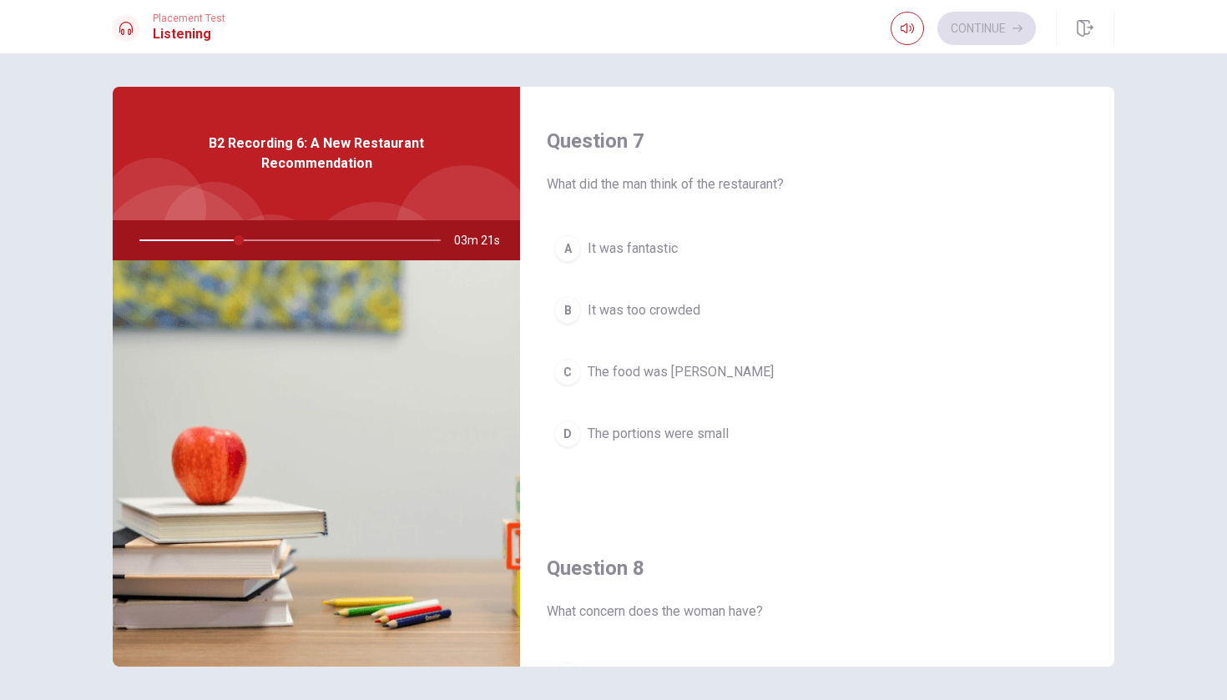
scroll to position [412, 0]
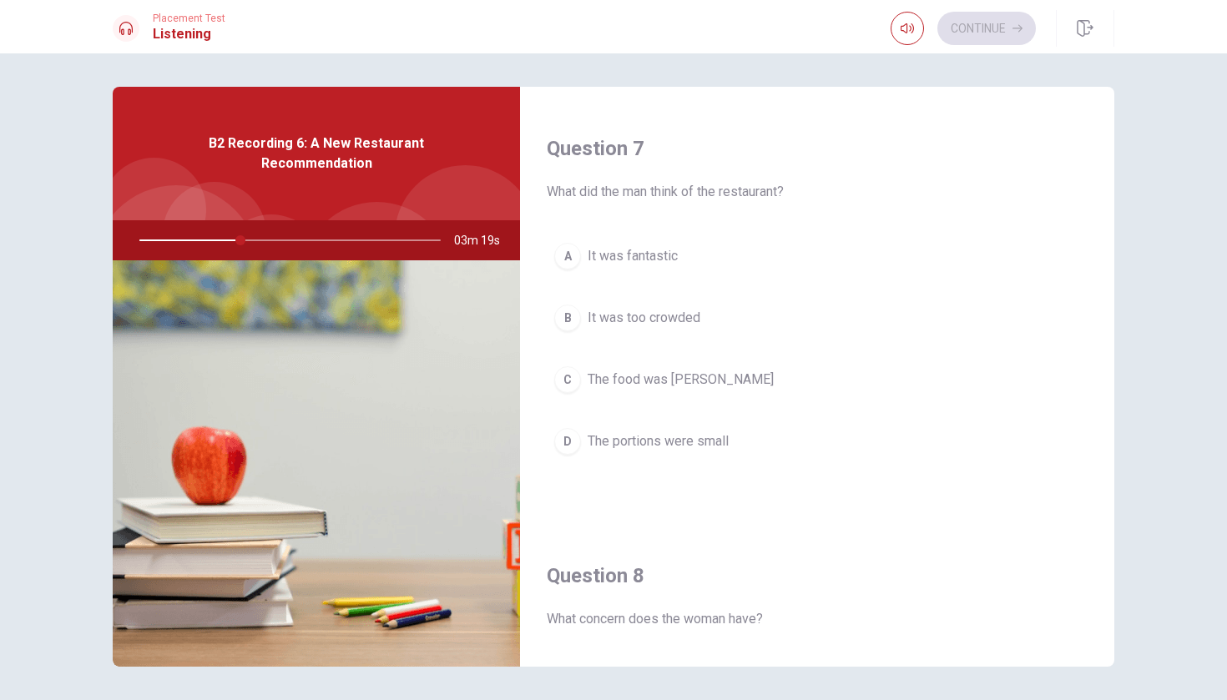
click at [704, 249] on button "A It was fantastic" at bounding box center [817, 256] width 541 height 42
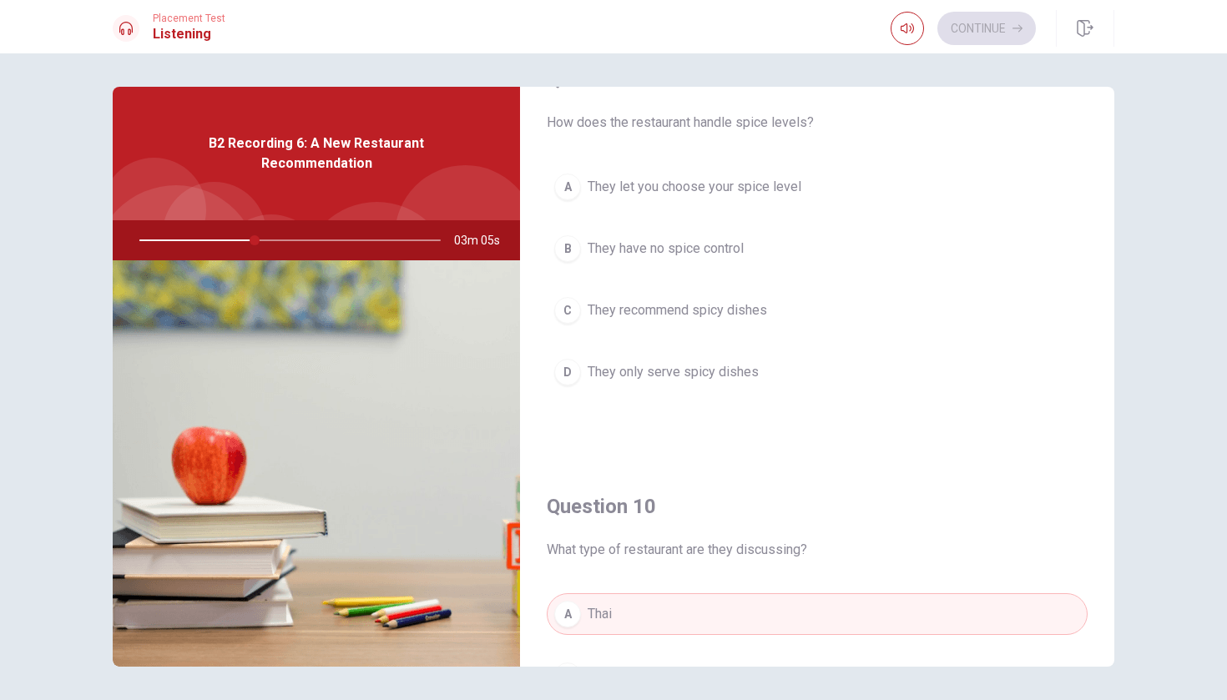
scroll to position [1337, 0]
click at [731, 190] on span "They let you choose your spice level" at bounding box center [695, 186] width 214 height 20
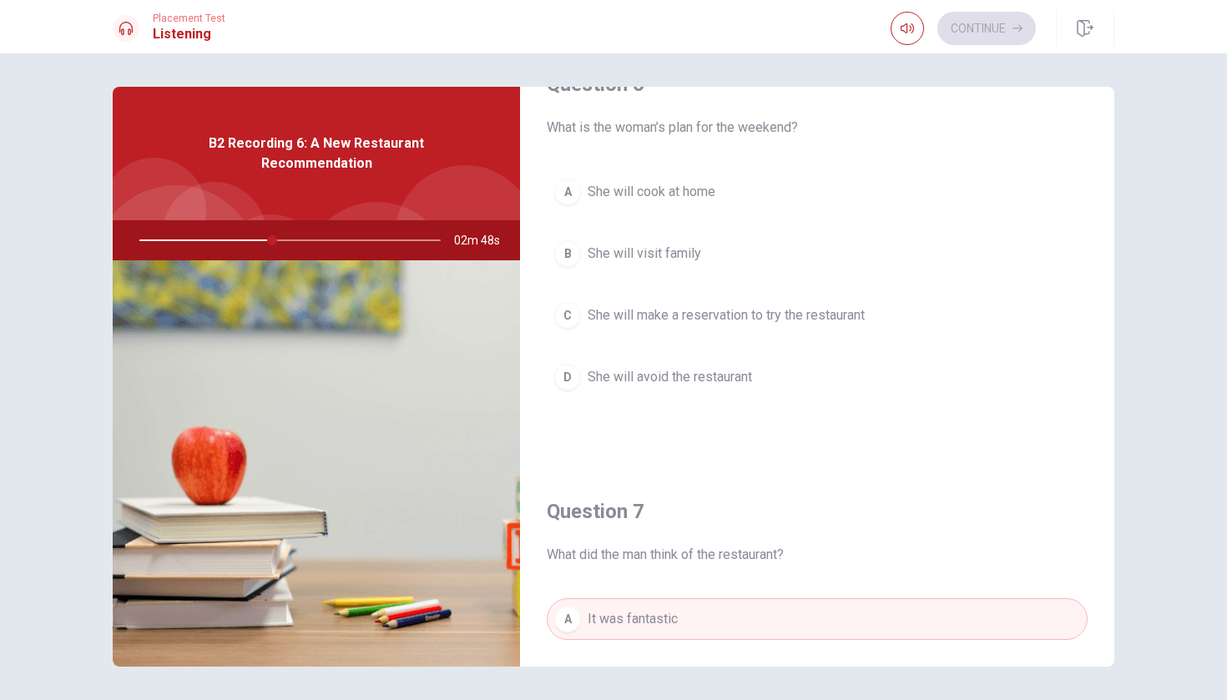
click at [729, 307] on span "She will make a reservation to try the restaurant" at bounding box center [726, 316] width 277 height 20
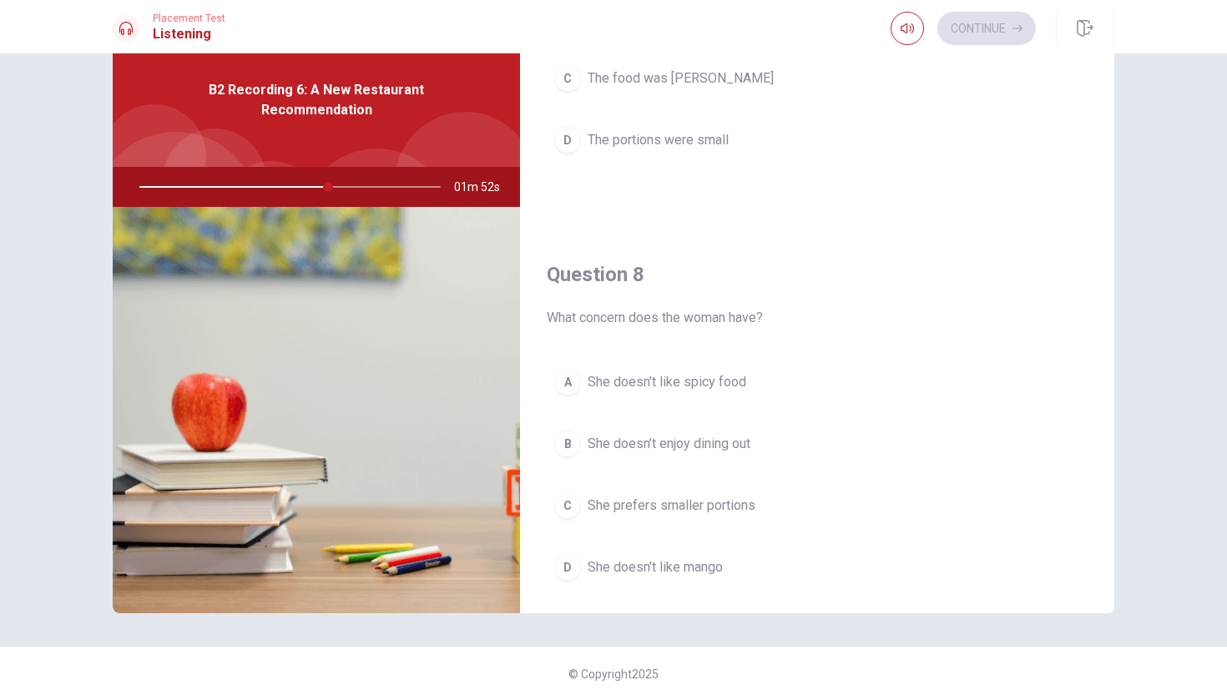
scroll to position [674, 0]
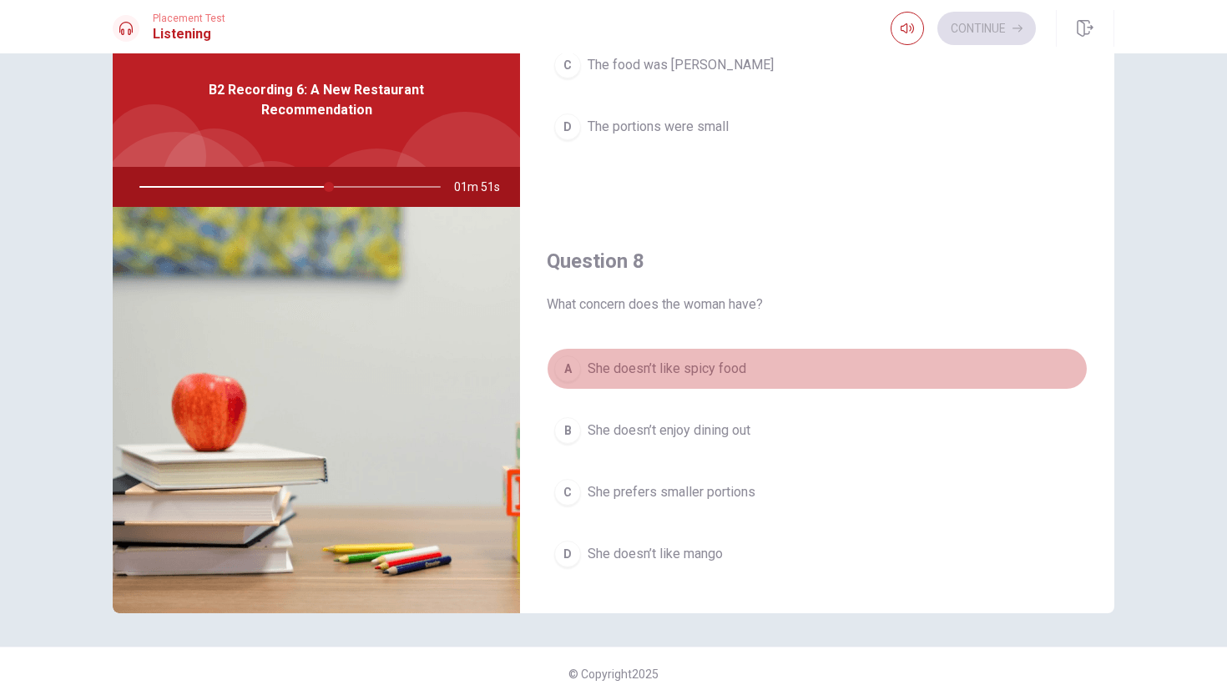
click at [699, 365] on span "She doesn’t like spicy food" at bounding box center [667, 369] width 159 height 20
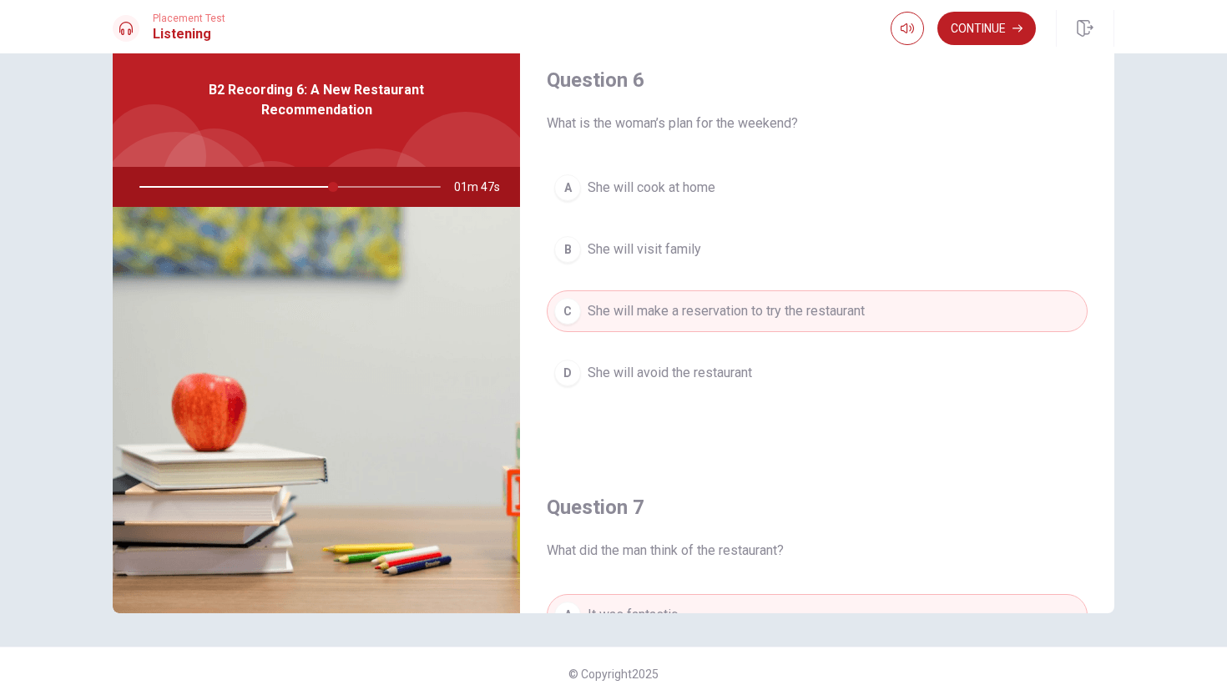
scroll to position [40, 0]
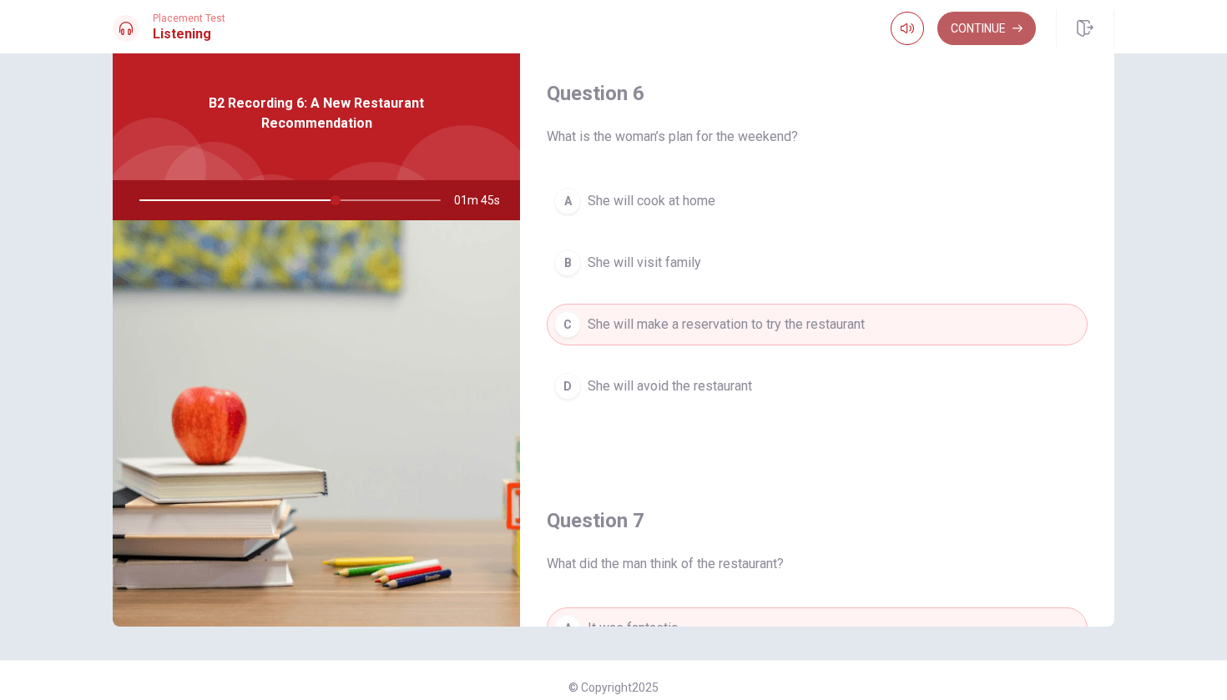
click at [983, 18] on button "Continue" at bounding box center [986, 28] width 98 height 33
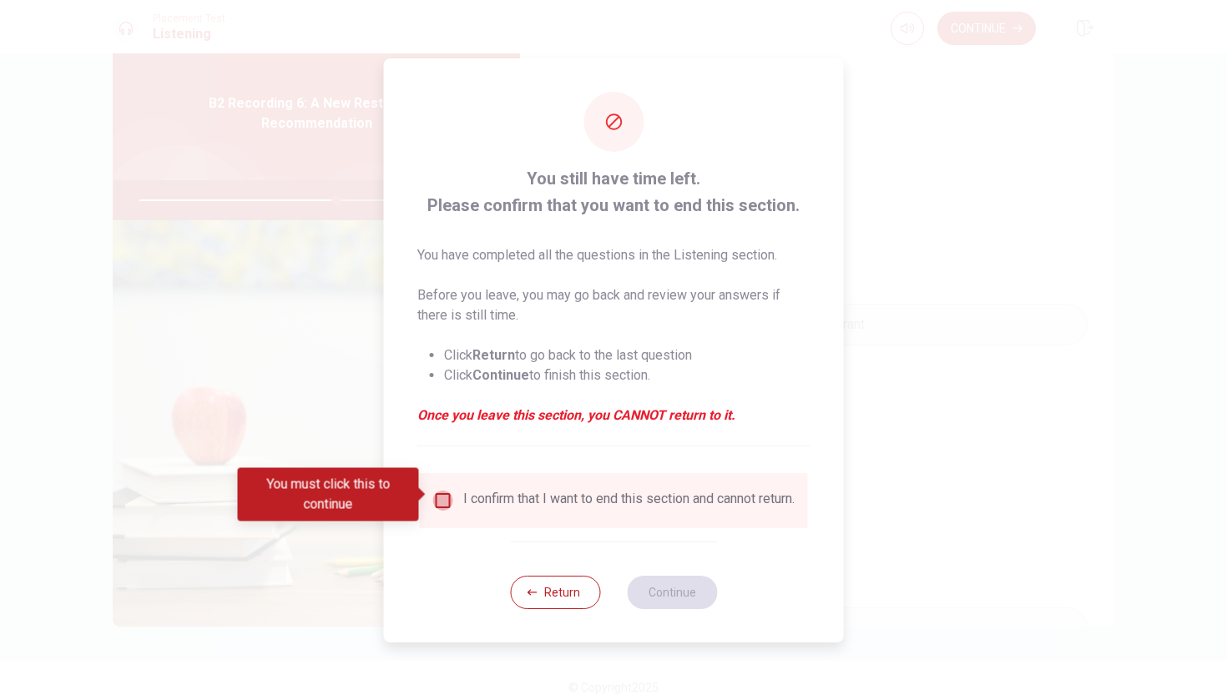
click at [443, 492] on input "You must click this to continue" at bounding box center [443, 501] width 20 height 20
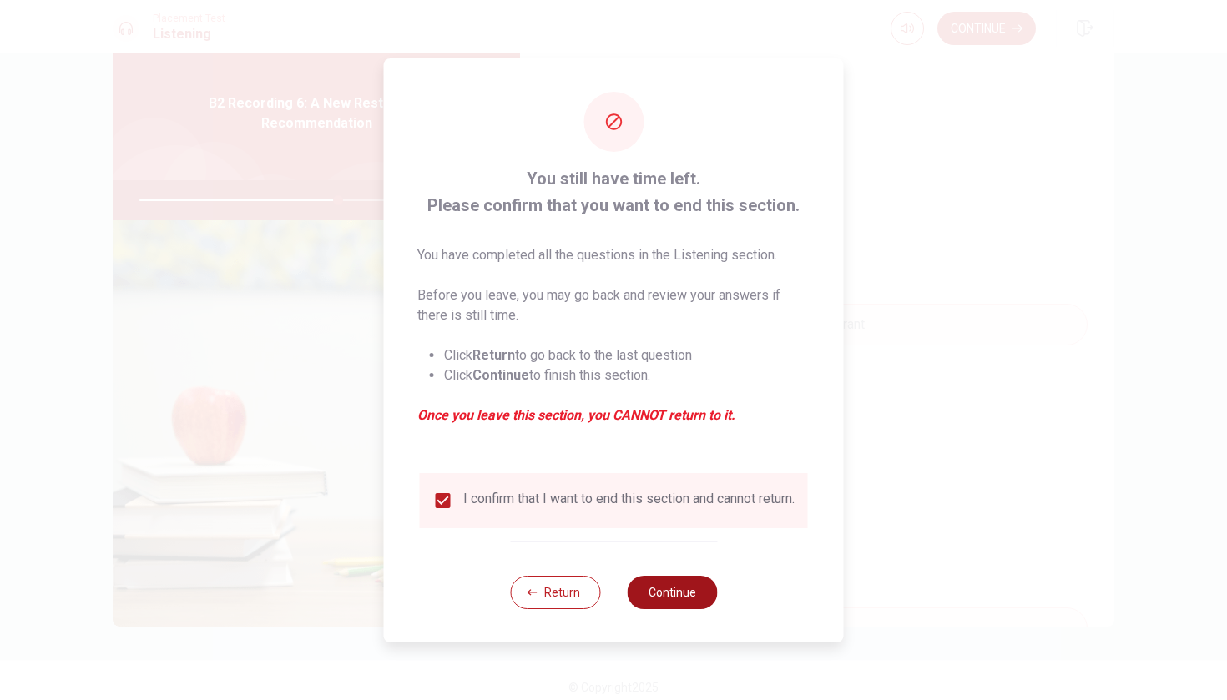
click at [654, 593] on button "Continue" at bounding box center [672, 592] width 90 height 33
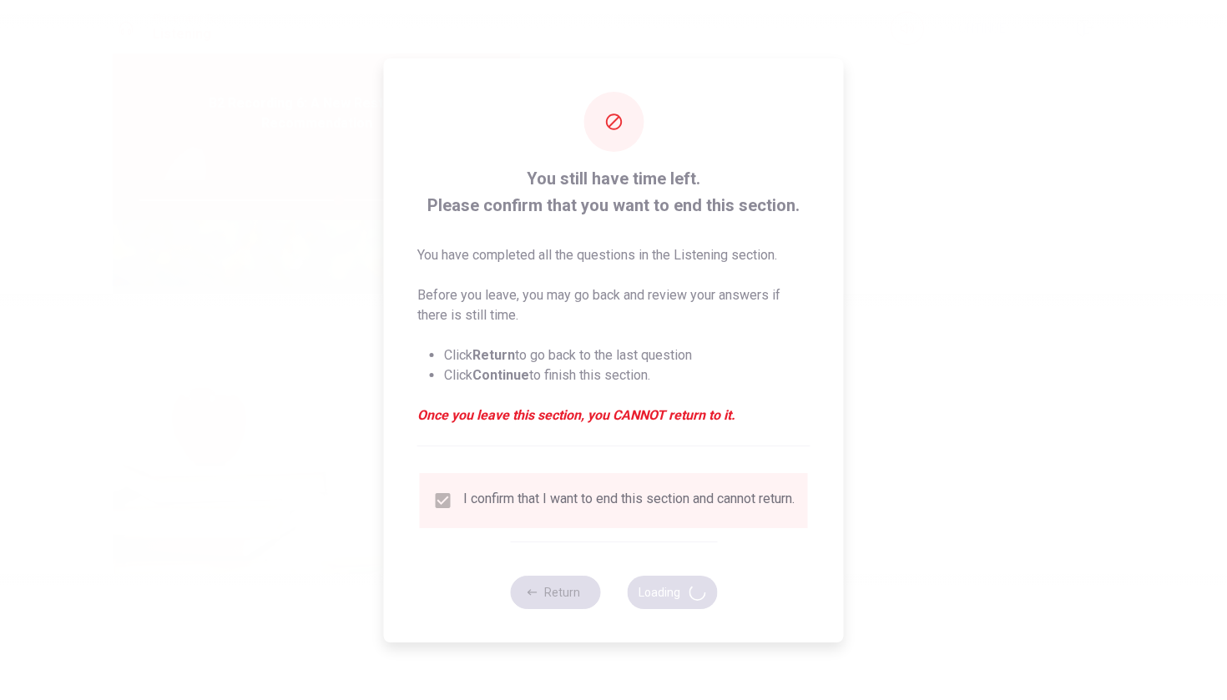
type input "67"
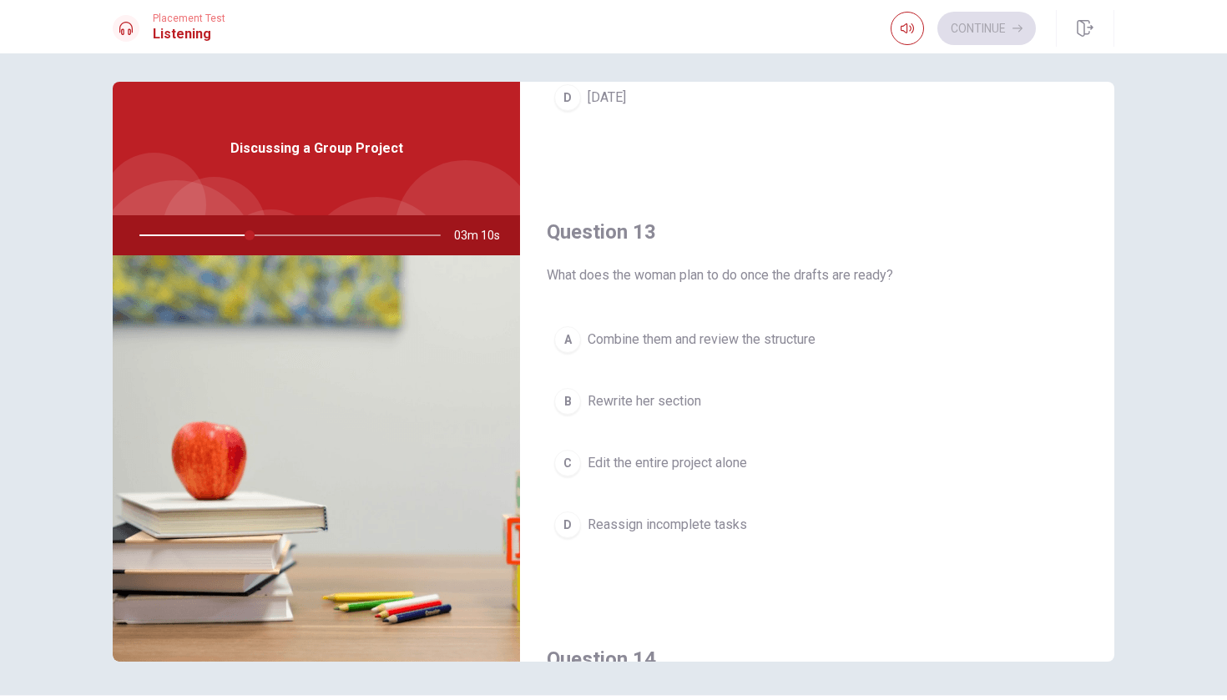
scroll to position [746, 0]
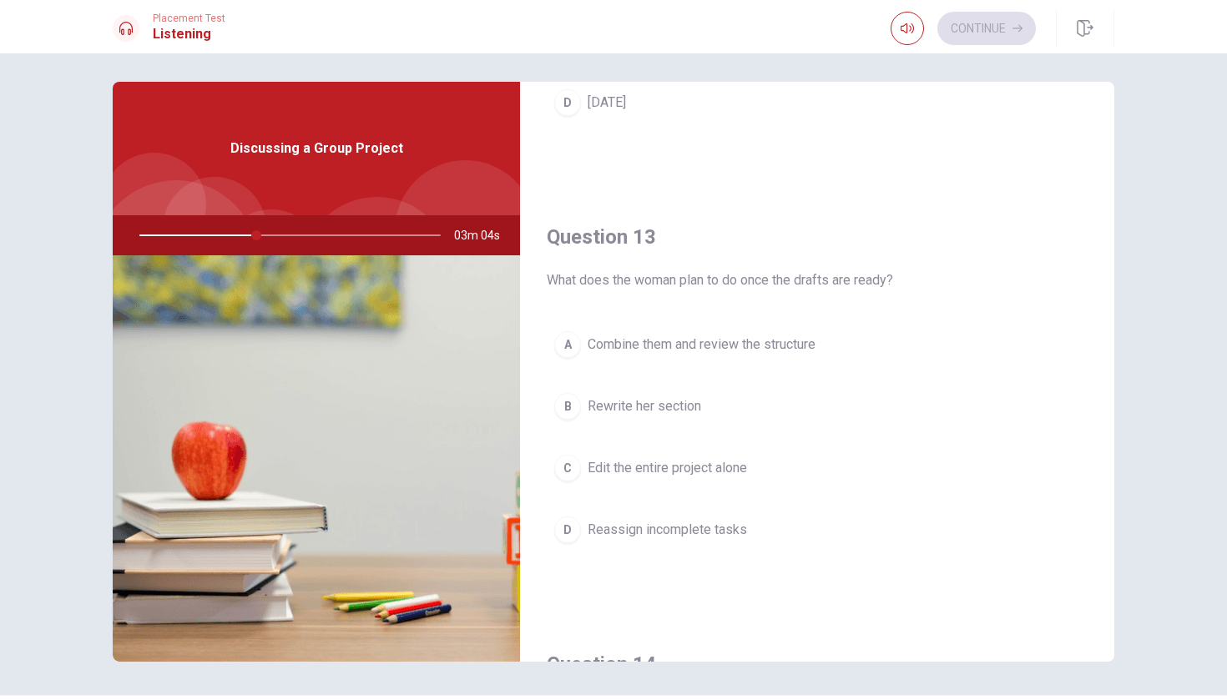
click at [688, 533] on span "Reassign incomplete tasks" at bounding box center [667, 530] width 159 height 20
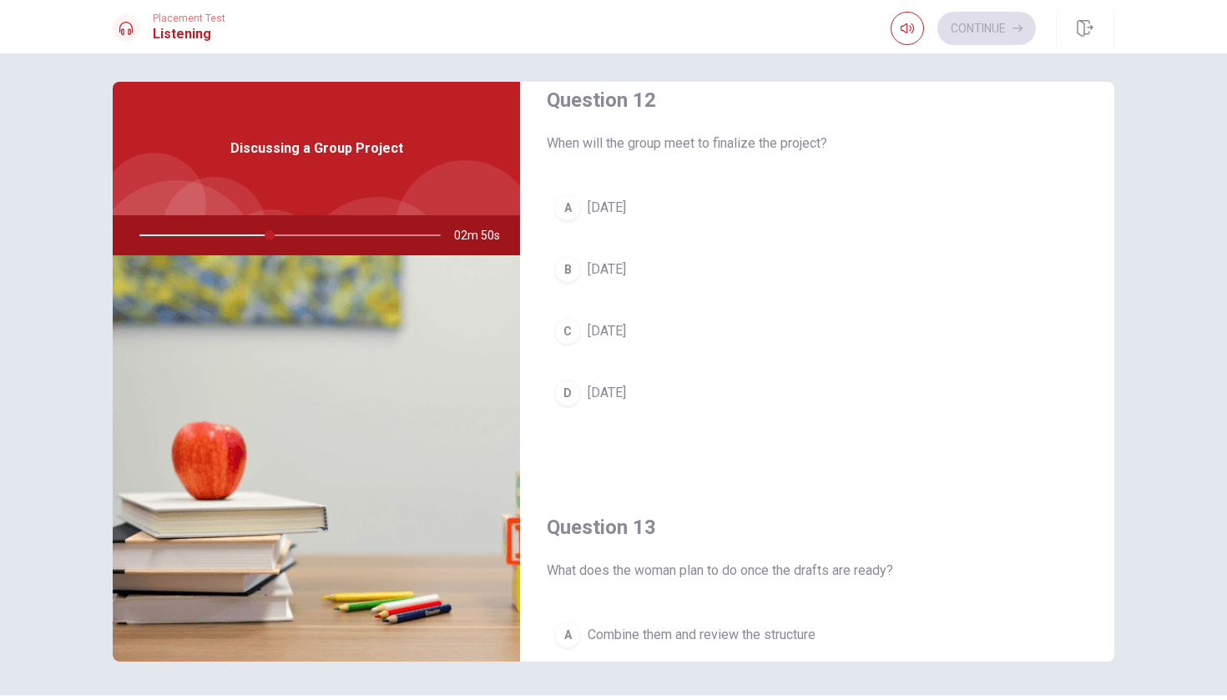
scroll to position [453, 0]
click at [645, 275] on button "B [DATE]" at bounding box center [817, 272] width 541 height 42
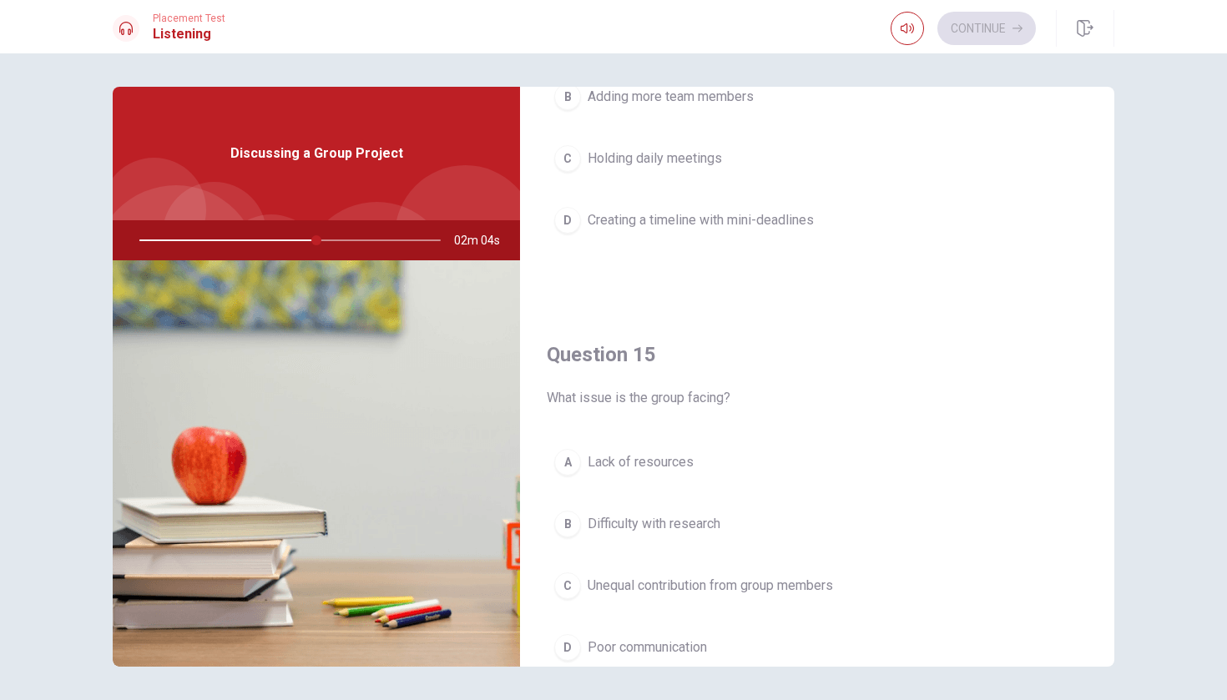
scroll to position [1491, 0]
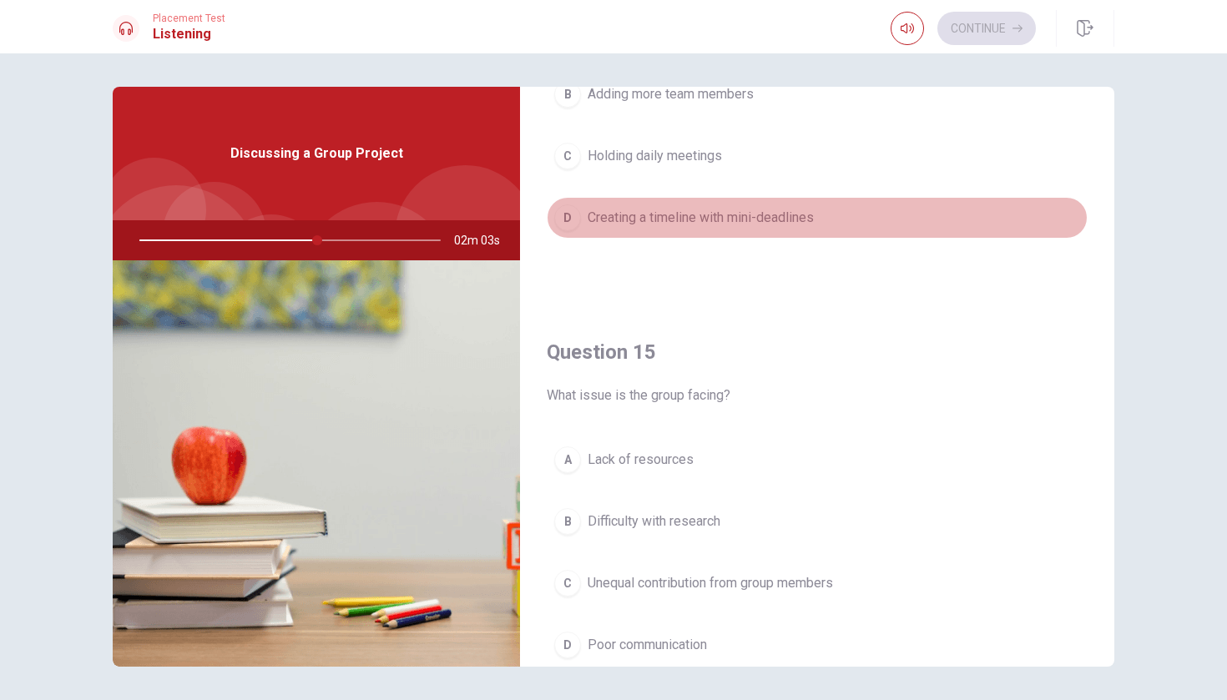
click at [727, 224] on span "Creating a timeline with mini-deadlines" at bounding box center [701, 218] width 226 height 20
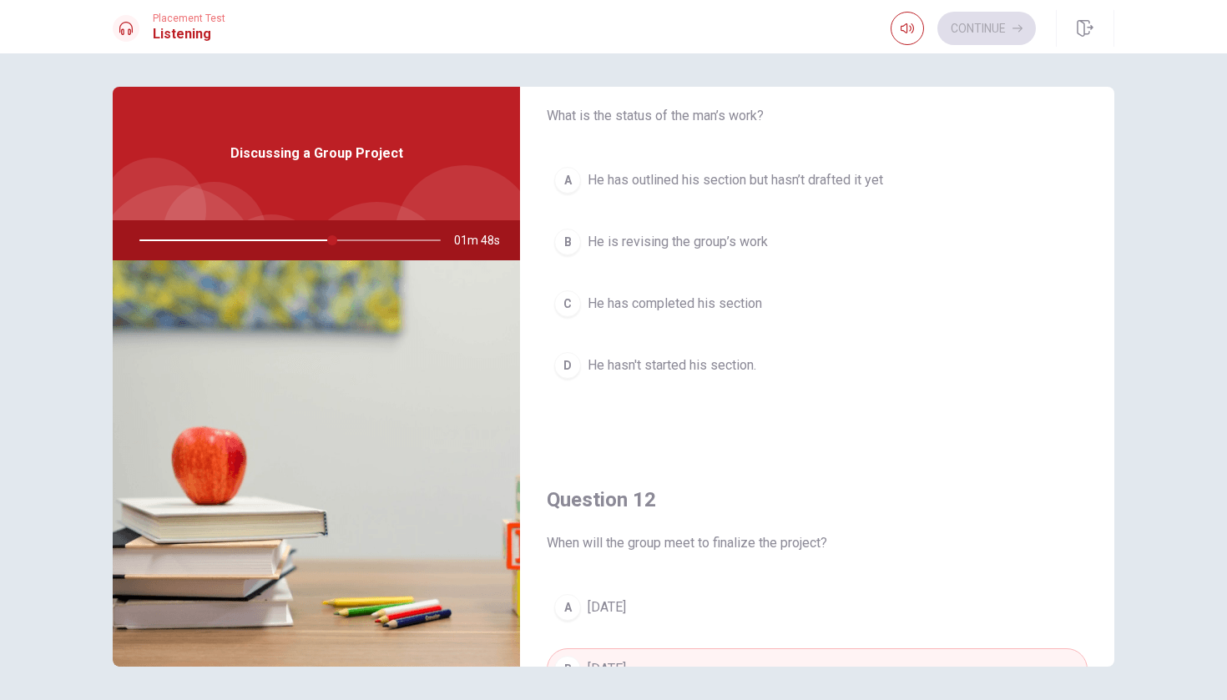
scroll to position [63, 0]
click at [745, 172] on span "He has outlined his section but hasn’t drafted it yet" at bounding box center [735, 179] width 295 height 20
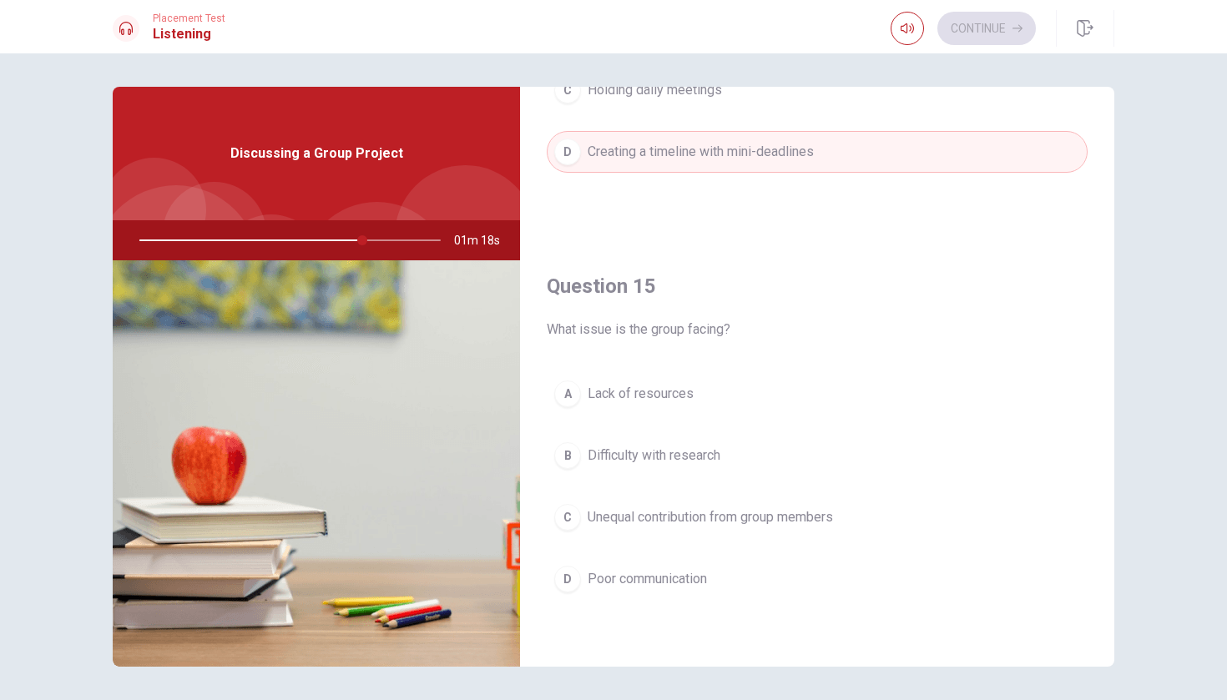
scroll to position [1557, 0]
click at [669, 511] on span "Unequal contribution from group members" at bounding box center [710, 518] width 245 height 20
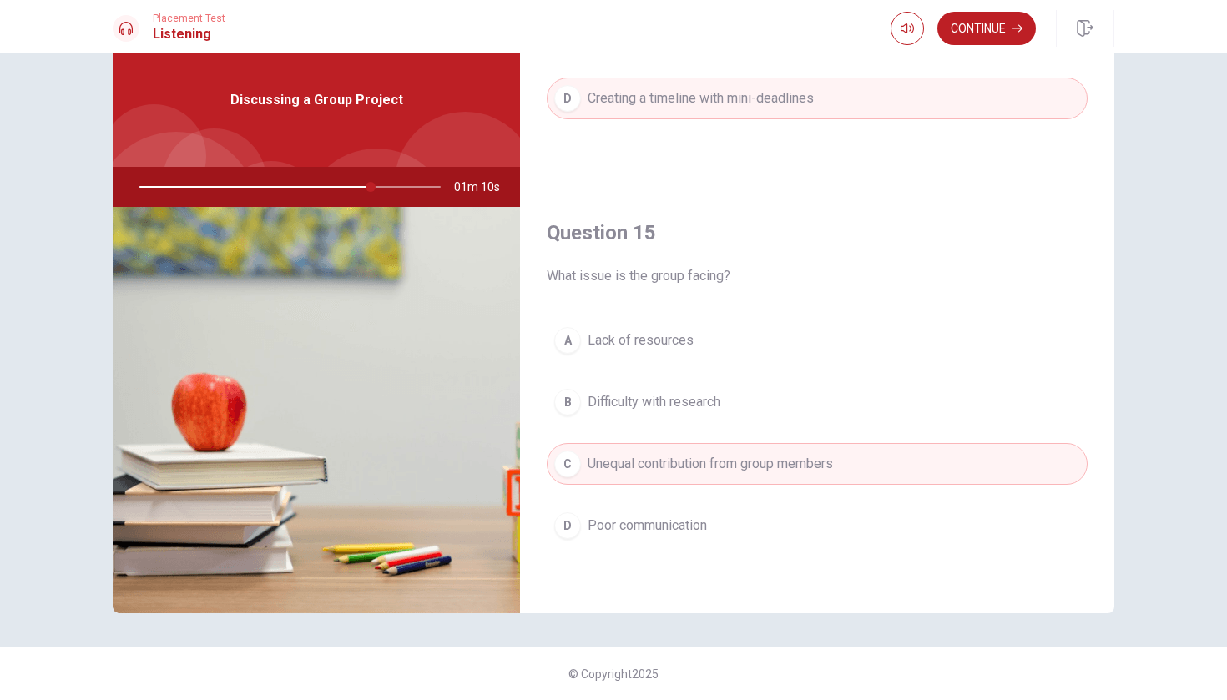
scroll to position [53, 0]
click at [989, 38] on button "Continue" at bounding box center [986, 28] width 98 height 33
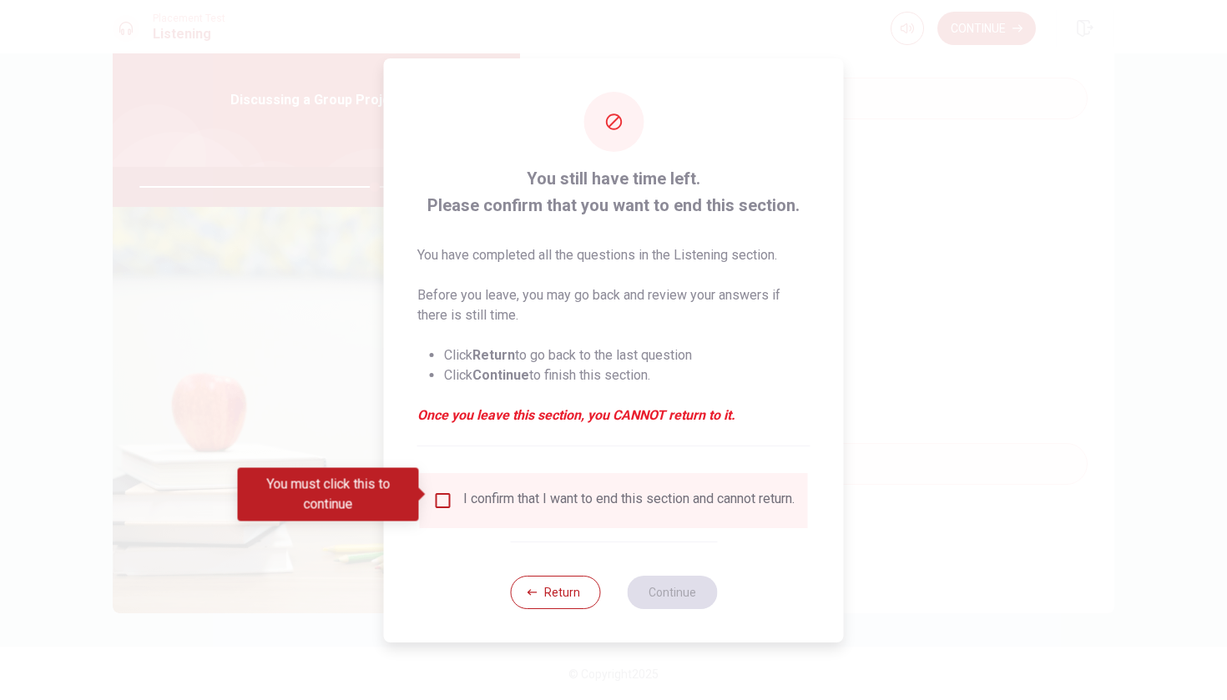
click at [487, 492] on div "I confirm that I want to end this section and cannot return." at bounding box center [628, 501] width 331 height 20
click at [442, 497] on input "You must click this to continue" at bounding box center [443, 501] width 20 height 20
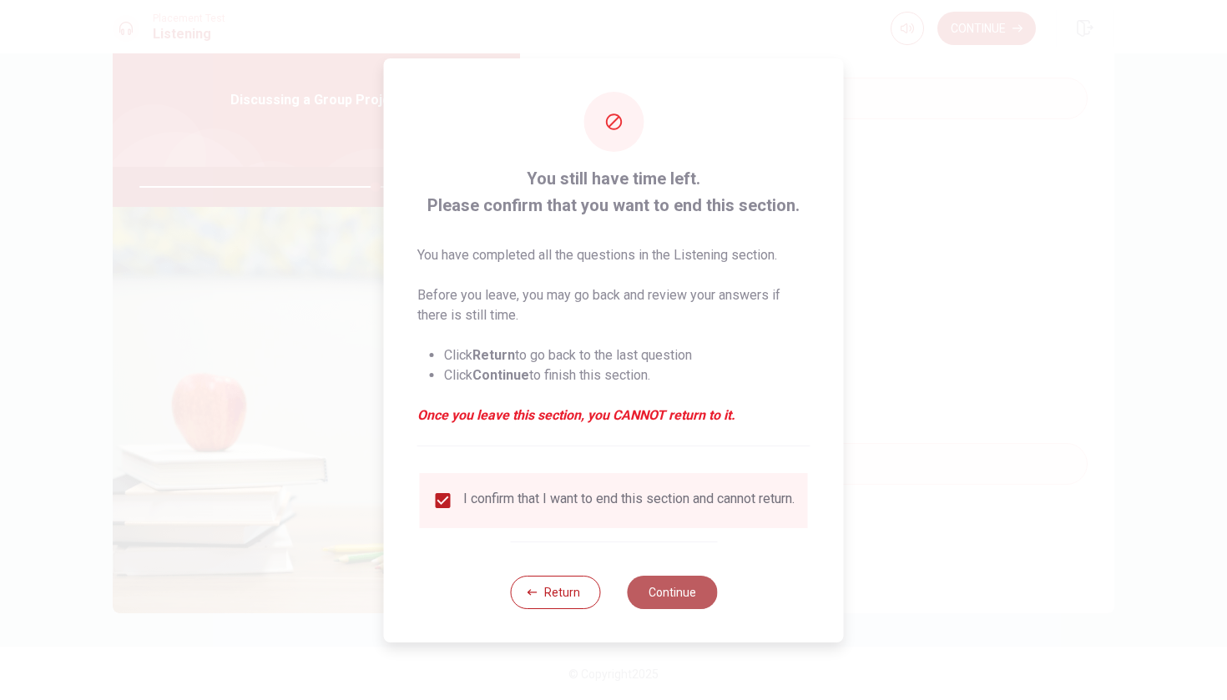
click at [666, 591] on button "Continue" at bounding box center [672, 592] width 90 height 33
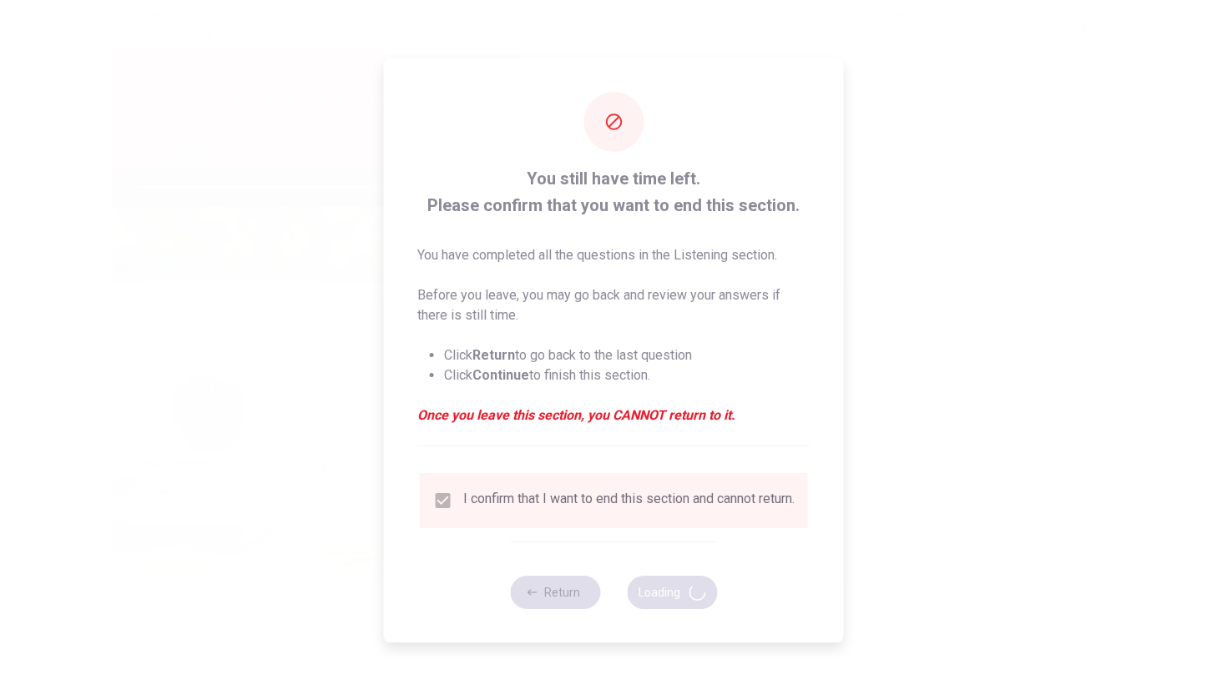
type input "79"
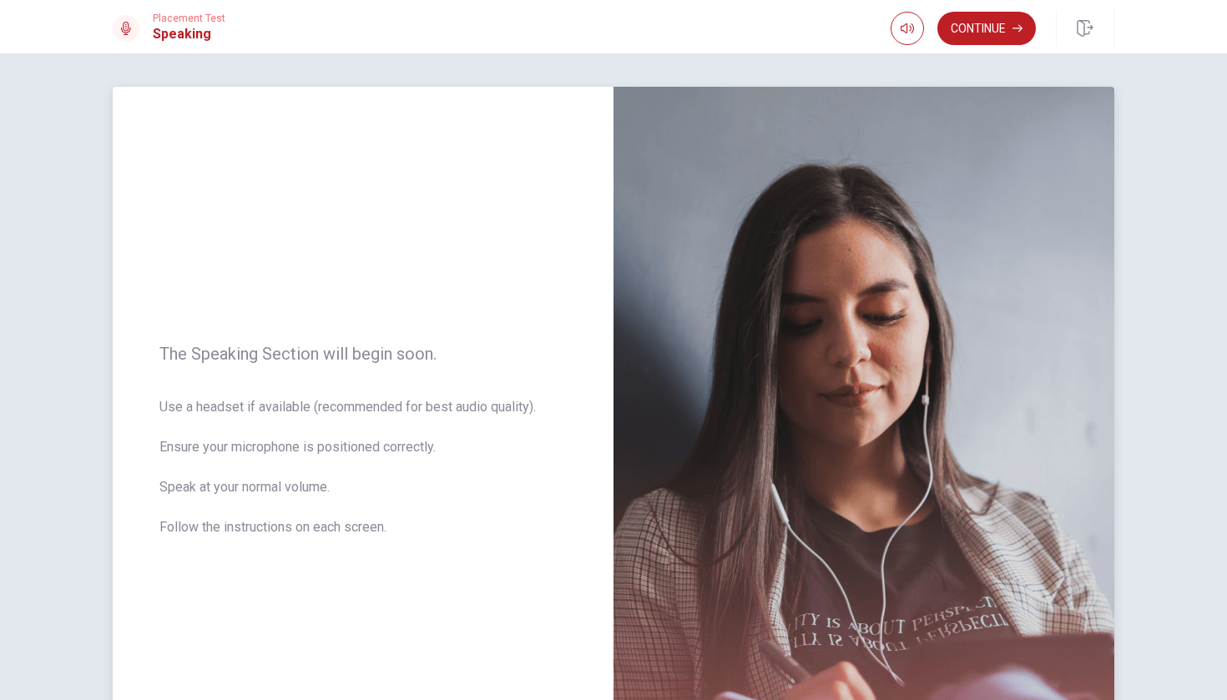
scroll to position [0, 0]
click at [998, 36] on button "Continue" at bounding box center [986, 28] width 98 height 33
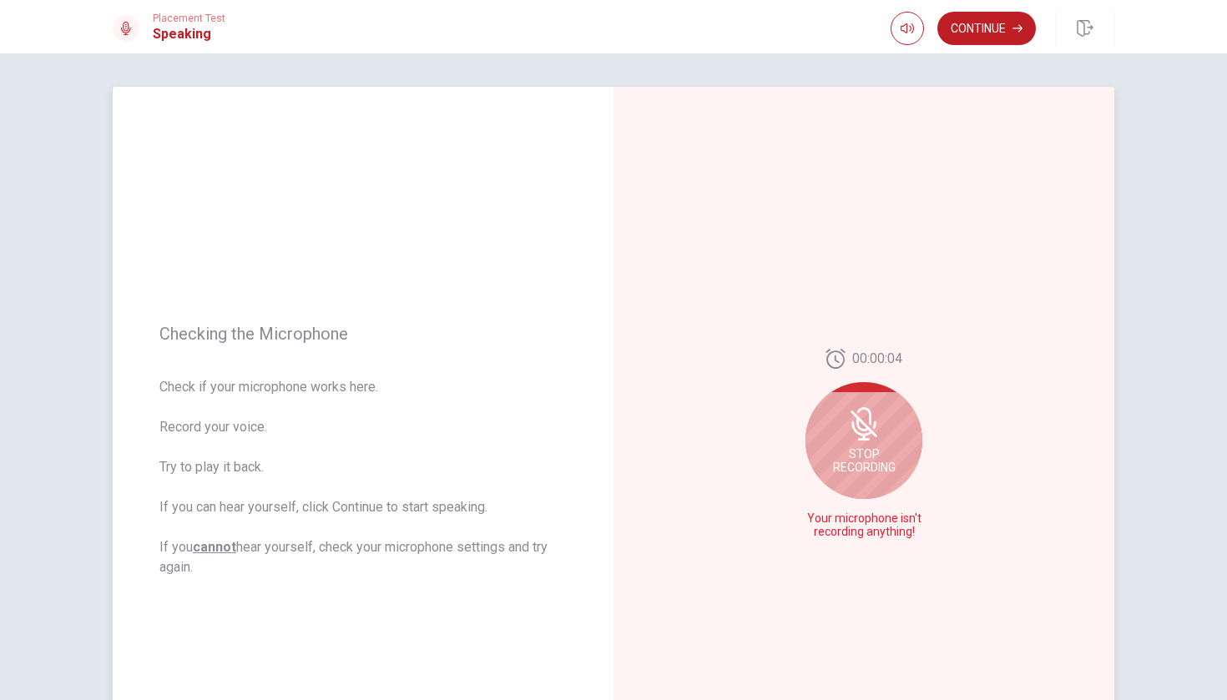
click at [840, 440] on div "Stop Recording" at bounding box center [864, 440] width 117 height 117
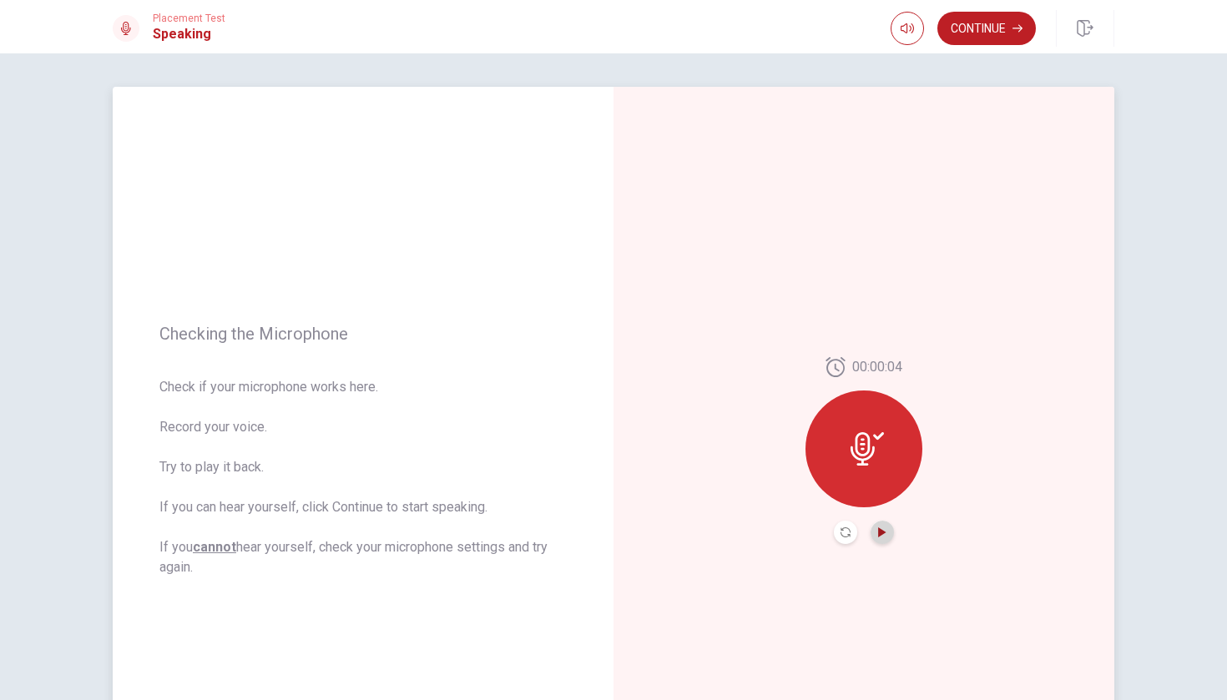
click at [881, 528] on icon "Play Audio" at bounding box center [882, 533] width 10 height 10
click at [888, 532] on button "Pause Audio" at bounding box center [882, 532] width 23 height 23
click at [882, 464] on icon at bounding box center [867, 448] width 33 height 33
click at [872, 440] on icon at bounding box center [867, 448] width 33 height 33
click at [982, 18] on button "Continue" at bounding box center [986, 28] width 98 height 33
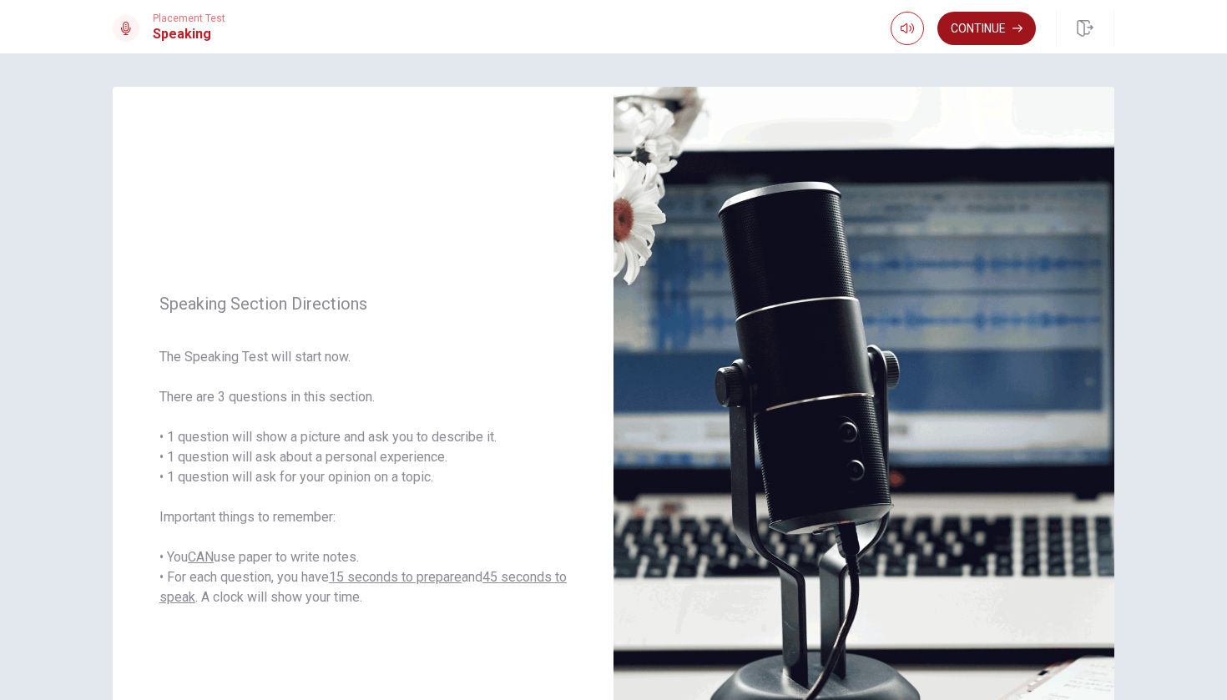
click at [997, 33] on button "Continue" at bounding box center [986, 28] width 98 height 33
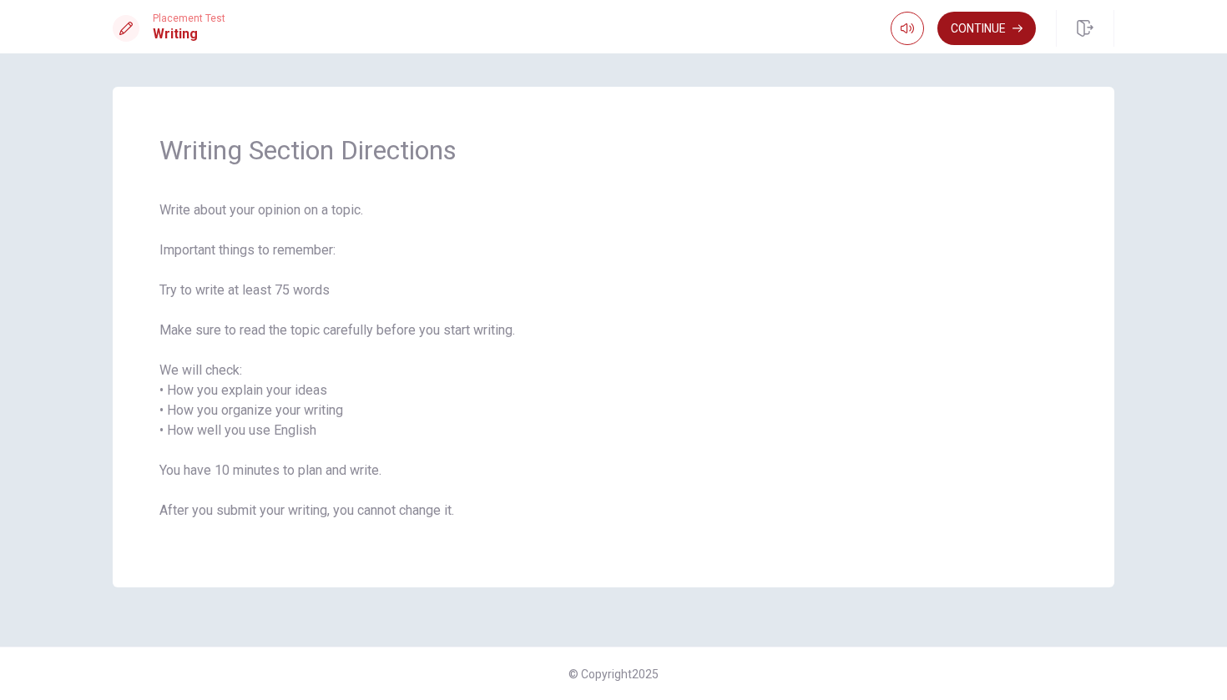
click at [988, 18] on button "Continue" at bounding box center [986, 28] width 98 height 33
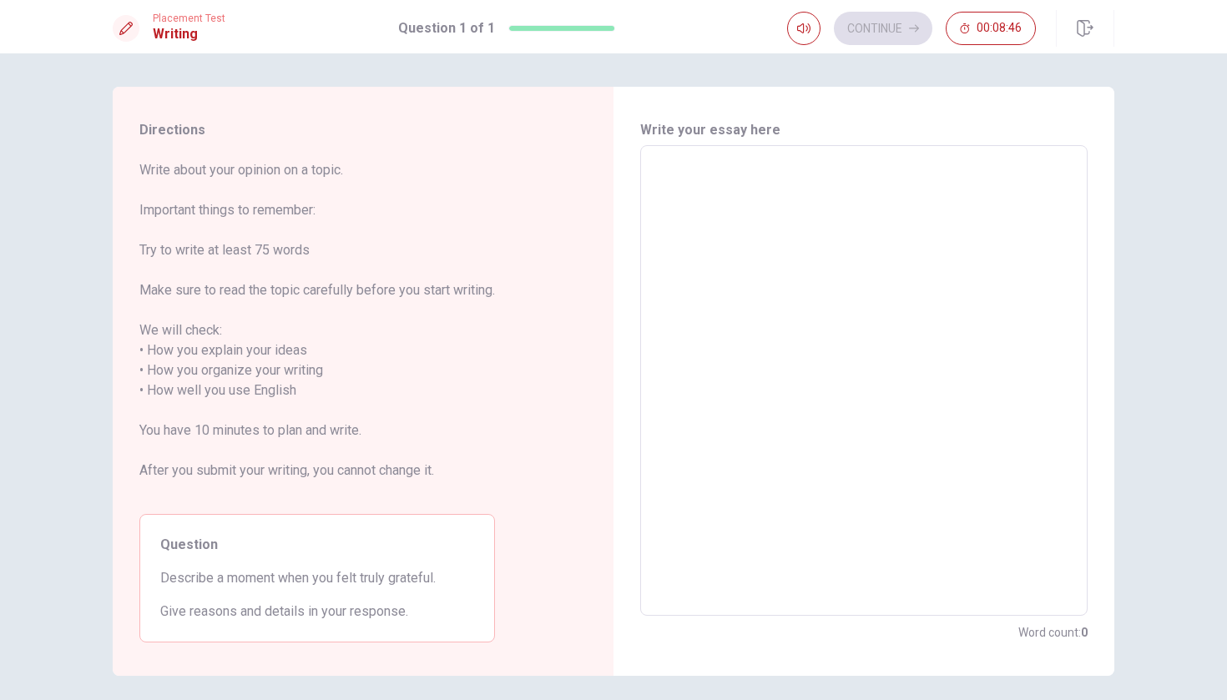
click at [822, 194] on textarea at bounding box center [864, 380] width 424 height 443
type textarea "I"
type textarea "x"
type textarea "I"
type textarea "x"
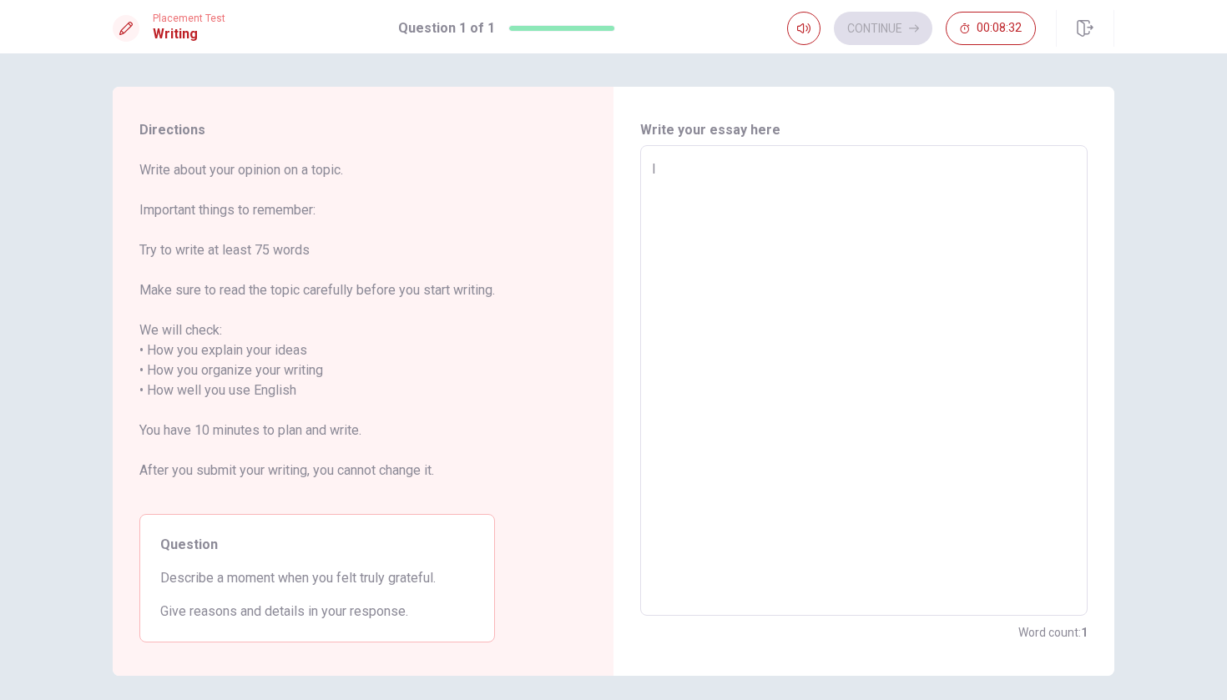
type textarea "I f"
type textarea "x"
type textarea "I fe"
type textarea "x"
type textarea "I fel"
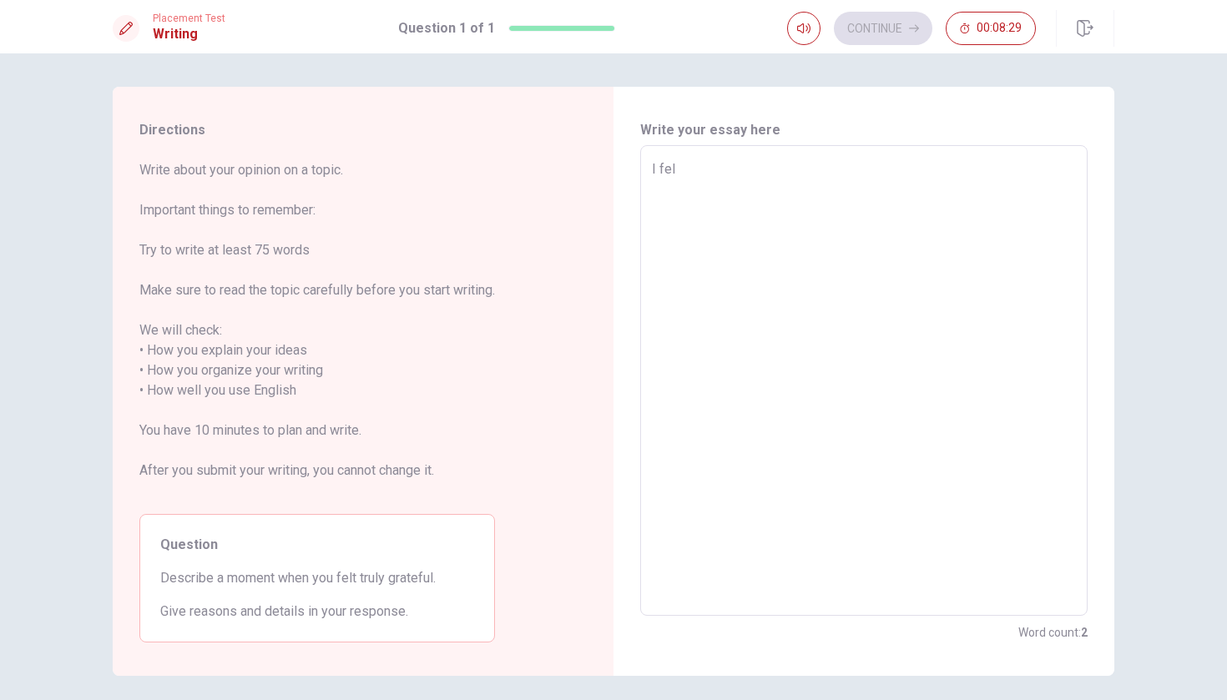
type textarea "x"
type textarea "I felt"
type textarea "x"
type textarea "I felt"
type textarea "x"
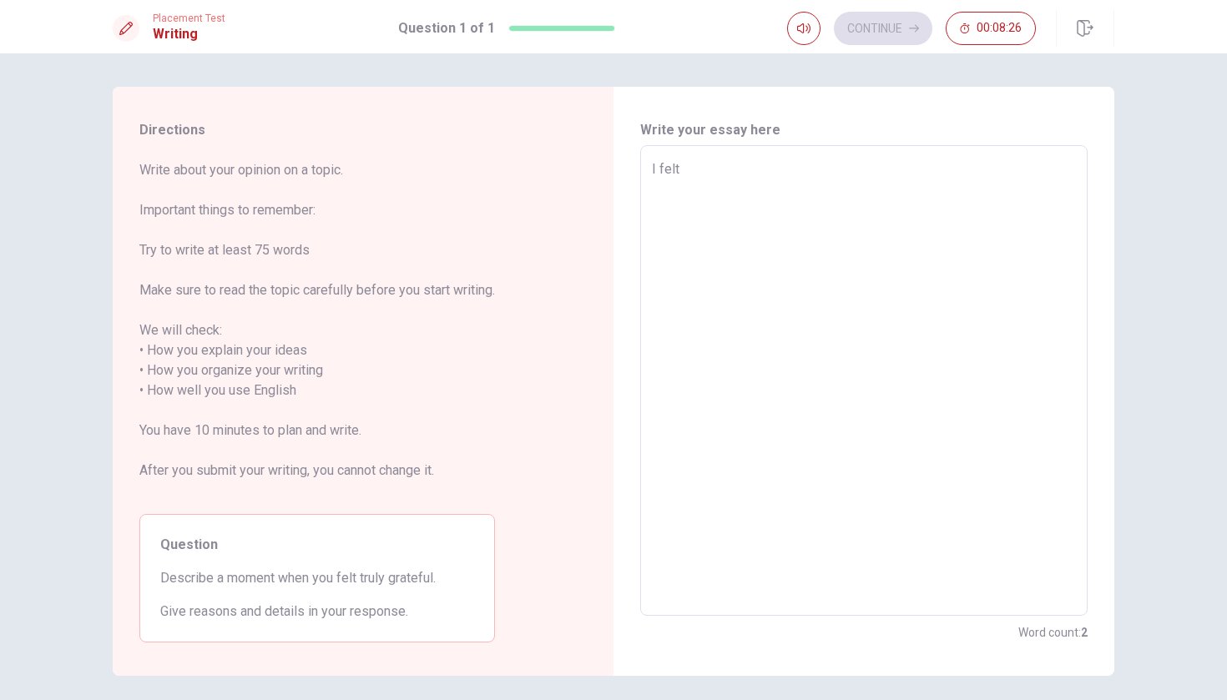
type textarea "I felt t"
type textarea "x"
type textarea "I felt tr"
type textarea "x"
type textarea "I felt tru"
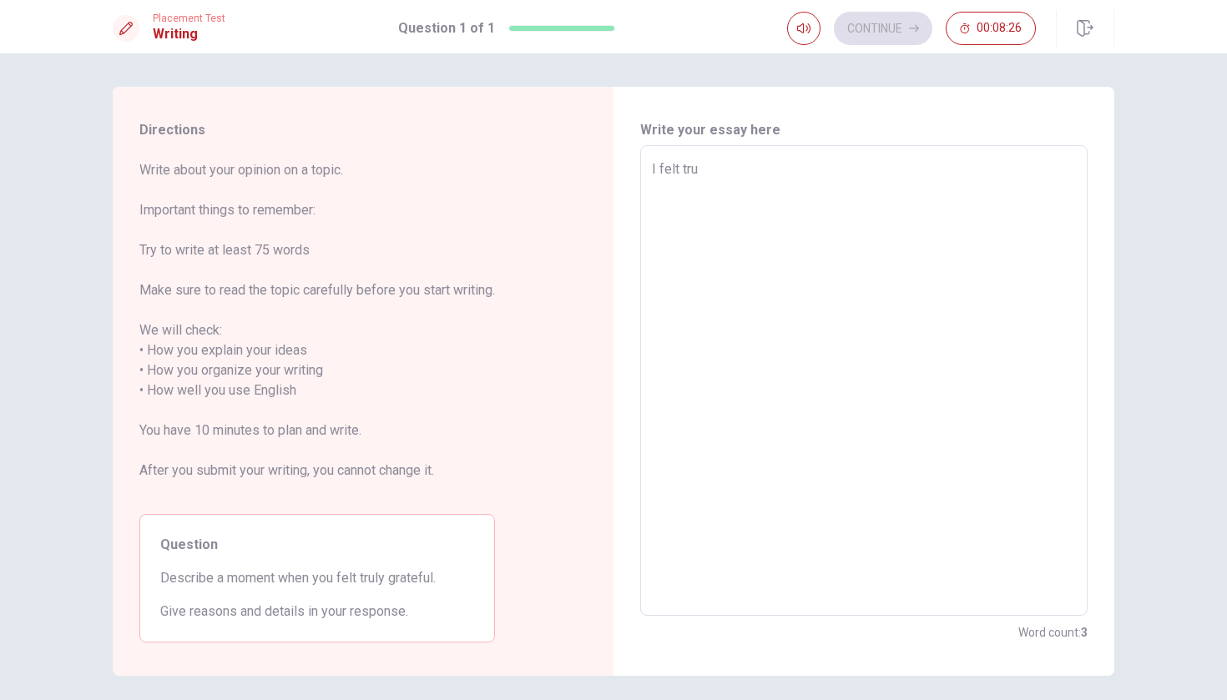
type textarea "x"
type textarea "I felt trul"
type textarea "x"
type textarea "I felt truly"
type textarea "x"
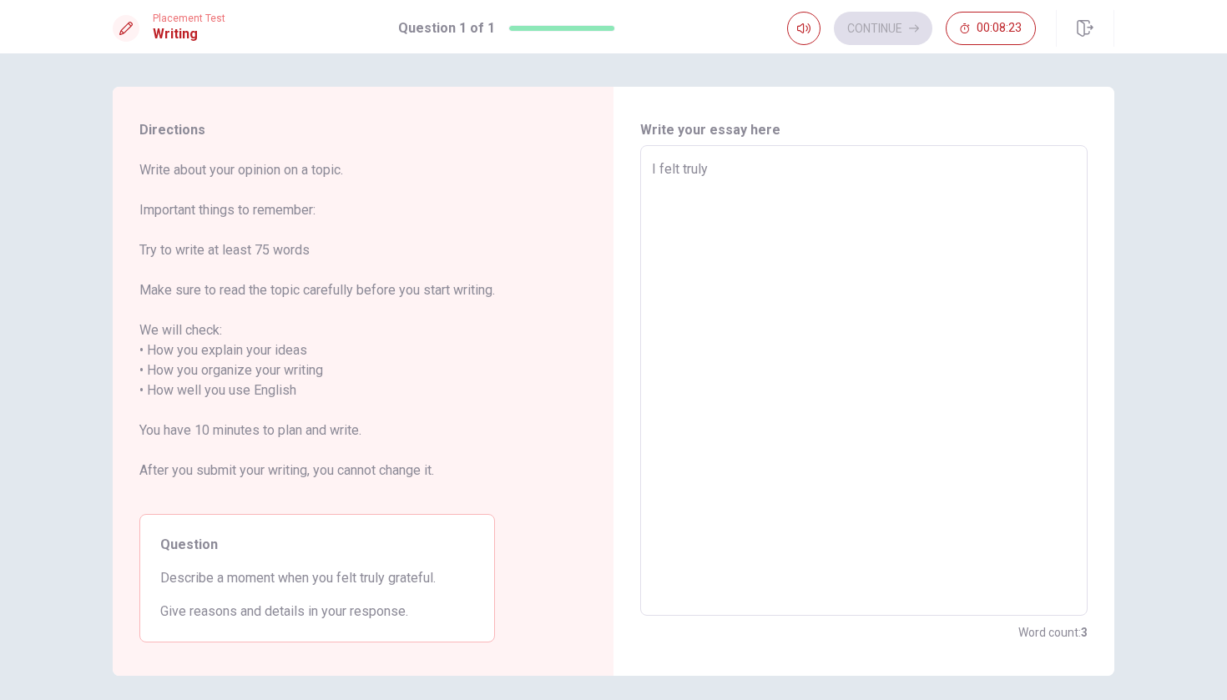
type textarea "I felt truly"
type textarea "x"
type textarea "I felt truly g"
type textarea "x"
type textarea "I felt truly gr"
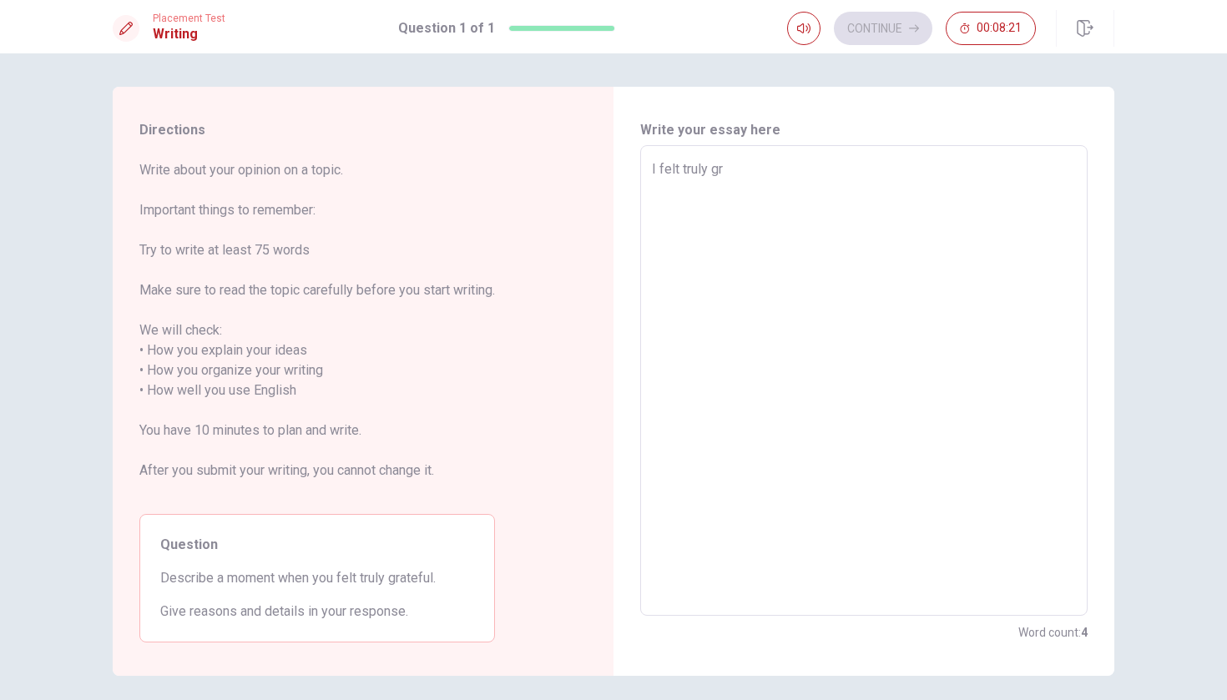
type textarea "x"
type textarea "I felt truly gra"
type textarea "x"
type textarea "I felt truly grat"
type textarea "x"
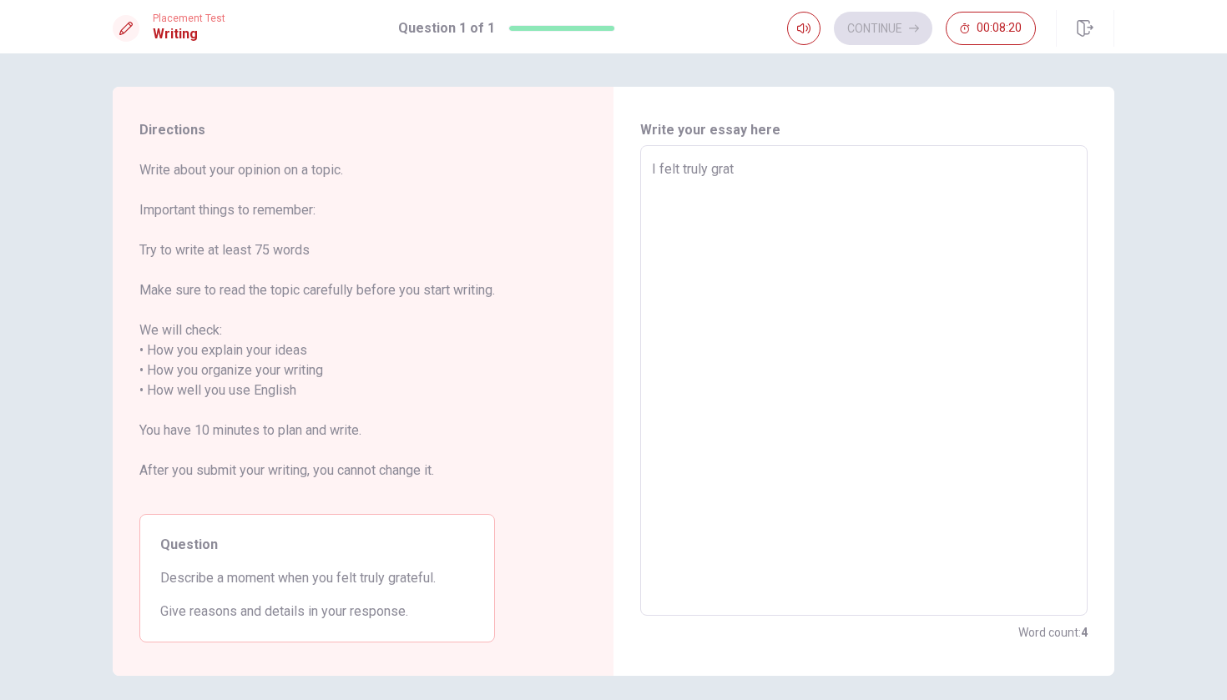
type textarea "I felt truly grate"
type textarea "x"
type textarea "I felt truly gratef"
type textarea "x"
type textarea "I felt truly gratefu"
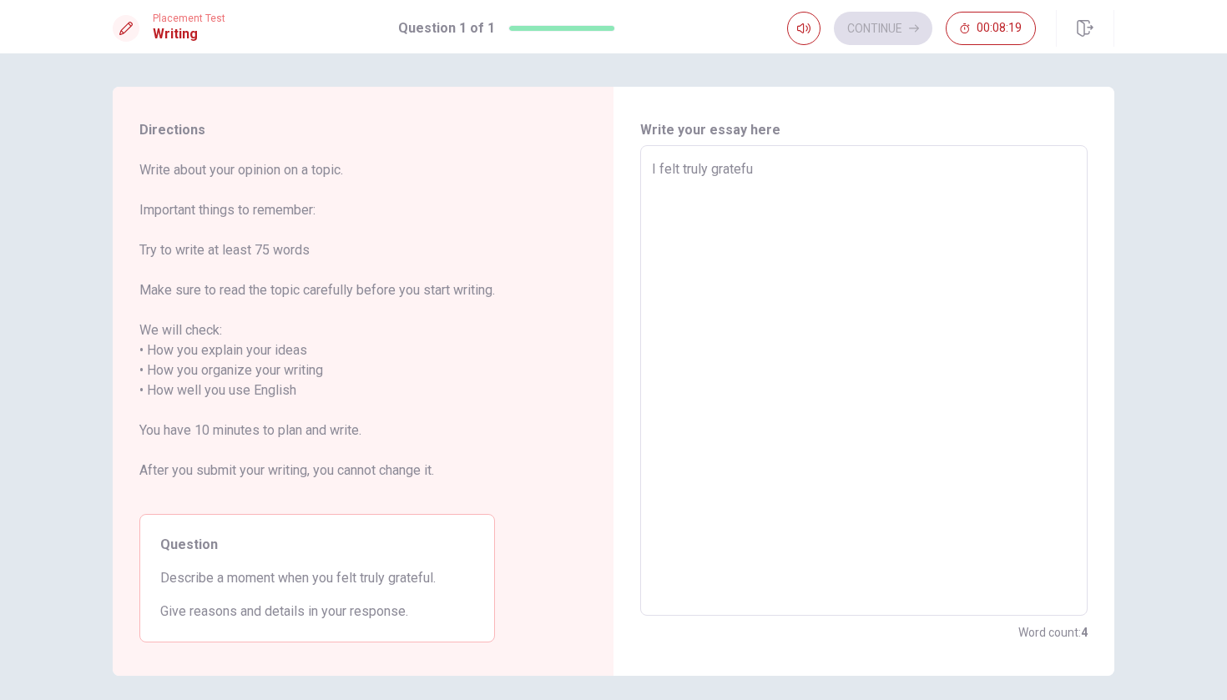
type textarea "x"
type textarea "I felt truly grateful"
type textarea "x"
type textarea "I felt truly grateful"
type textarea "x"
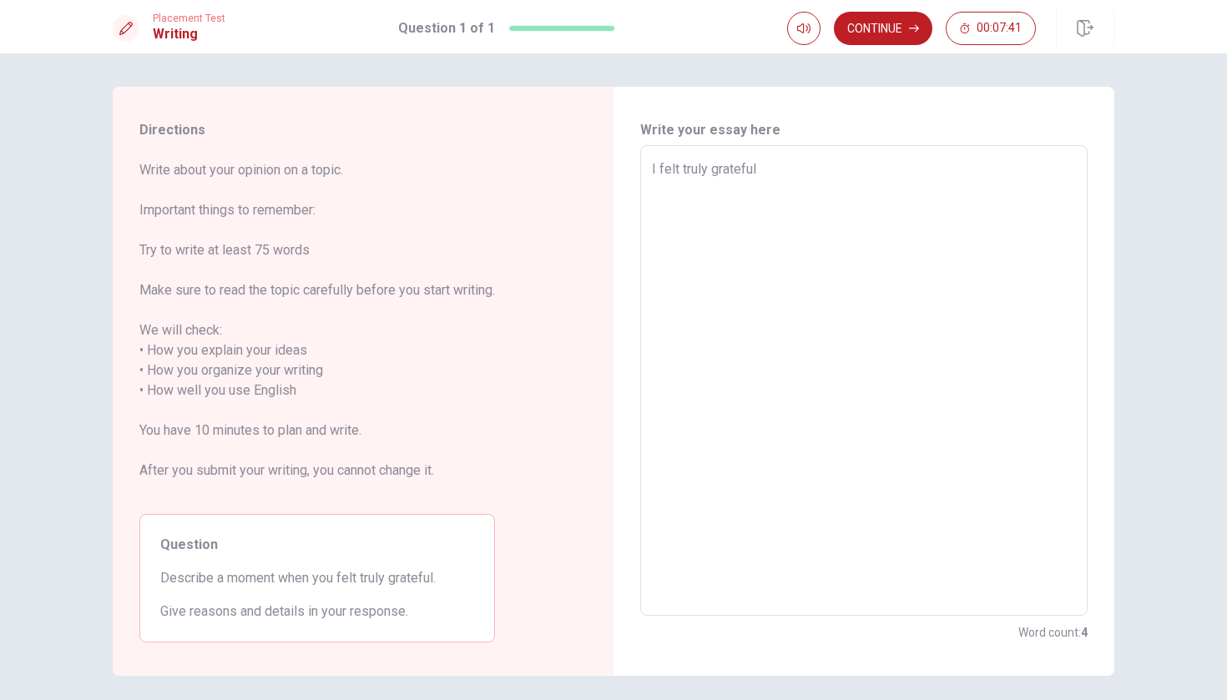
type textarea "I felt truly grateful w"
type textarea "x"
type textarea "I felt truly grateful wh"
type textarea "x"
type textarea "I felt truly grateful whe"
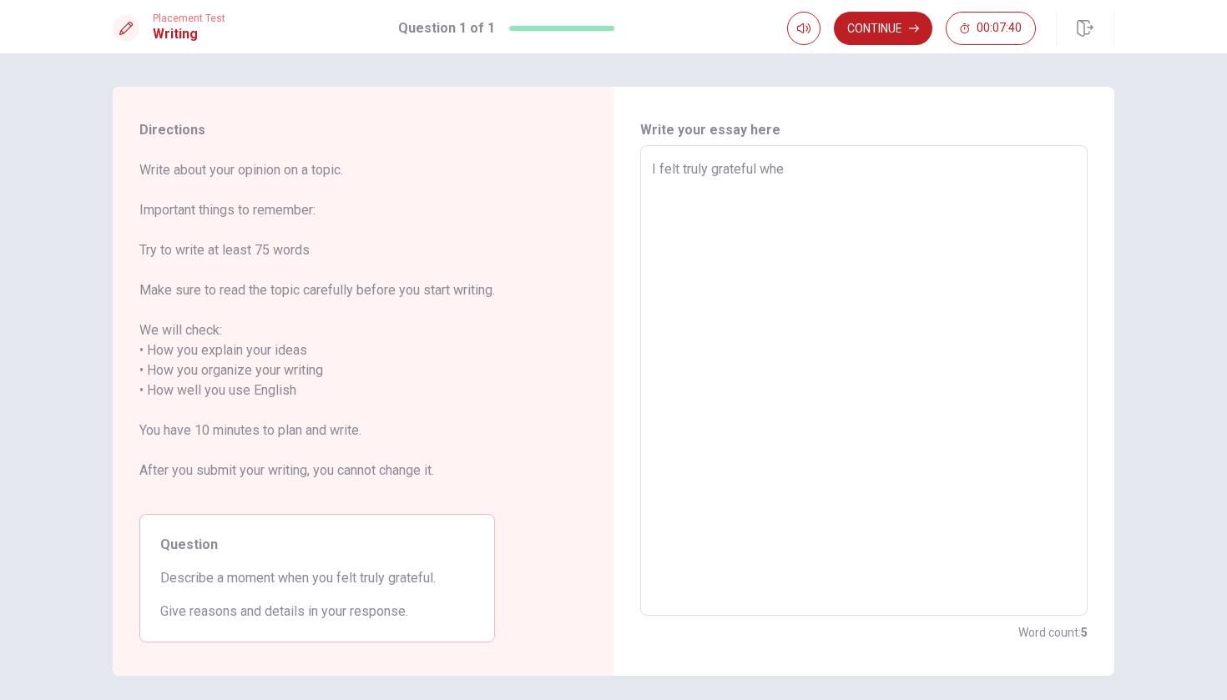
type textarea "x"
type textarea "I felt truly grateful when"
type textarea "x"
type textarea "I felt truly grateful when"
type textarea "x"
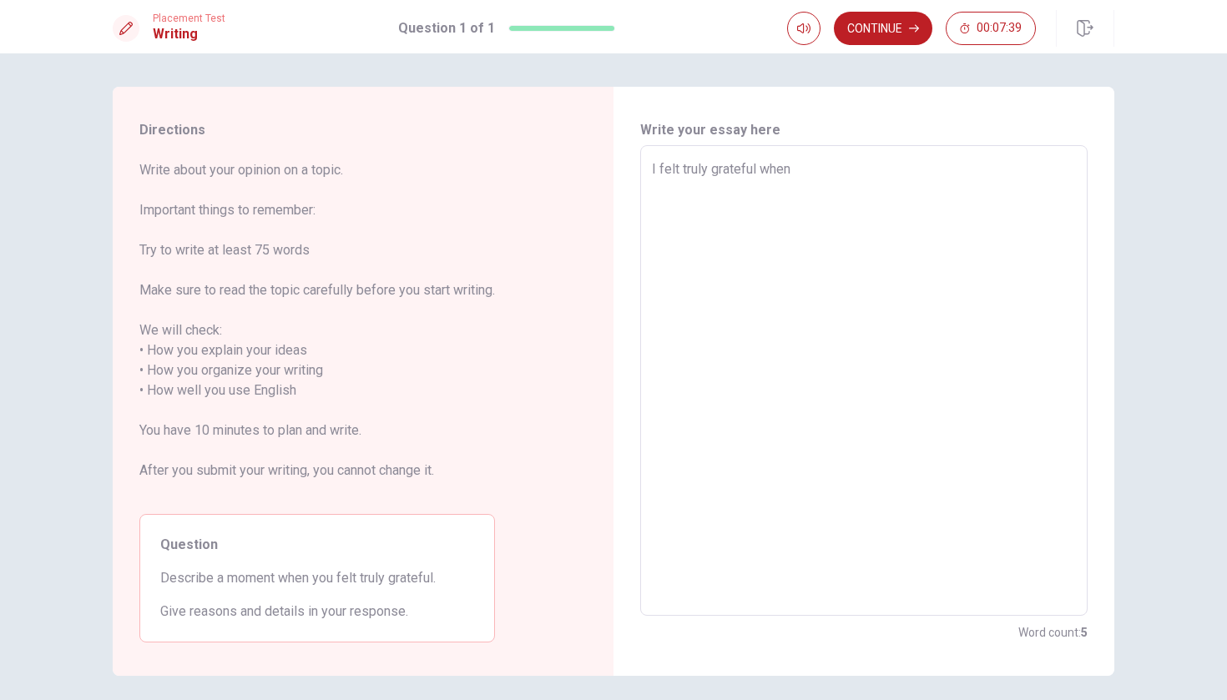
type textarea "I felt truly grateful when m"
type textarea "x"
type textarea "I felt truly grateful when my"
type textarea "x"
type textarea "I felt truly grateful when my"
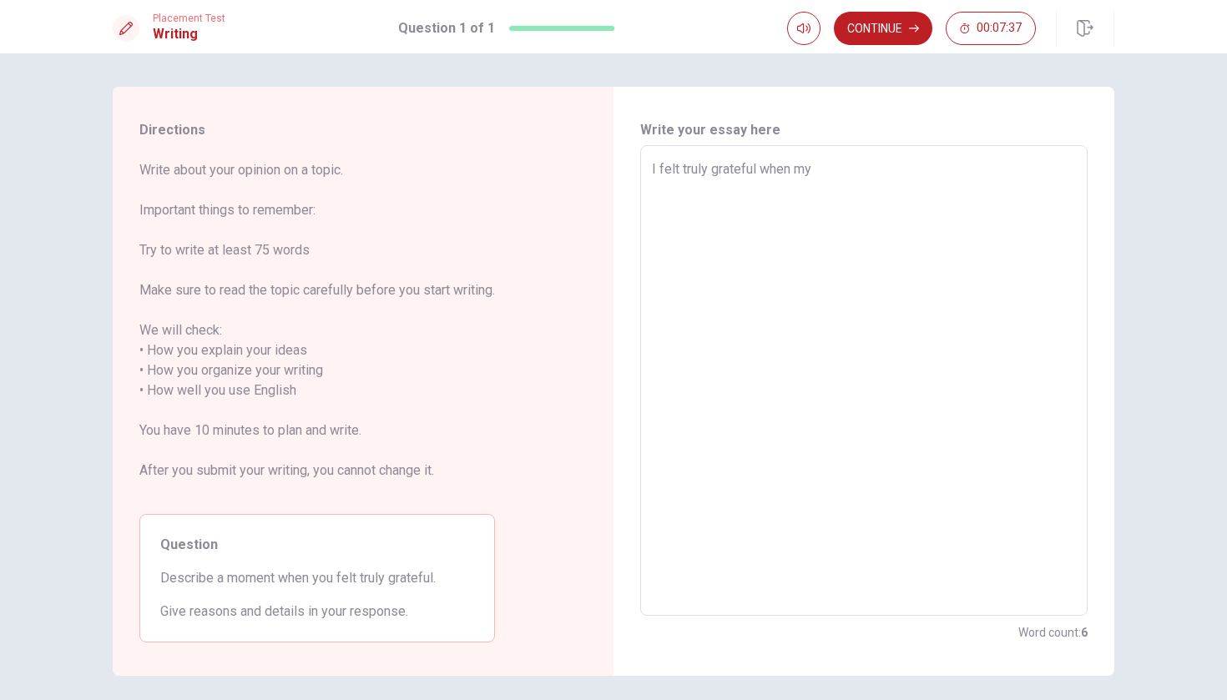
type textarea "x"
type textarea "I felt truly grateful when my s"
type textarea "x"
type textarea "I felt truly grateful when my si"
type textarea "x"
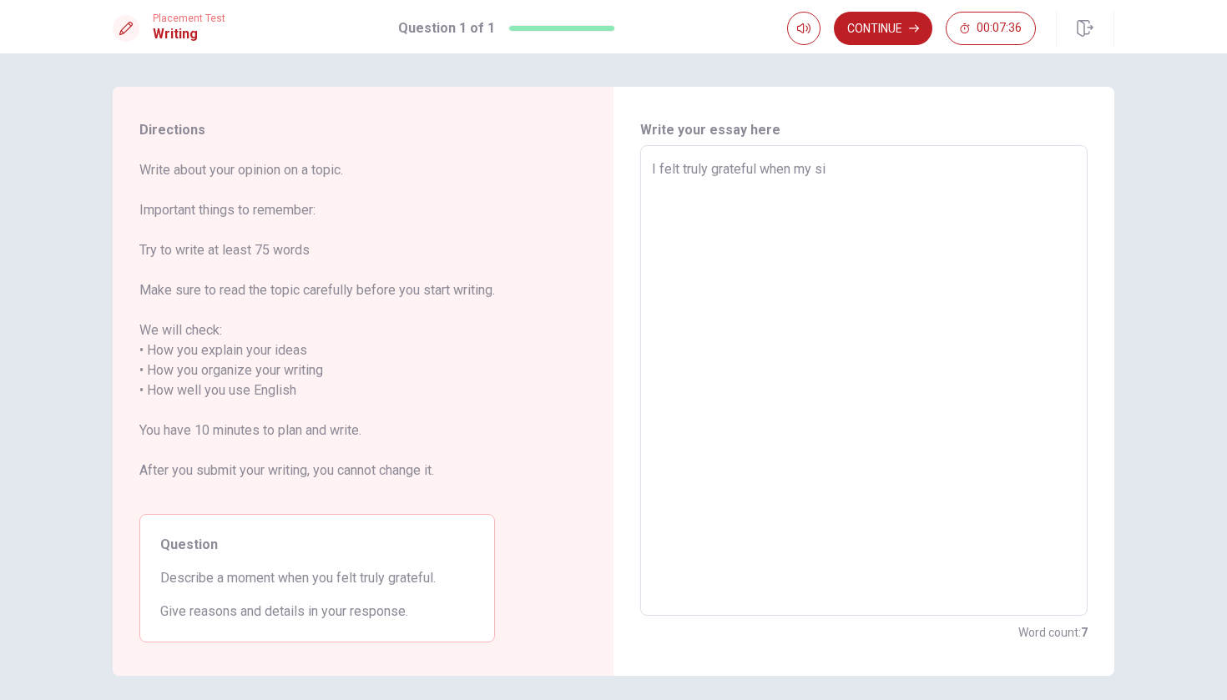
type textarea "I felt truly grateful when my sis"
type textarea "x"
type textarea "I felt truly grateful when my sist"
type textarea "x"
type textarea "I felt truly grateful when my siste"
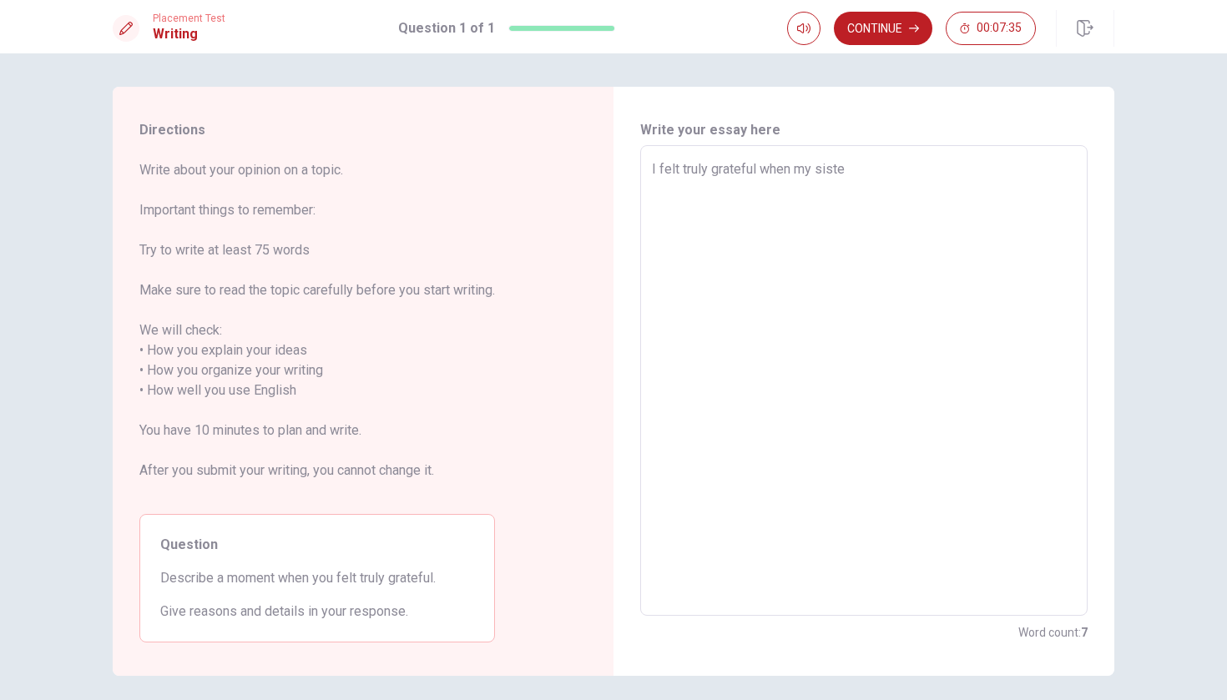
type textarea "x"
type textarea "I felt truly grateful when my sister"
type textarea "x"
type textarea "I felt truly grateful when my sister"
type textarea "x"
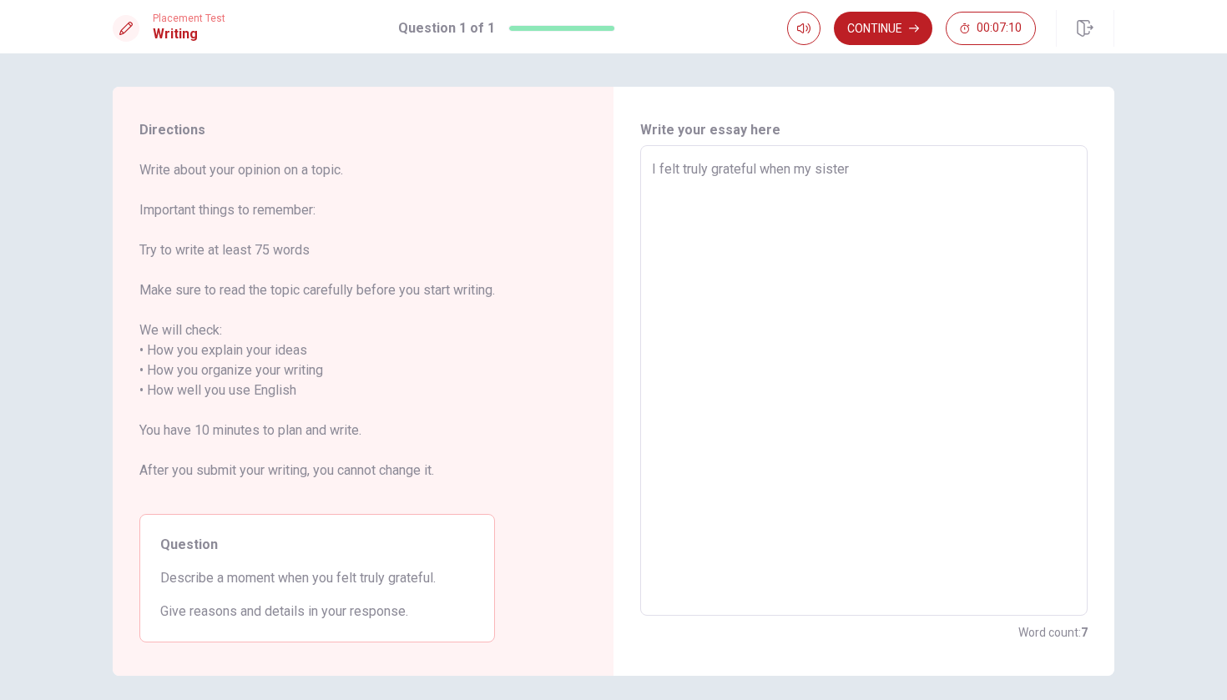
type textarea "I felt truly grateful when my sister"
type textarea "x"
type textarea "I felt truly grateful when my siste"
type textarea "x"
type textarea "I felt truly grateful when my sist"
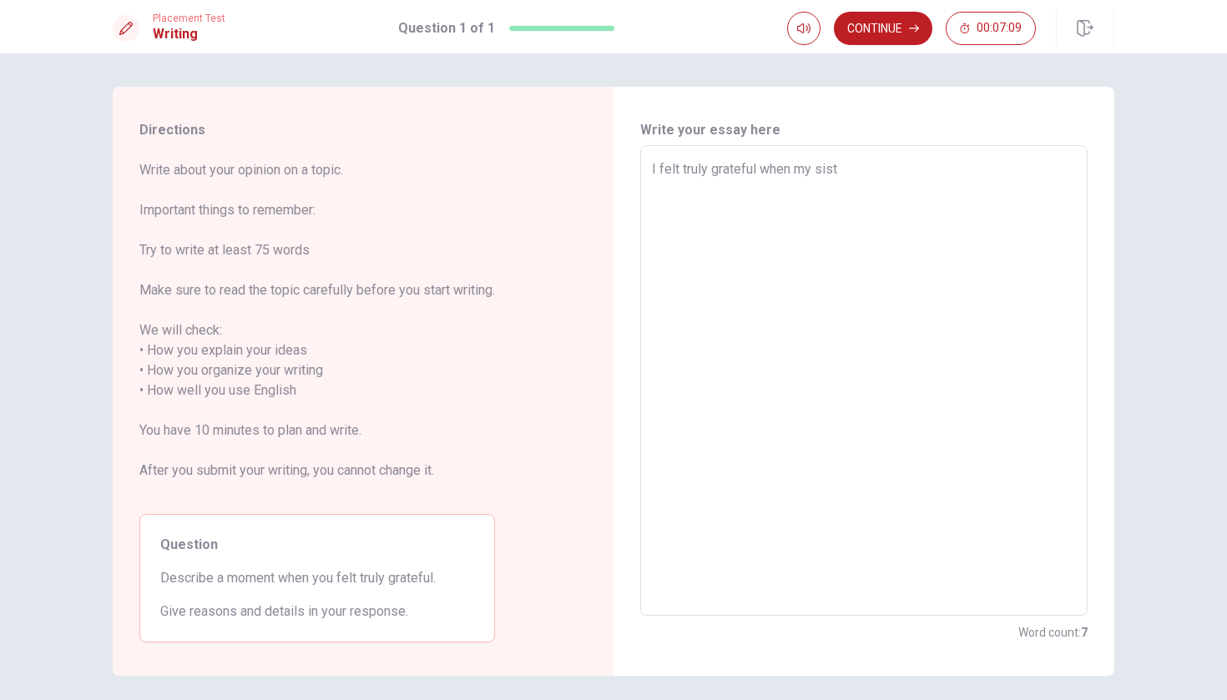
type textarea "x"
type textarea "I felt truly grateful when my sis"
type textarea "x"
type textarea "I felt truly grateful when my si"
type textarea "x"
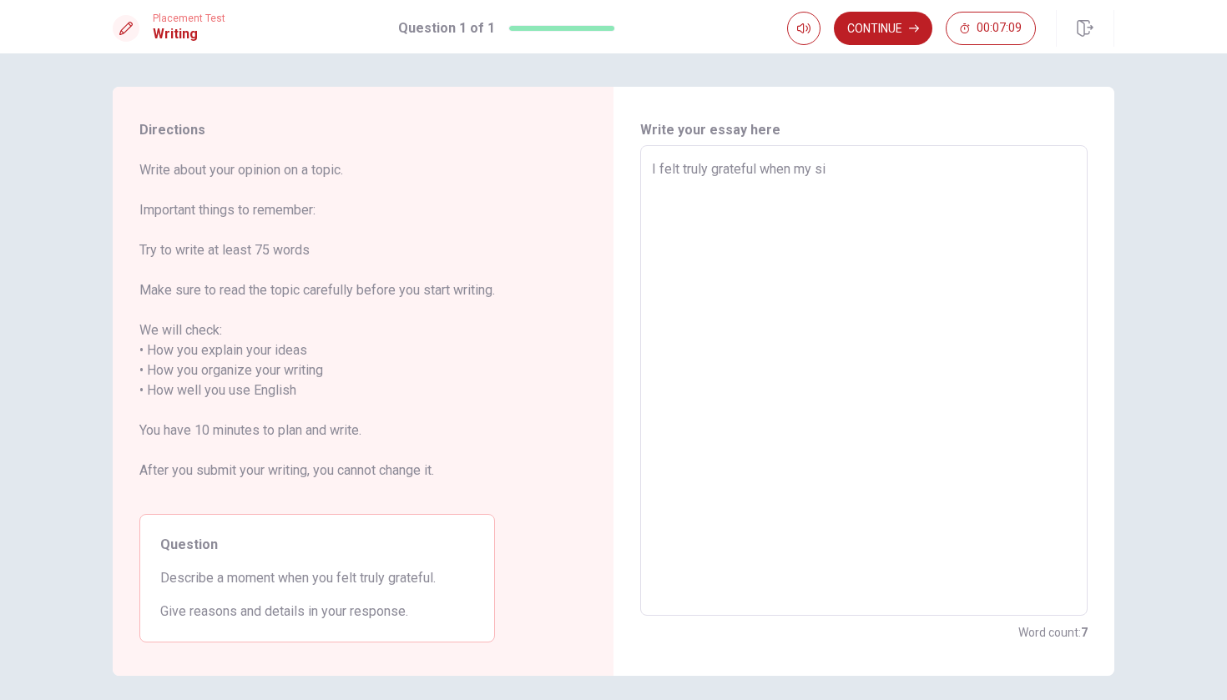
type textarea "I felt truly grateful when my s"
type textarea "x"
type textarea "I felt truly grateful when my"
type textarea "x"
type textarea "I felt truly grateful when my"
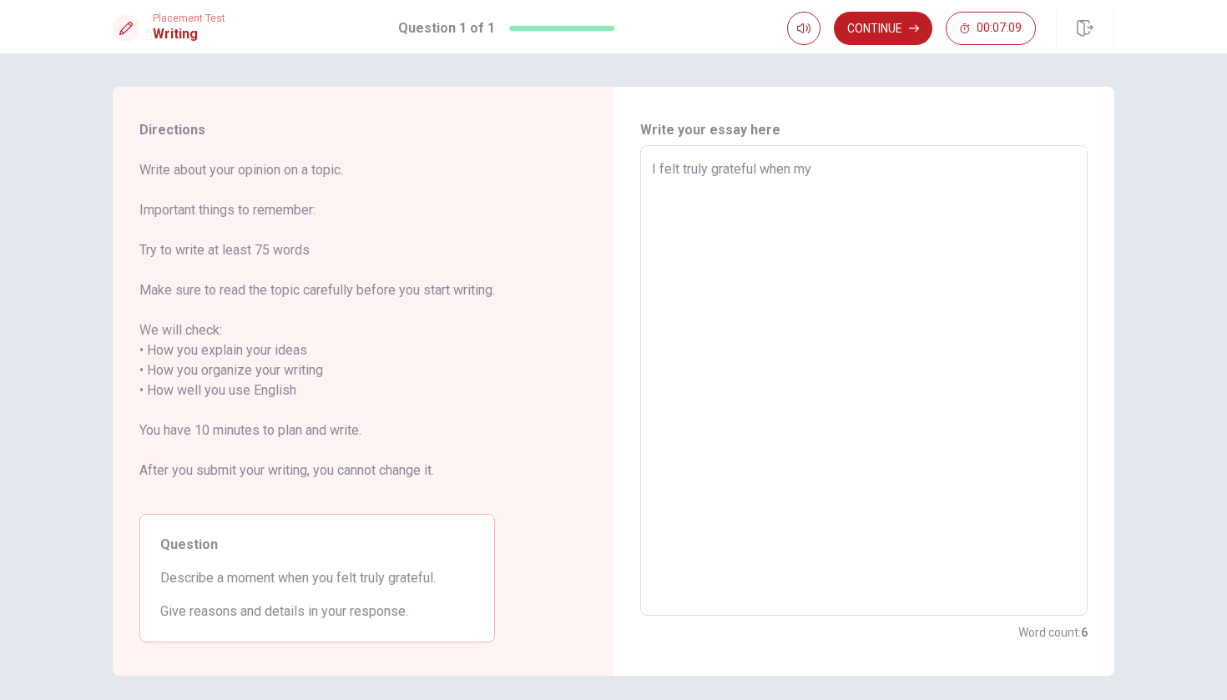
type textarea "x"
type textarea "I felt truly grateful when m"
type textarea "x"
type textarea "I felt truly grateful when"
type textarea "x"
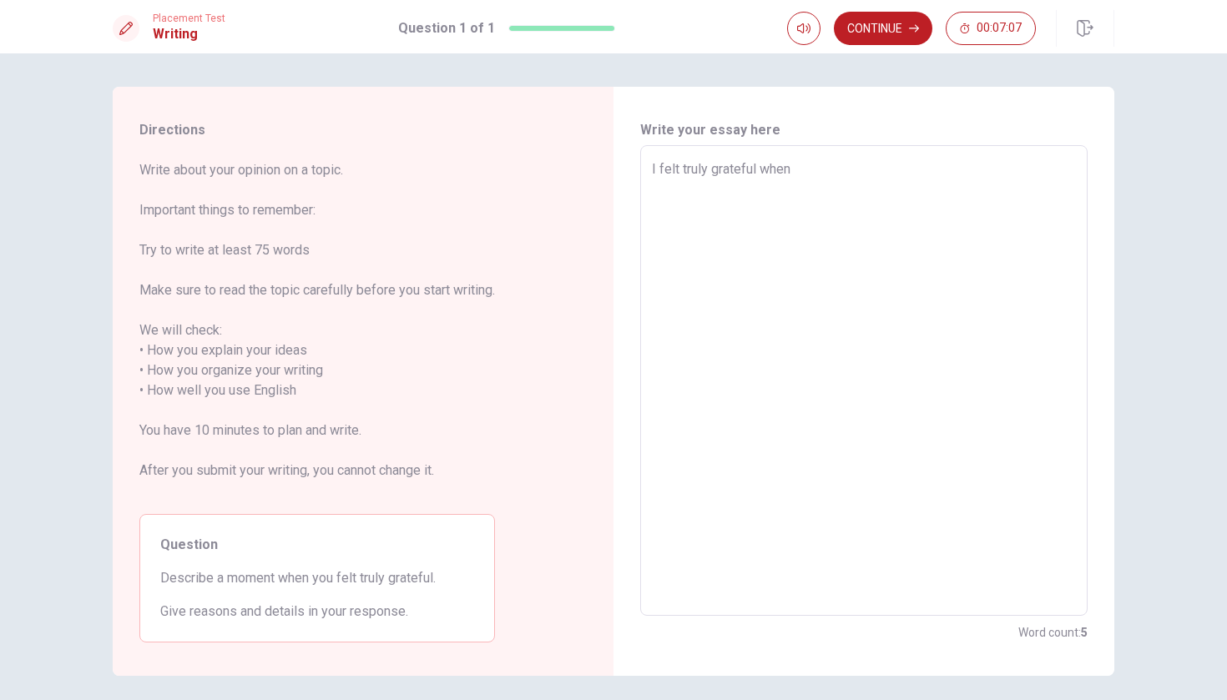
type textarea "I felt truly grateful when"
type textarea "x"
type textarea "I felt truly grateful whe"
type textarea "x"
type textarea "I felt truly grateful wh"
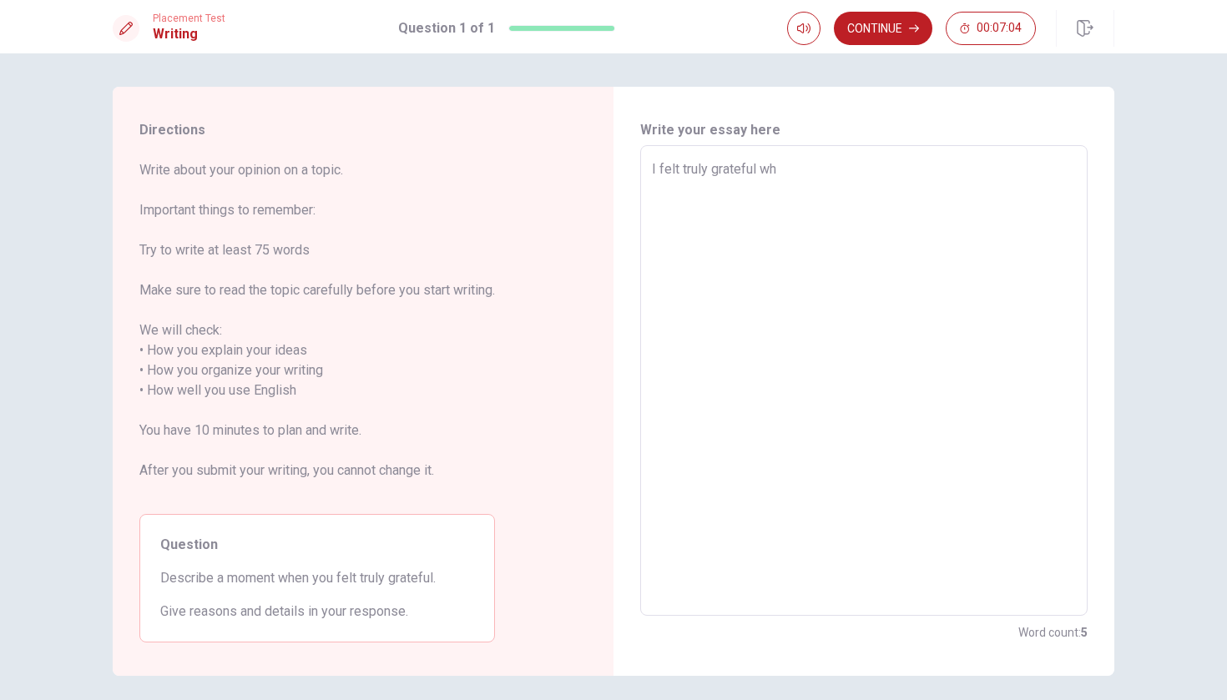
type textarea "x"
type textarea "I felt truly grateful w"
type textarea "x"
type textarea "I felt truly grateful"
type textarea "x"
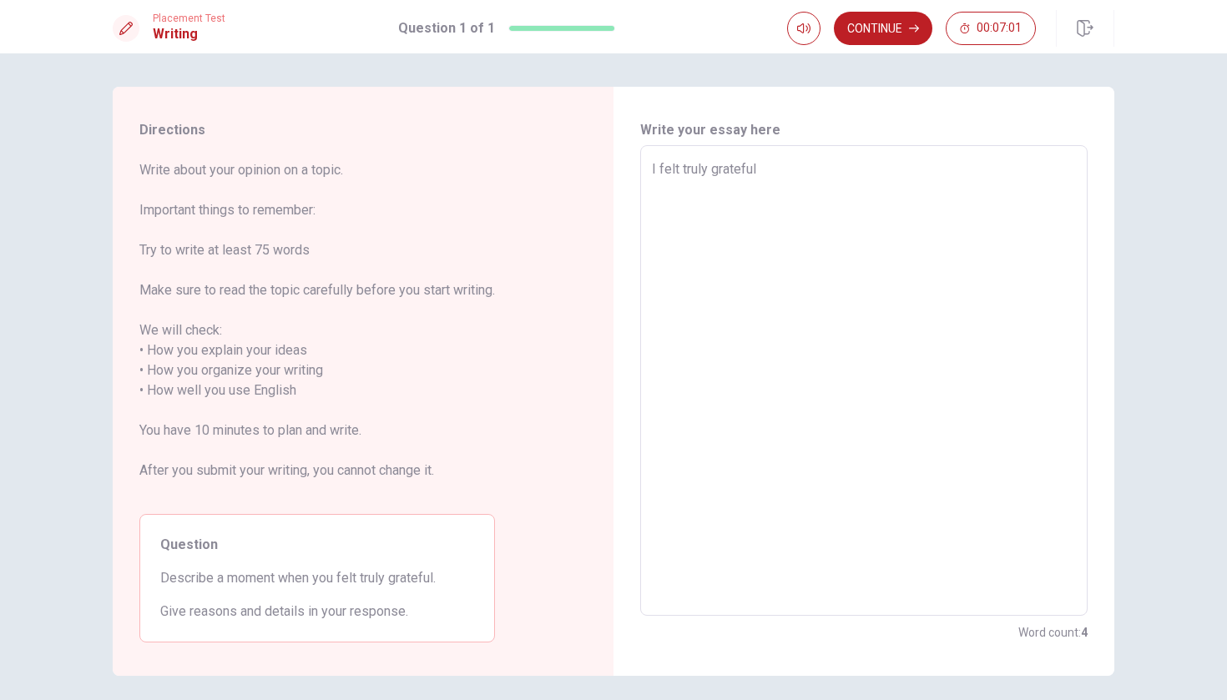
type textarea "I felt truly grateful f"
type textarea "x"
type textarea "I felt truly grateful fo"
type textarea "x"
type textarea "I felt truly grateful for"
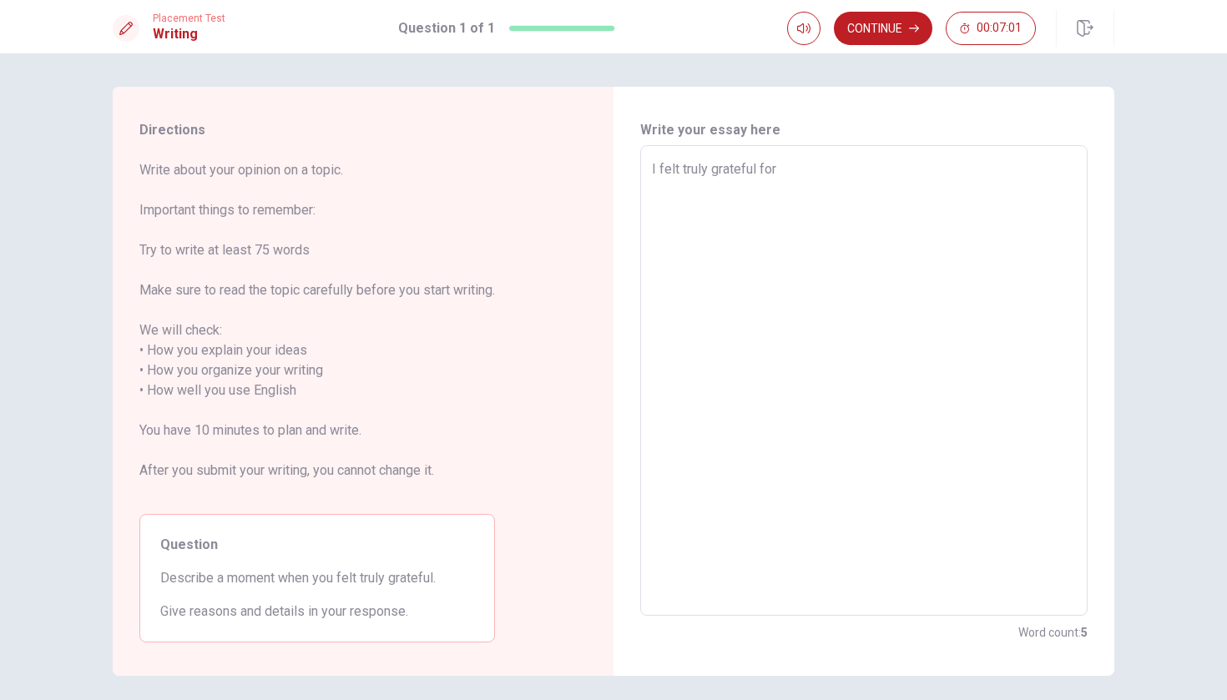
type textarea "x"
type textarea "I felt truly grateful for"
type textarea "x"
type textarea "I felt truly grateful for m"
type textarea "x"
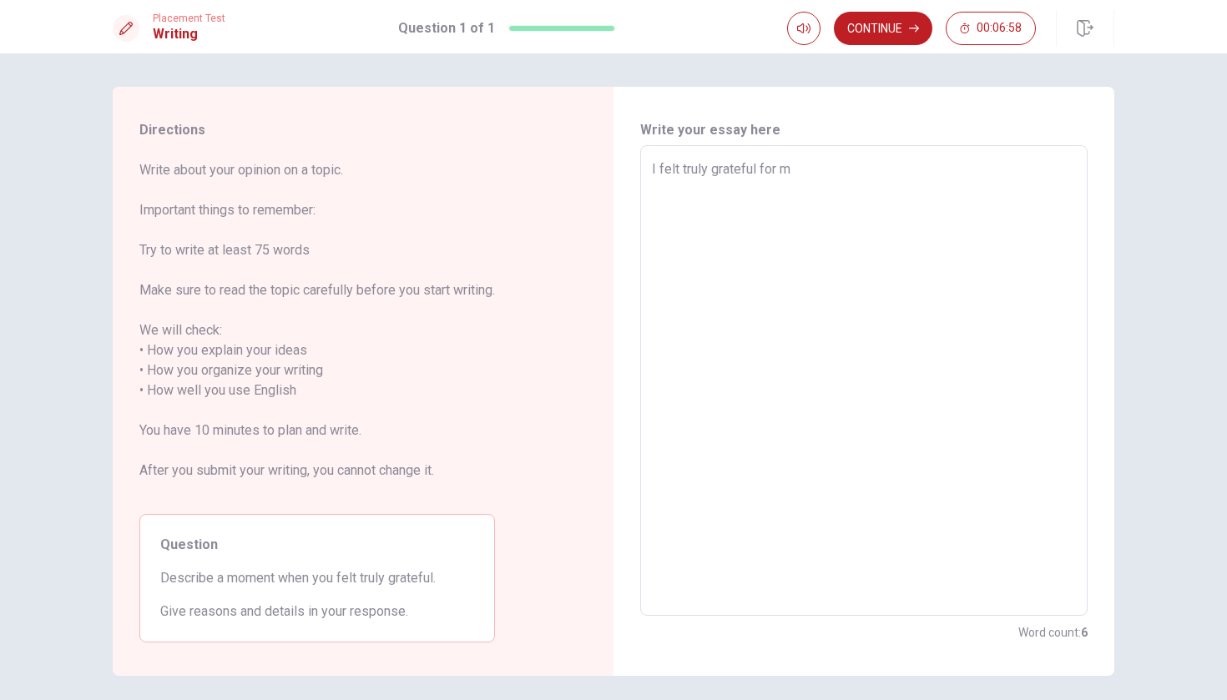
type textarea "I felt truly grateful for my"
type textarea "x"
type textarea "I felt truly grateful for my"
type textarea "x"
type textarea "I felt truly grateful for my f"
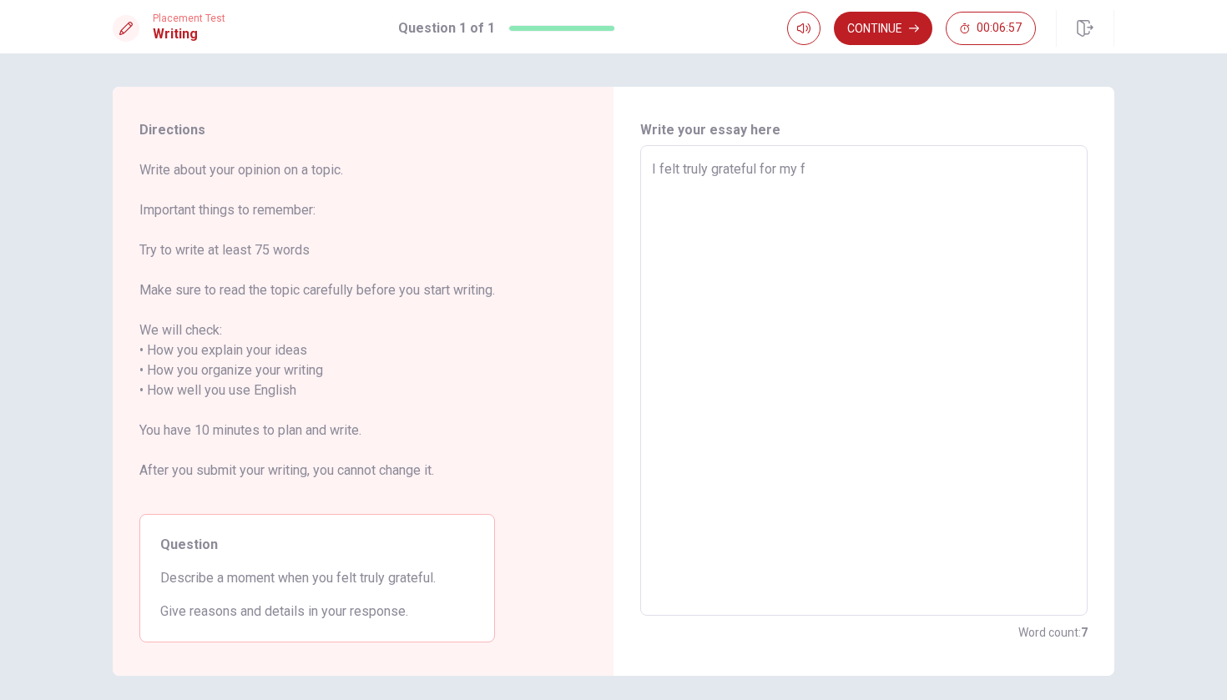
type textarea "x"
type textarea "I felt truly grateful for my fa"
type textarea "x"
type textarea "I felt truly grateful for my fam"
type textarea "x"
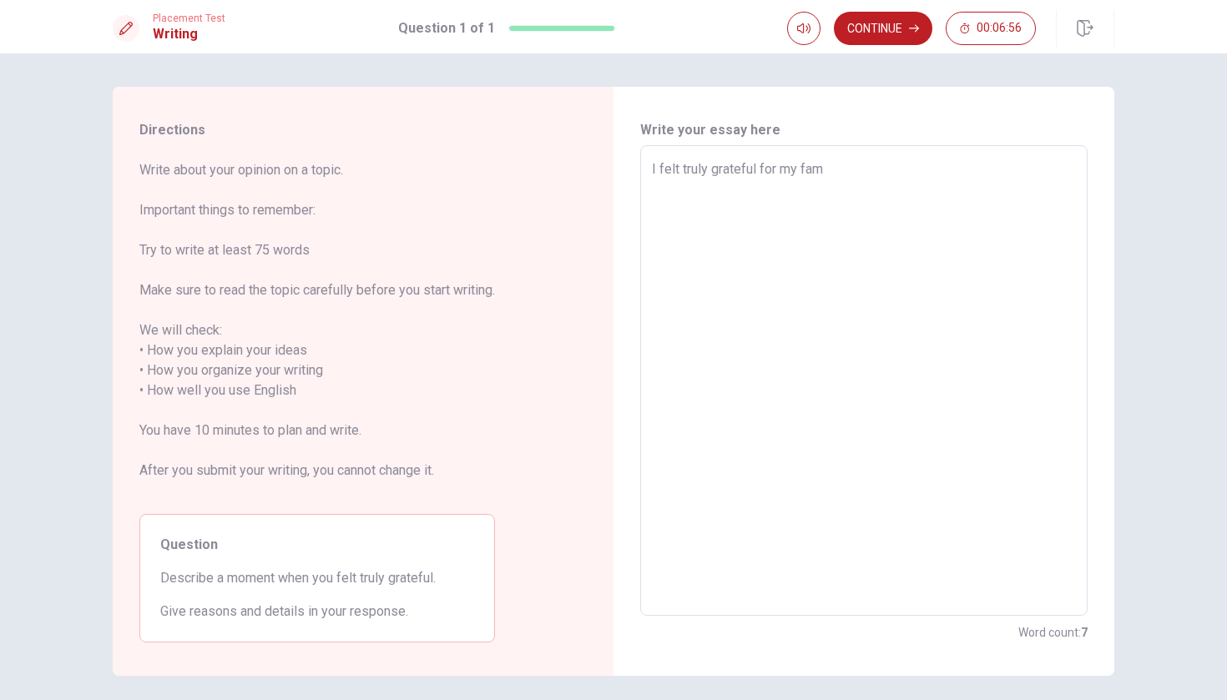
type textarea "I felt truly grateful for my fami"
type textarea "x"
type textarea "I felt truly grateful for my famil"
type textarea "x"
type textarea "I felt truly grateful for my famili"
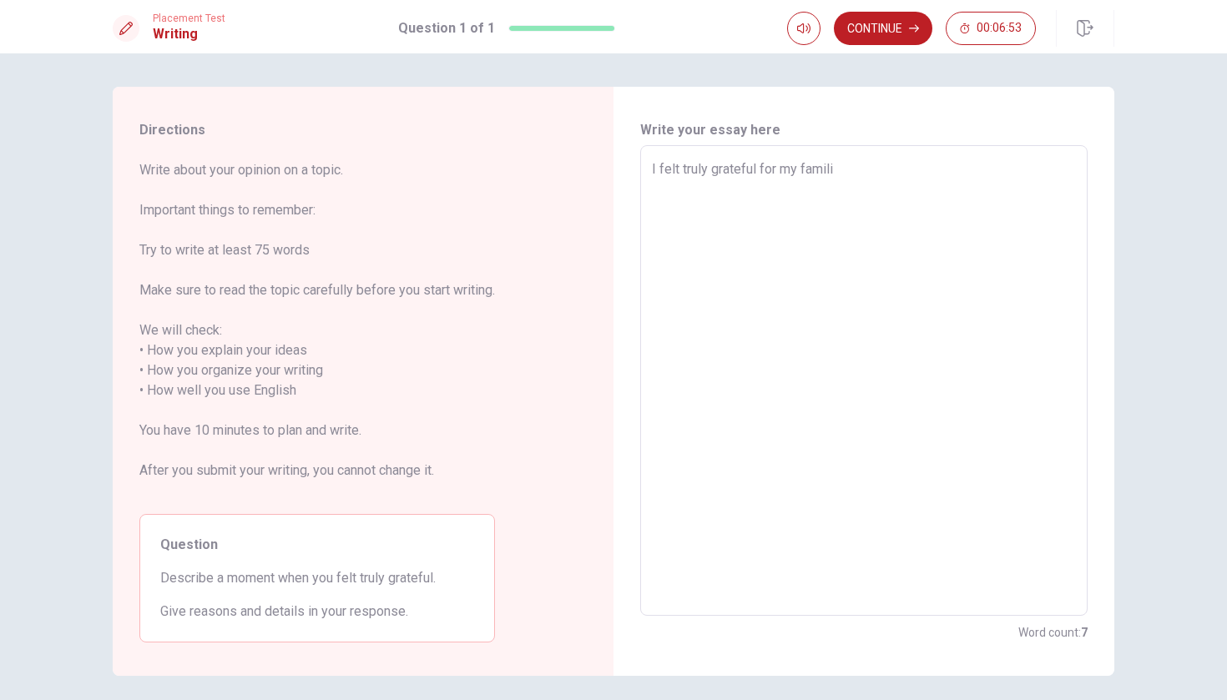
type textarea "x"
type textarea "I felt truly grateful for my famil"
type textarea "x"
type textarea "I felt truly grateful for my family"
type textarea "x"
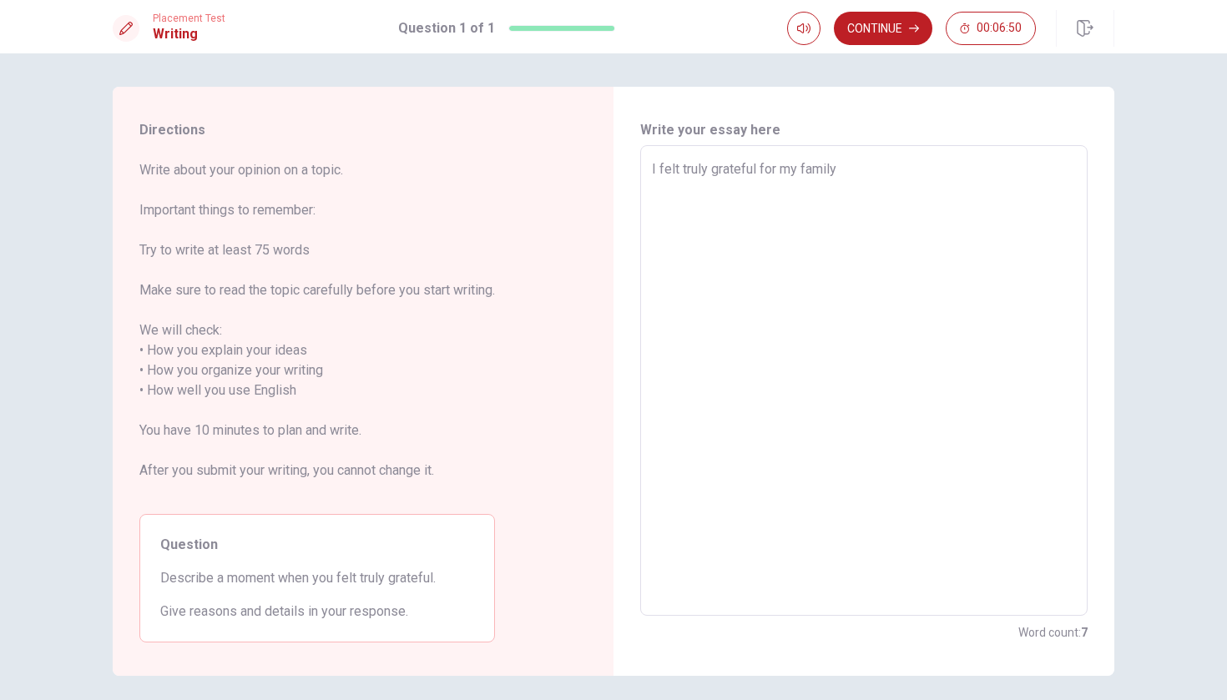
type textarea "I felt truly grateful for my familyy"
type textarea "x"
type textarea "I felt truly grateful for my familyys"
type textarea "x"
type textarea "I felt truly grateful for my familyy"
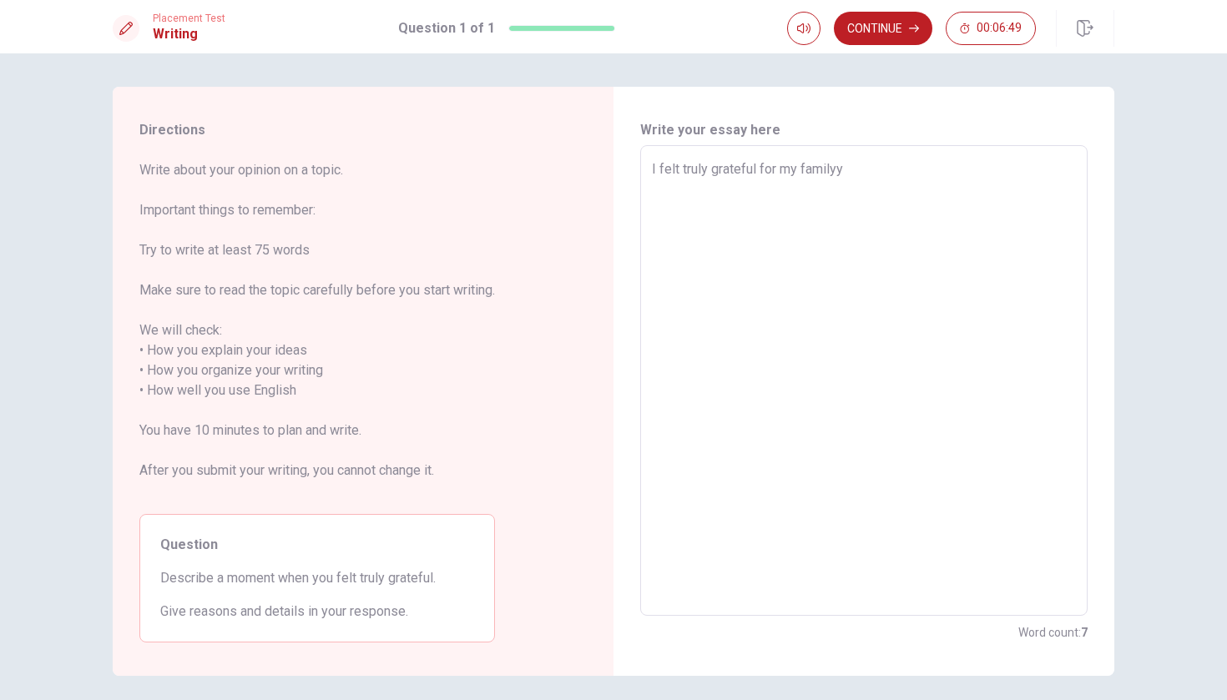
type textarea "x"
type textarea "I felt truly grateful for my family"
type textarea "x"
type textarea "I felt truly grateful for my familys"
type textarea "x"
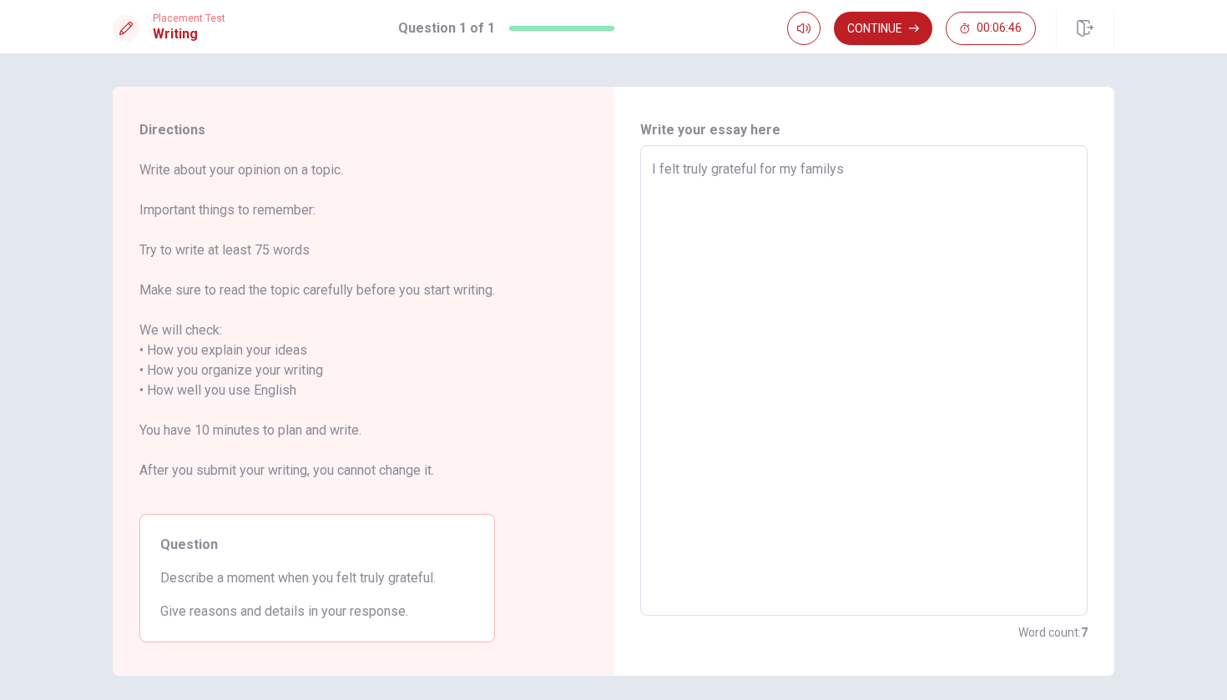
type textarea "I felt truly grateful for my family"
type textarea "x"
type textarea "I felt truly grateful for my family"
type textarea "x"
type textarea "I felt truly grateful for my family i"
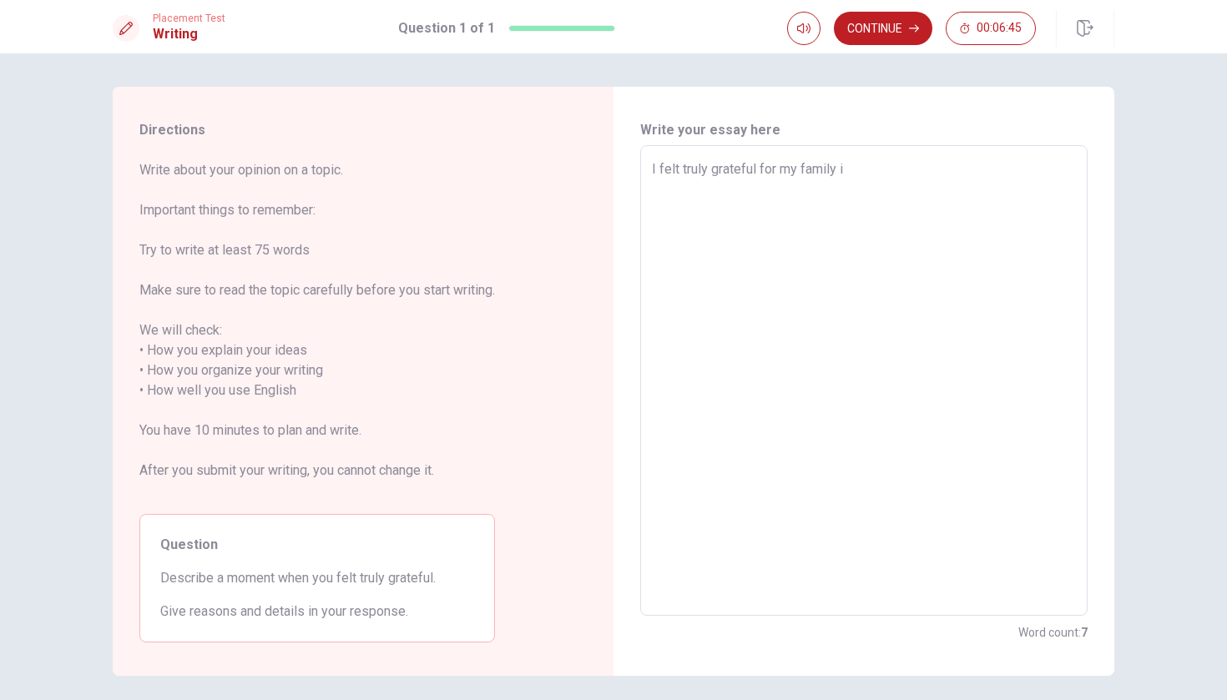
type textarea "x"
type textarea "I felt truly grateful for my family in"
type textarea "x"
type textarea "I felt truly grateful for my family in"
type textarea "x"
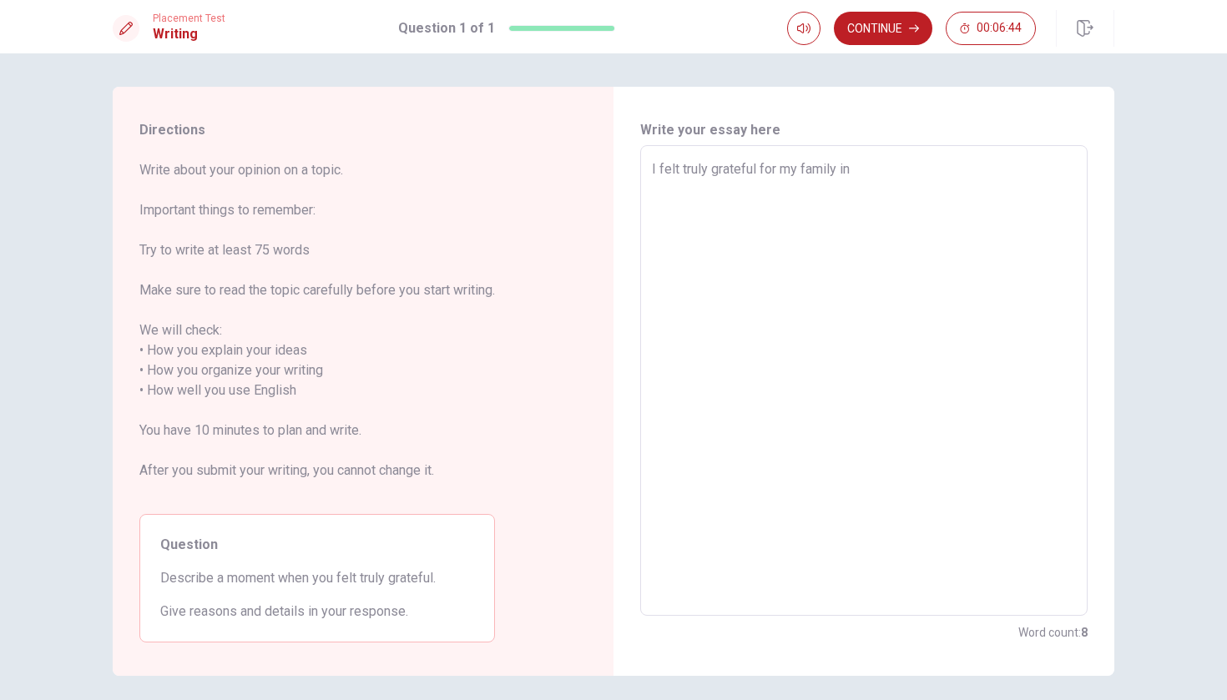
type textarea "I felt truly grateful for my family in g"
type textarea "x"
type textarea "I felt truly grateful for my family in ge"
type textarea "x"
type textarea "I felt truly grateful for my family in gen"
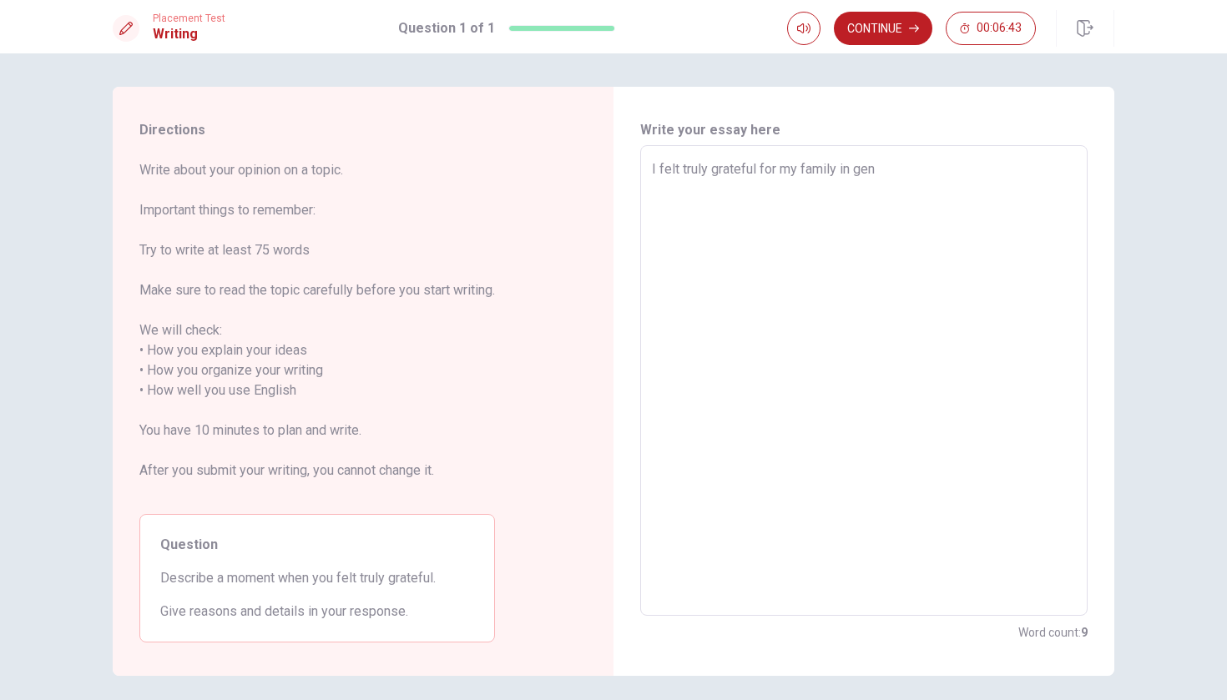
type textarea "x"
type textarea "I felt truly grateful for my family in [GEOGRAPHIC_DATA]"
type textarea "x"
type textarea "I felt truly grateful for my family in gener"
type textarea "x"
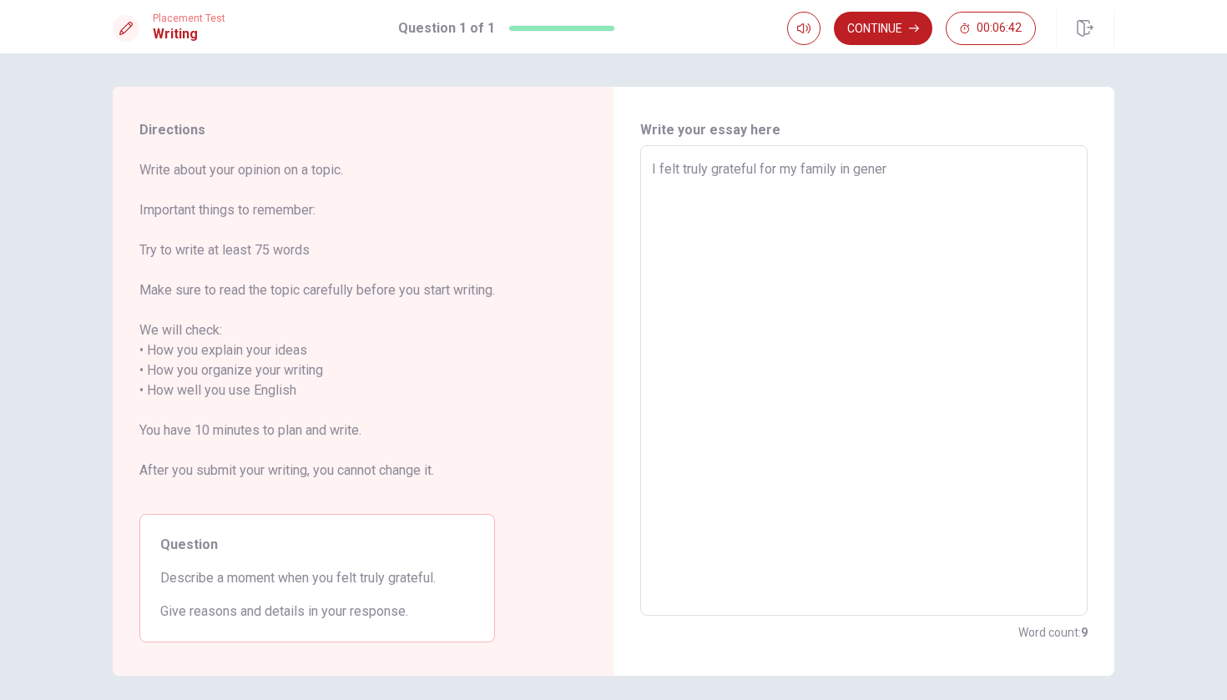
type textarea "I felt truly grateful for my family in genera"
type textarea "x"
type textarea "I felt truly grateful for my family in general"
type textarea "x"
type textarea "I felt truly grateful for my family in general"
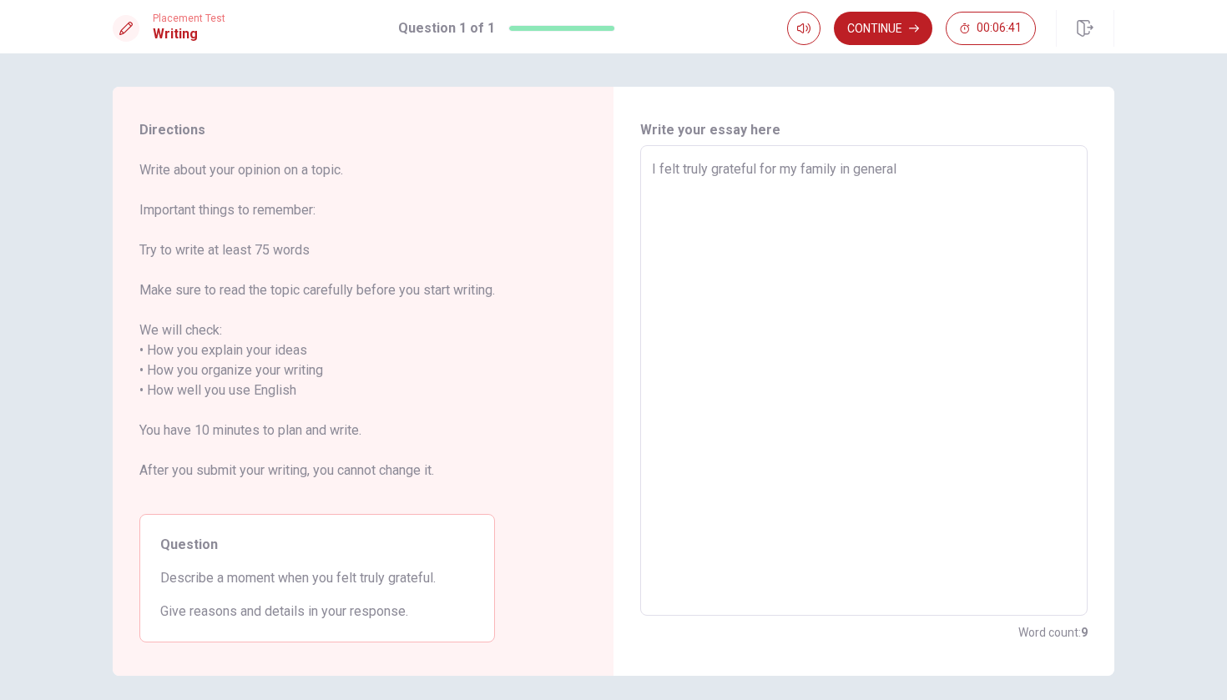
type textarea "x"
type textarea "I felt truly grateful for my family in general f"
type textarea "x"
type textarea "I felt truly grateful for my family in general fo"
type textarea "x"
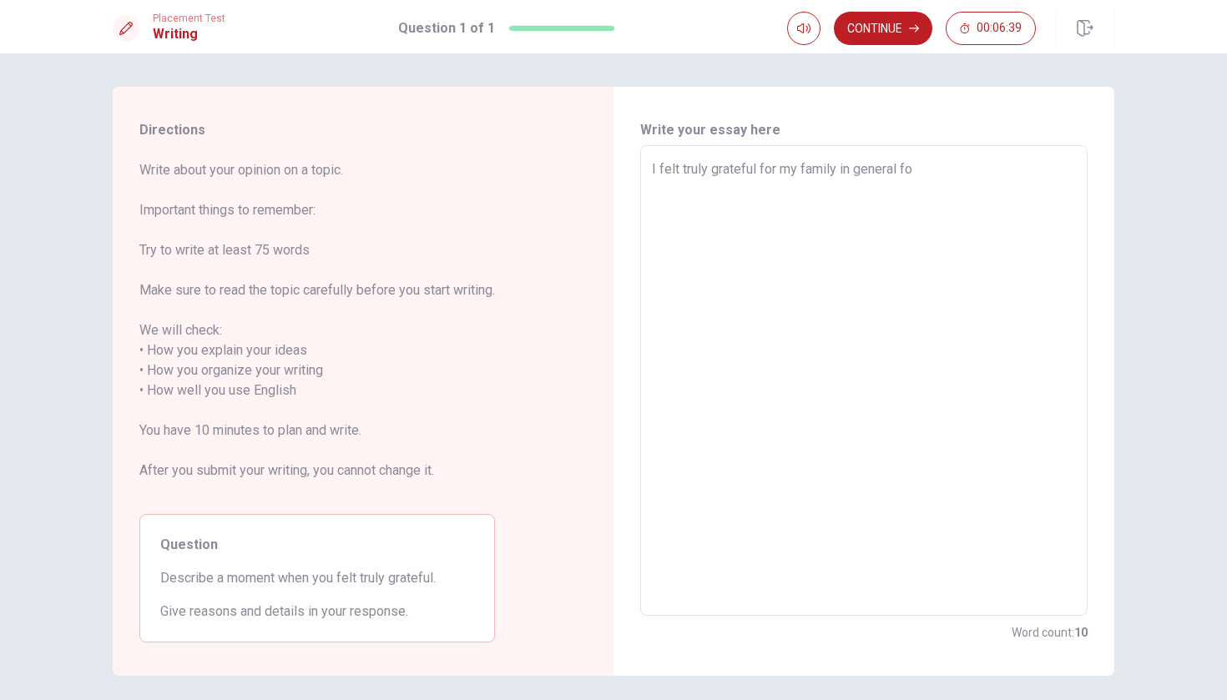
type textarea "I felt truly grateful for my family in general for"
type textarea "x"
type textarea "I felt truly grateful for my family in general for"
type textarea "x"
type textarea "I felt truly grateful for my family in general for h"
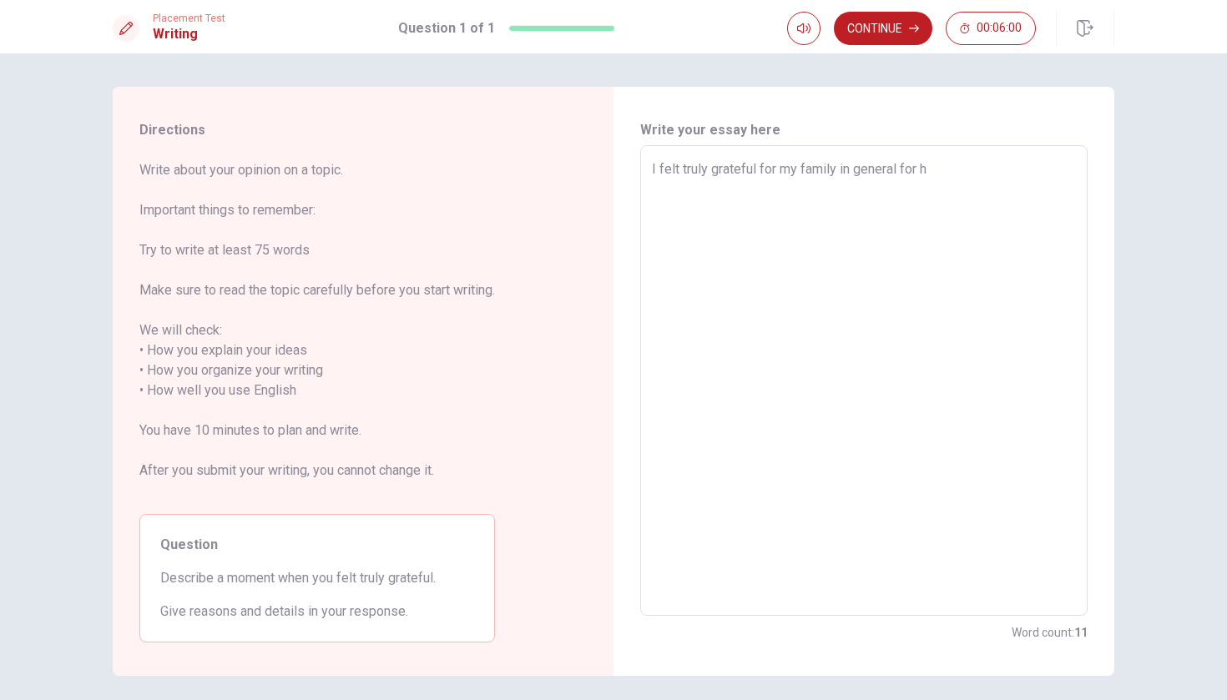
type textarea "x"
type textarea "I felt truly grateful for my family in general for ha"
type textarea "x"
type textarea "I felt truly grateful for my family in general for hav"
type textarea "x"
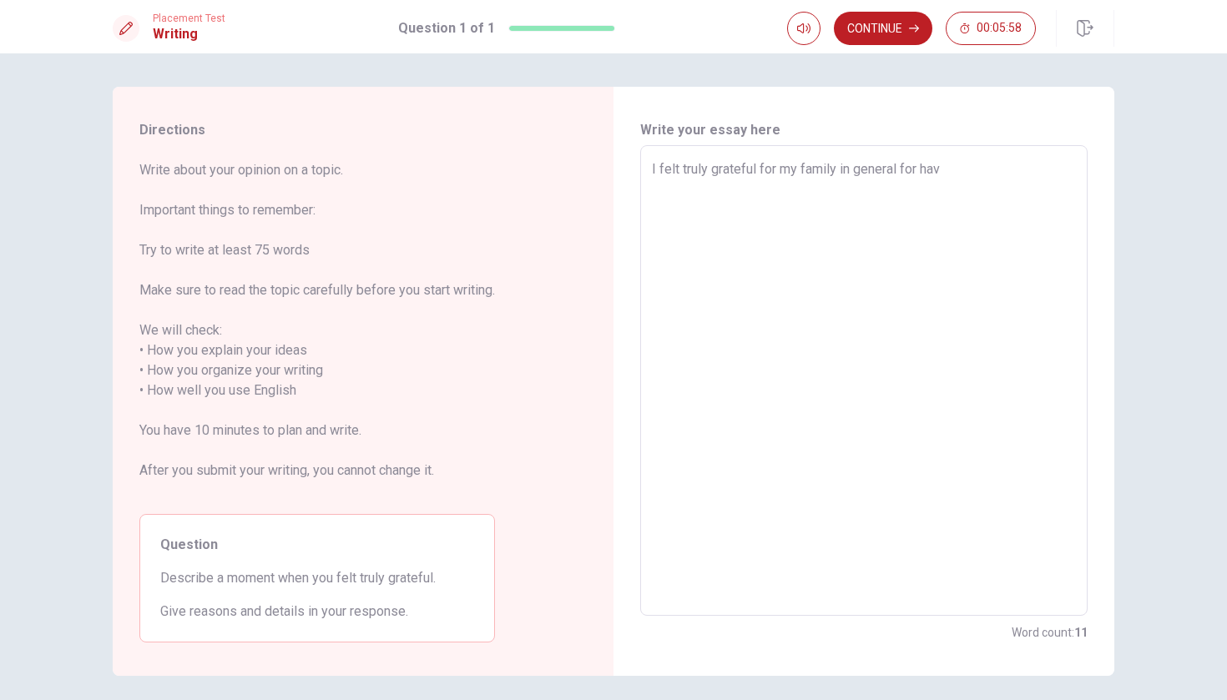
type textarea "I felt truly grateful for my family in general for have"
type textarea "x"
type textarea "I felt truly grateful for my family in general for have"
type textarea "x"
type textarea "I felt truly grateful for my family in general for have h"
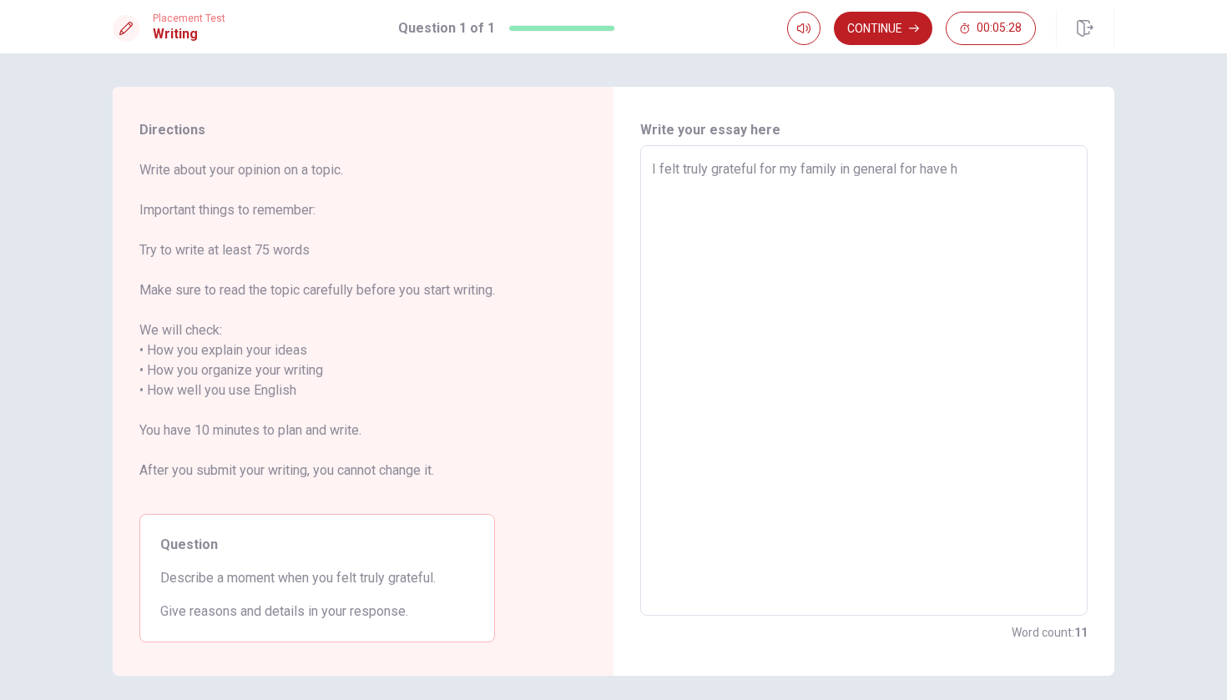
type textarea "x"
type textarea "I felt truly grateful for my family in general for have hh"
type textarea "x"
type textarea "I felt truly grateful for my family in general for have hhi"
type textarea "x"
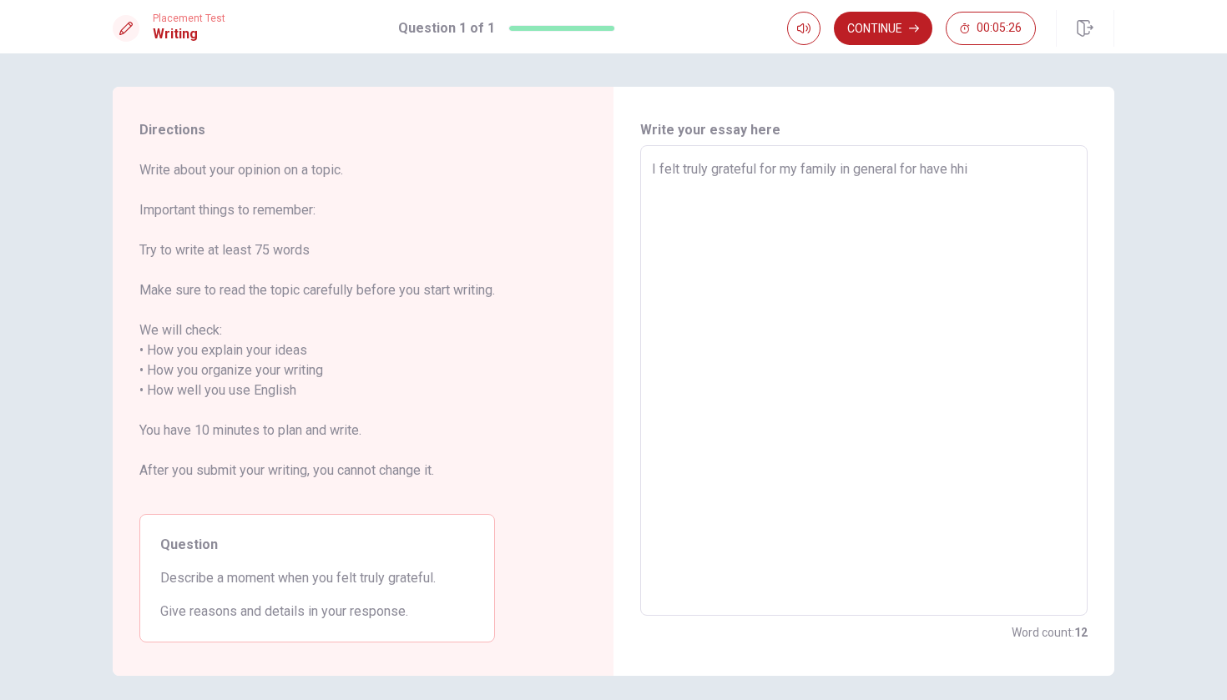
type textarea "I felt truly grateful for my family in general for have hh"
type textarea "x"
type textarea "I felt truly grateful for my family in general for have h"
click at [681, 208] on textarea "I felt truly grateful for my family in general for have him to living some opor…" at bounding box center [864, 380] width 424 height 443
click at [735, 210] on textarea "I felt truly grateful for my family in general for have him to living some opor…" at bounding box center [864, 380] width 424 height 443
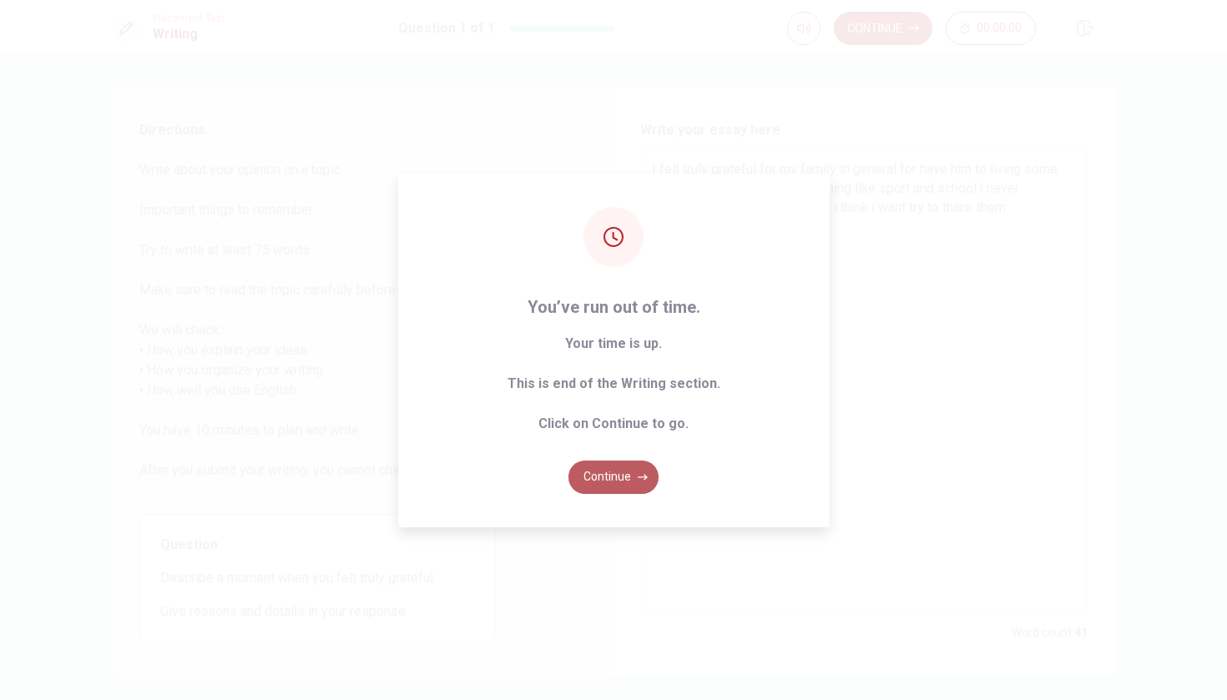
click at [600, 466] on button "Continue" at bounding box center [613, 477] width 90 height 33
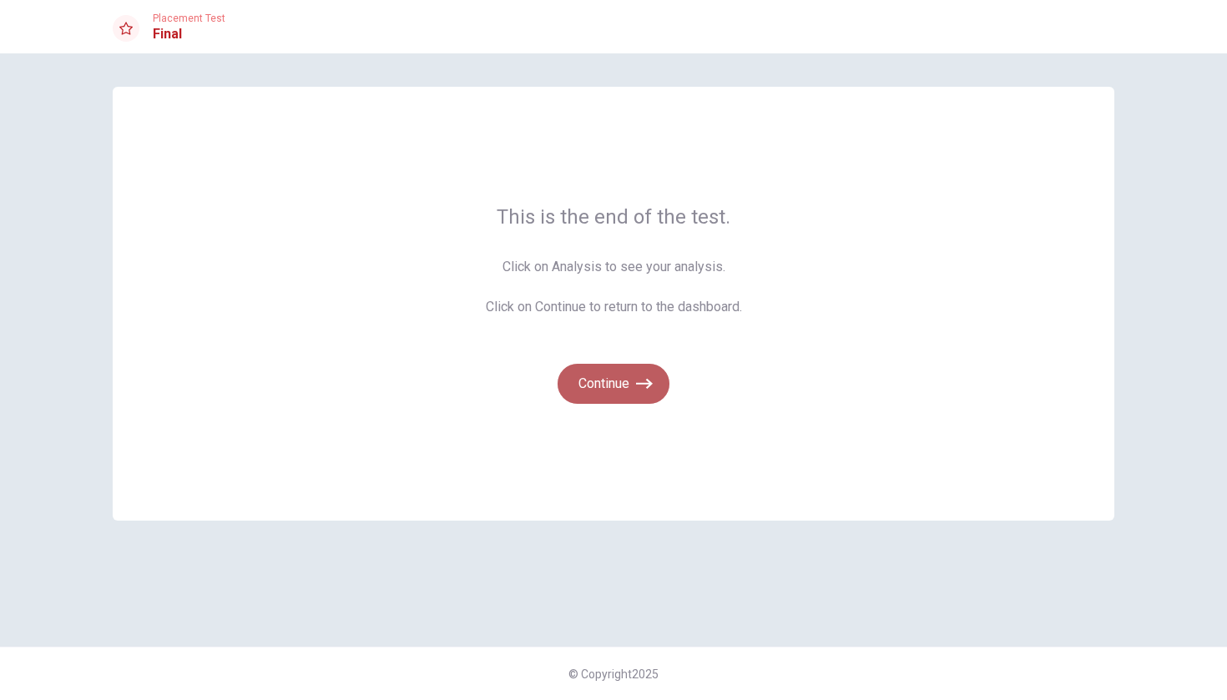
click at [623, 376] on button "Continue" at bounding box center [614, 384] width 112 height 40
